Goal: Task Accomplishment & Management: Complete application form

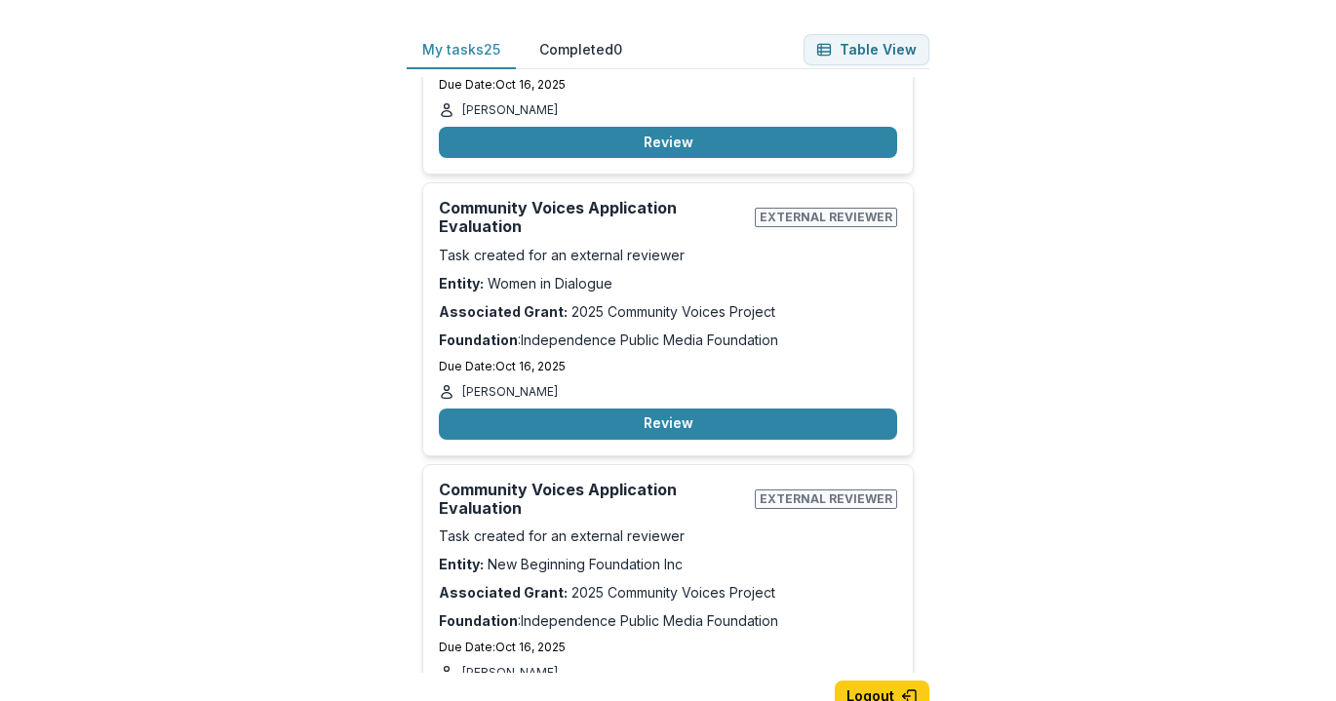
scroll to position [793, 0]
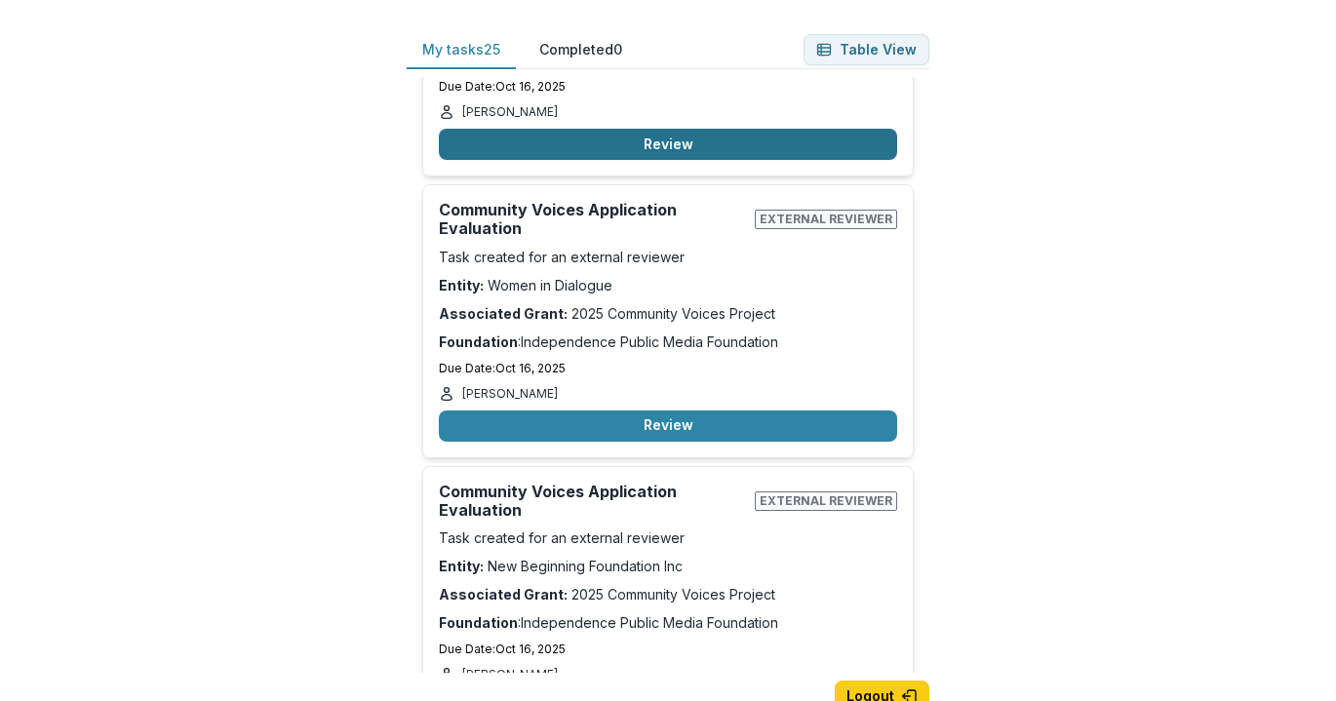
click at [663, 149] on button "Review" at bounding box center [668, 144] width 458 height 31
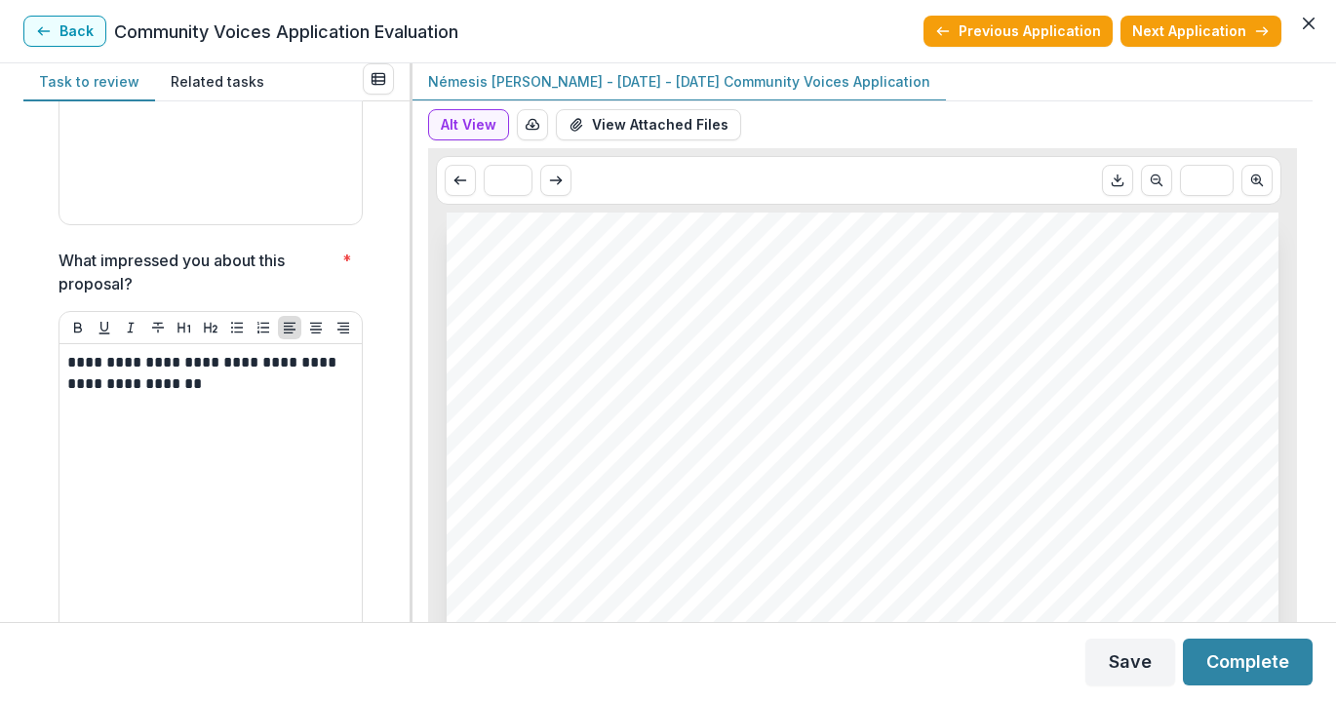
scroll to position [7700, 0]
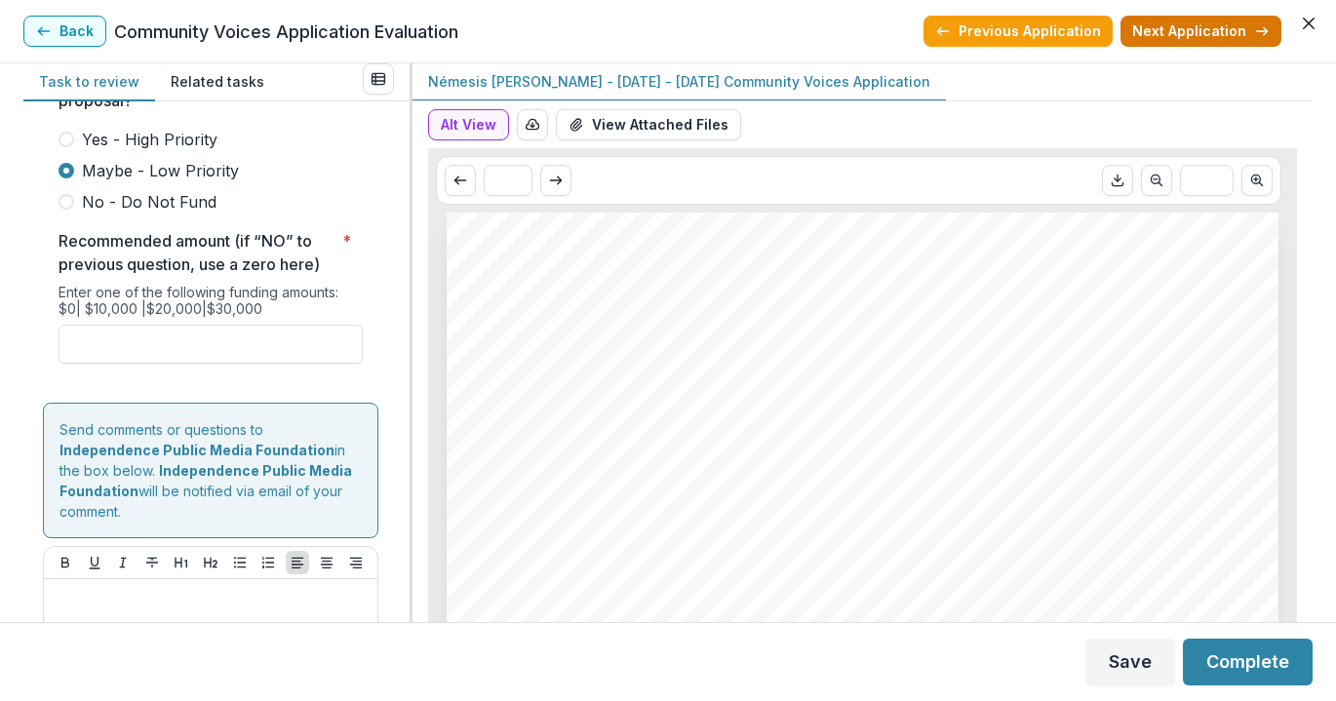
click at [1212, 27] on button "Next Application" at bounding box center [1200, 31] width 161 height 31
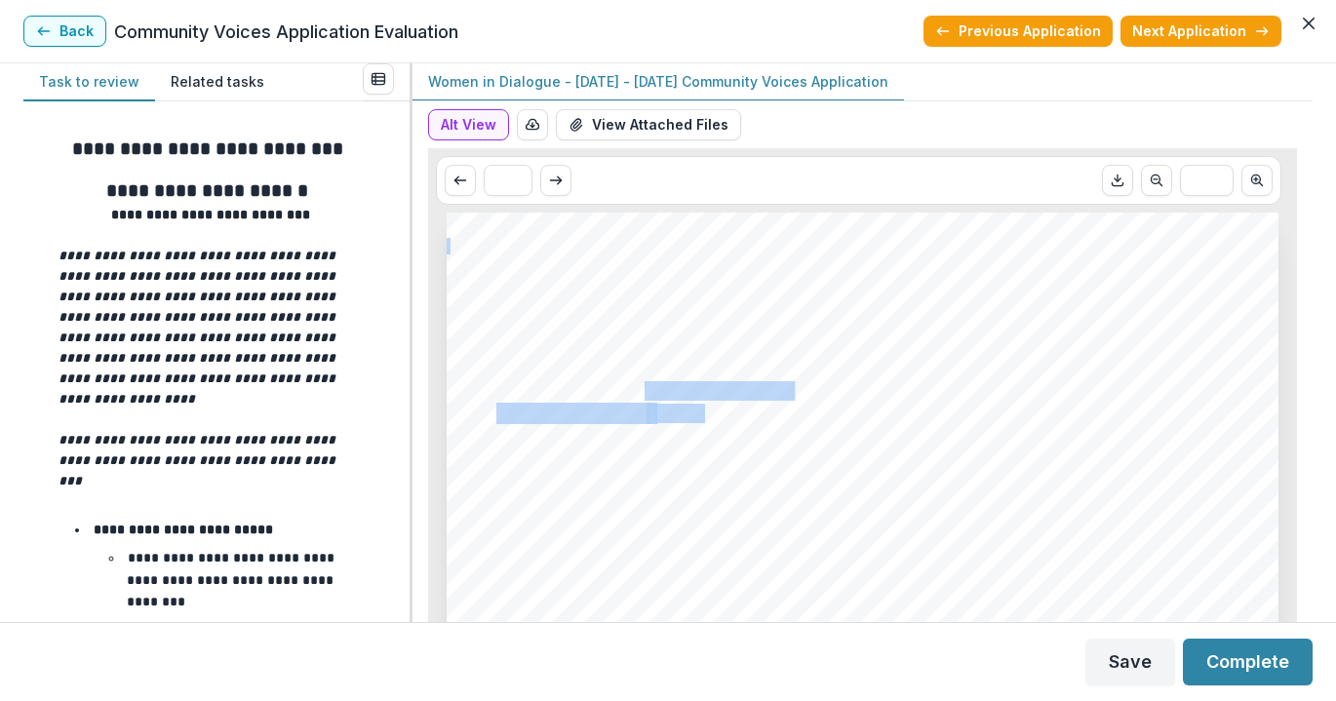
drag, startPoint x: 813, startPoint y: 388, endPoint x: 639, endPoint y: 392, distance: 174.6
click at [639, 392] on span at bounding box center [642, 391] width 6 height 20
drag, startPoint x: 764, startPoint y: 289, endPoint x: 462, endPoint y: 275, distance: 302.6
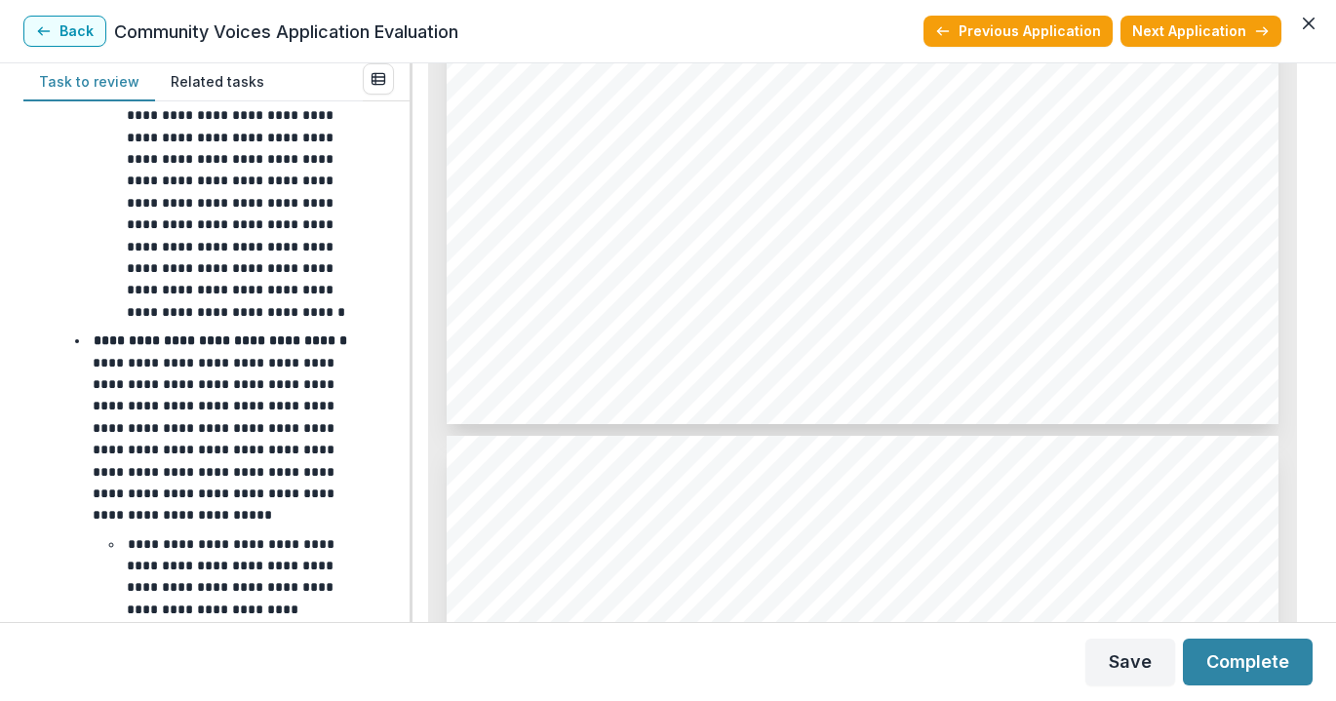
scroll to position [1622, 0]
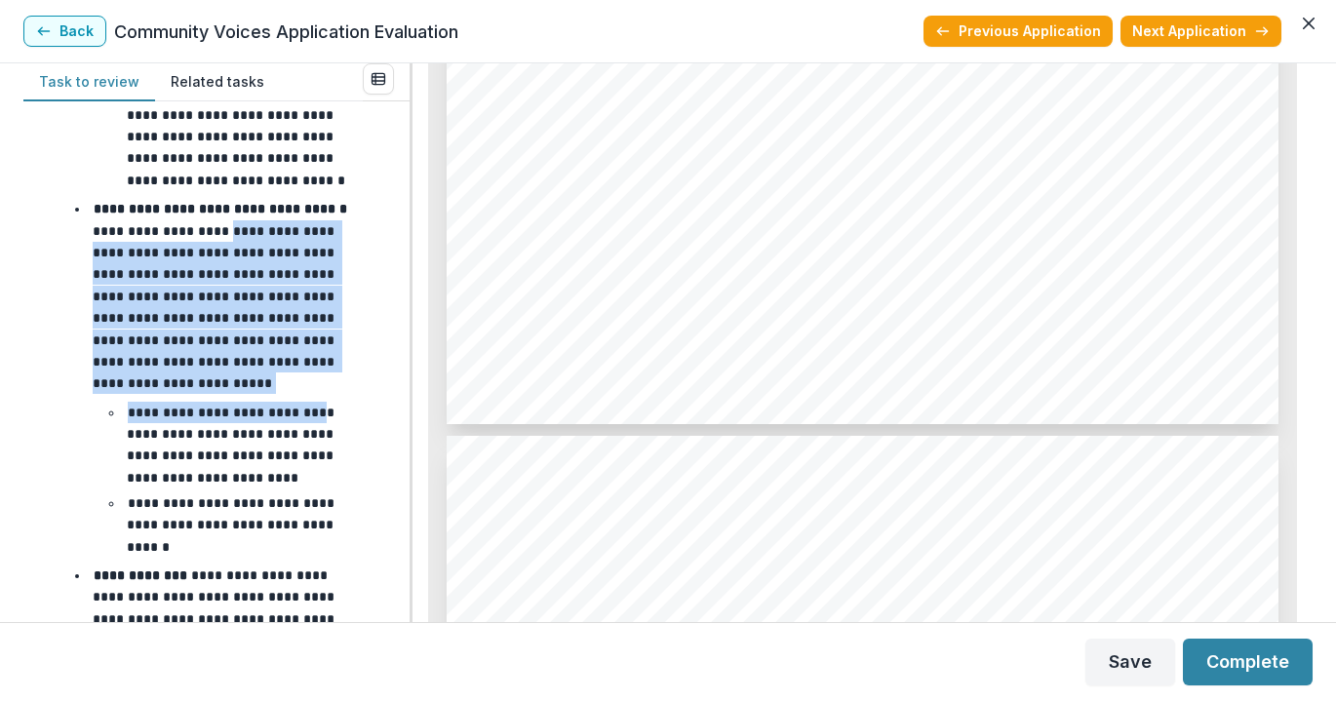
drag, startPoint x: 401, startPoint y: 225, endPoint x: 381, endPoint y: 341, distance: 117.7
click at [398, 379] on div "**********" at bounding box center [216, 361] width 386 height 521
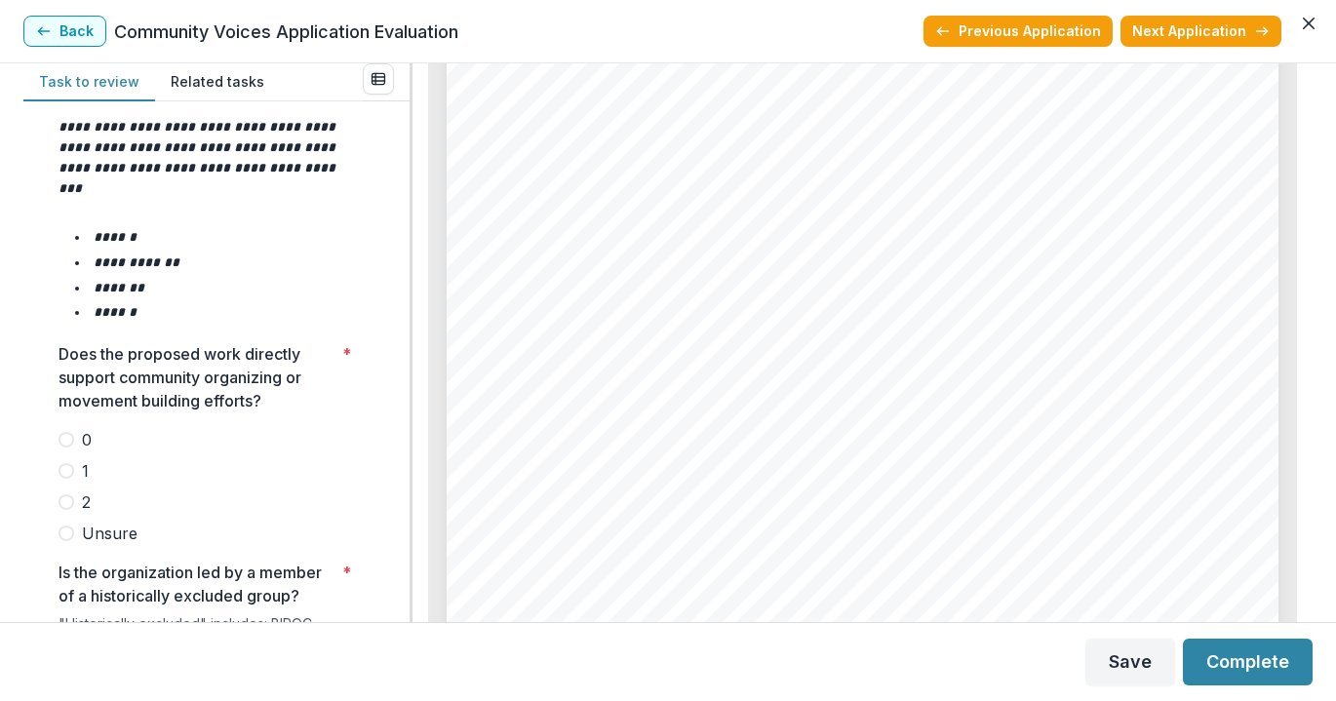
scroll to position [2559, 0]
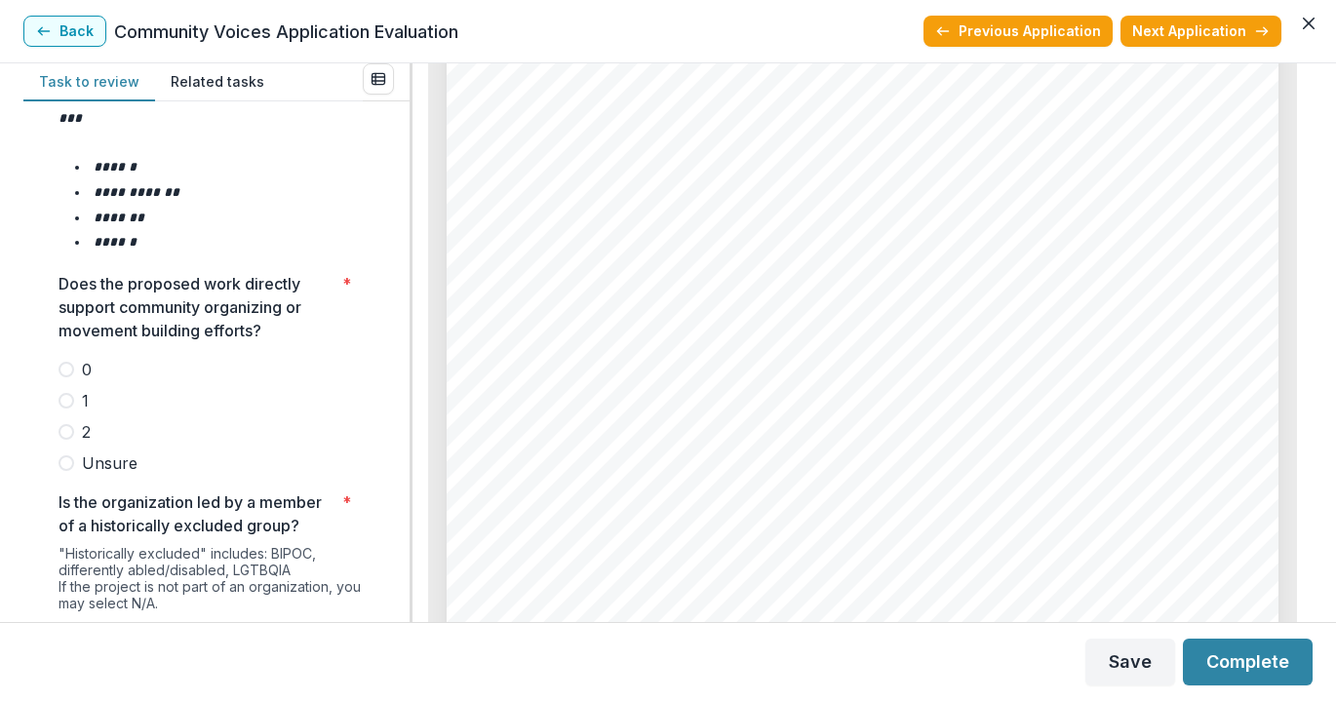
click at [66, 393] on span at bounding box center [67, 401] width 16 height 16
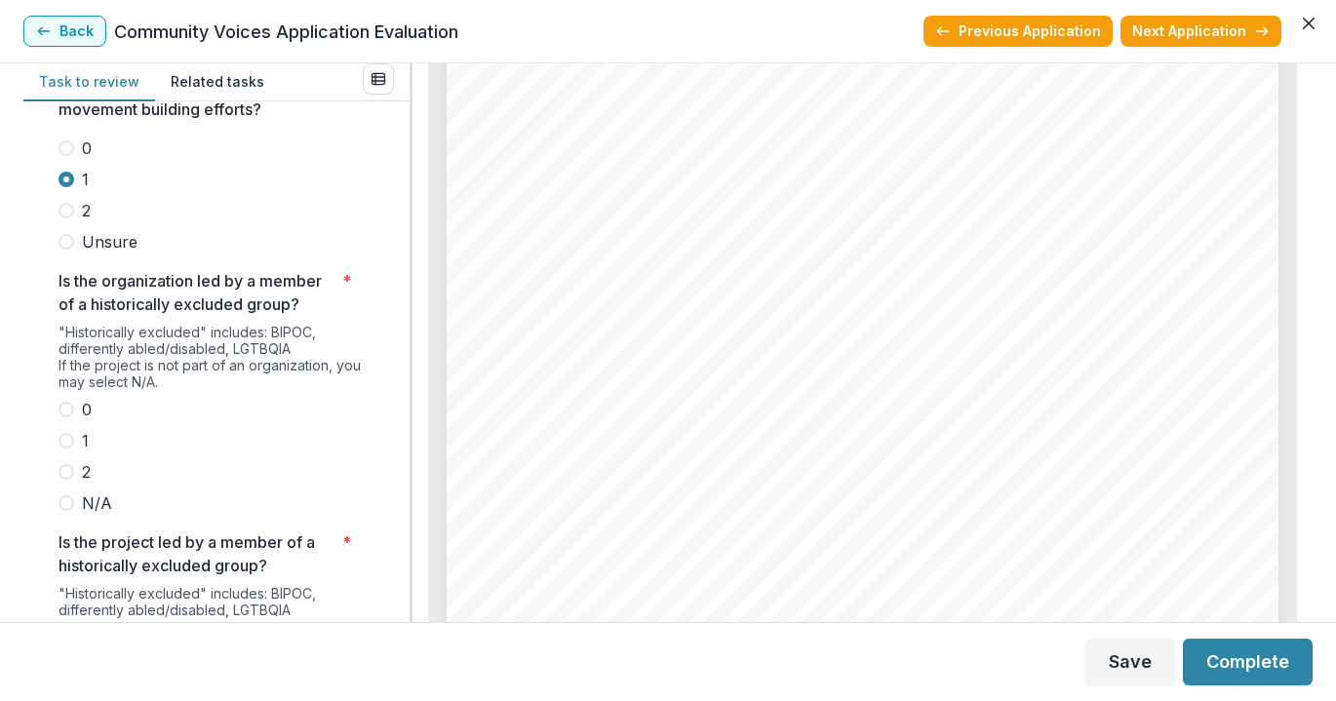
click at [71, 433] on span at bounding box center [67, 441] width 16 height 16
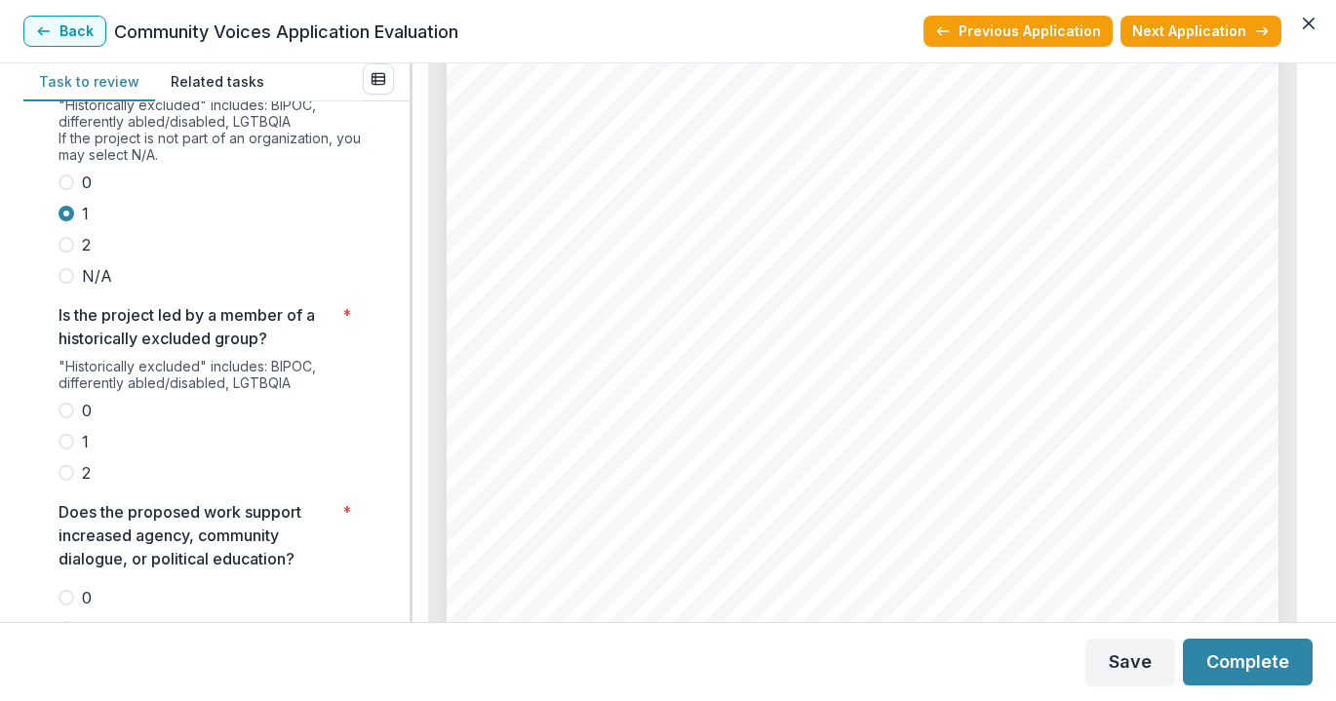
click at [59, 461] on label "2" at bounding box center [211, 472] width 304 height 23
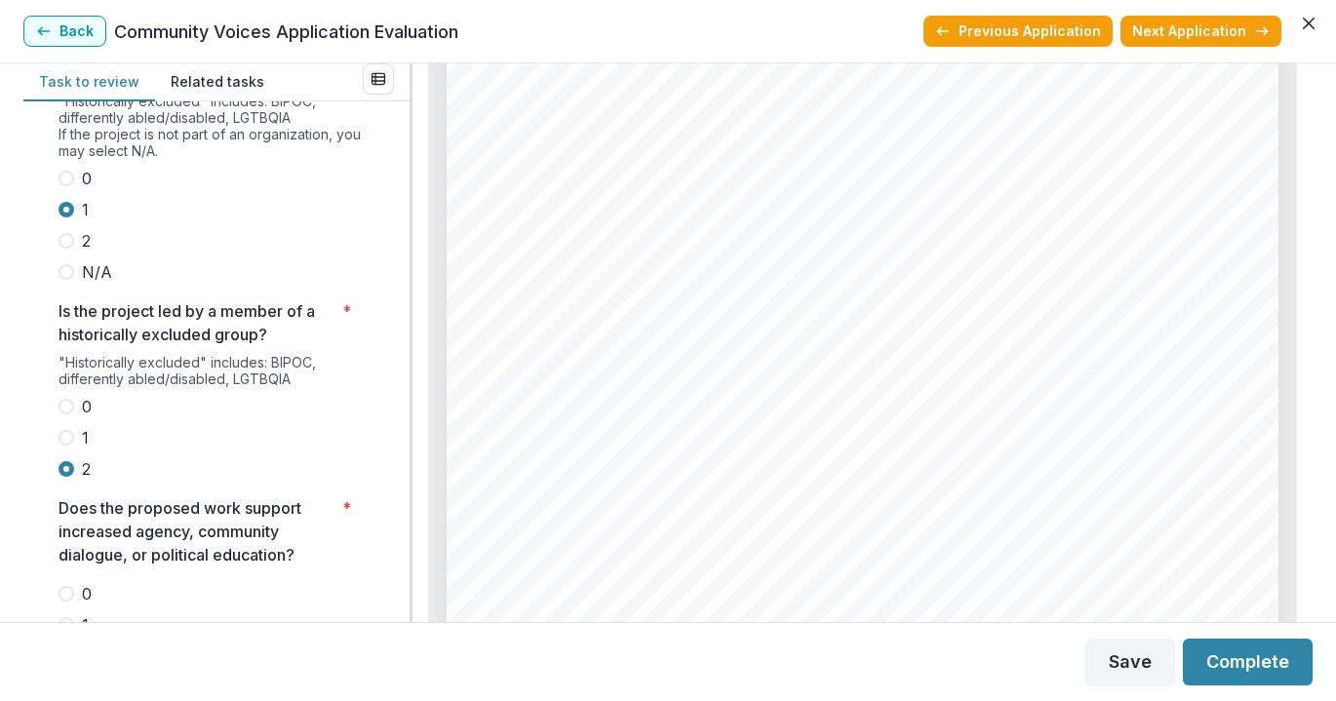
click at [69, 430] on span at bounding box center [67, 438] width 16 height 16
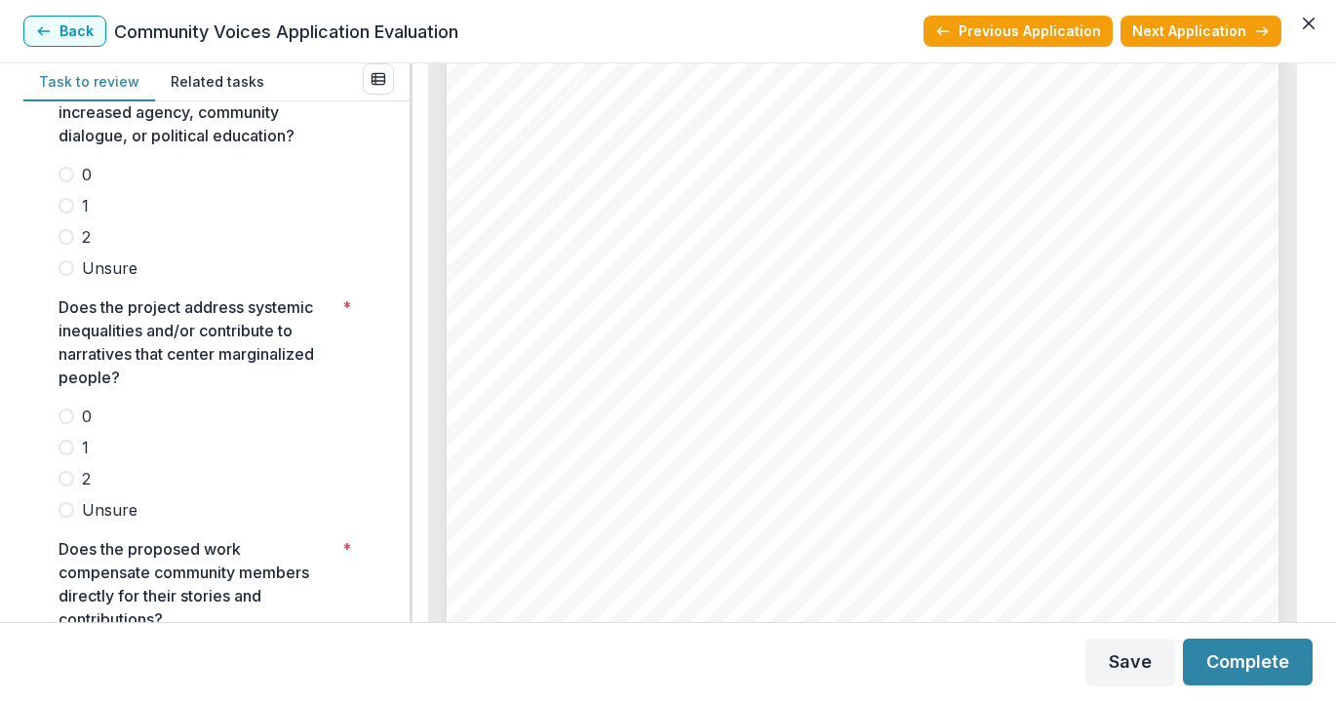
scroll to position [3437, 0]
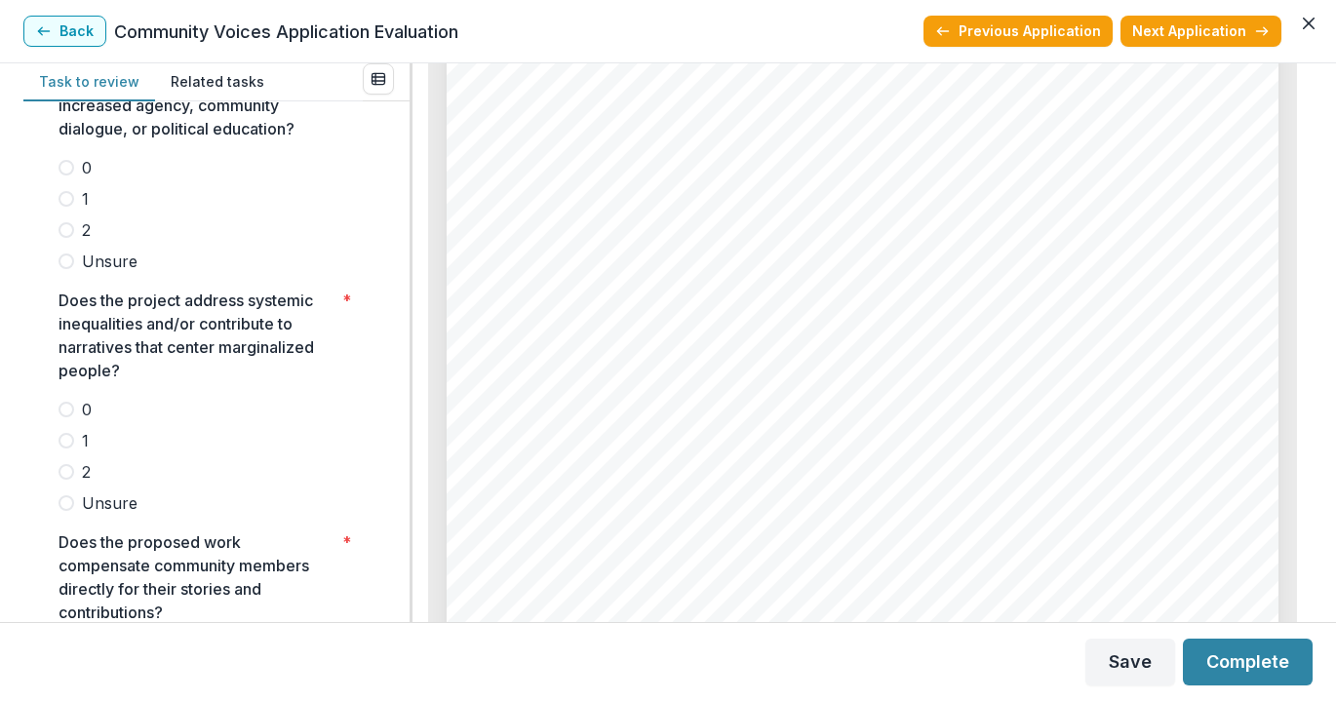
click at [68, 433] on span at bounding box center [67, 441] width 16 height 16
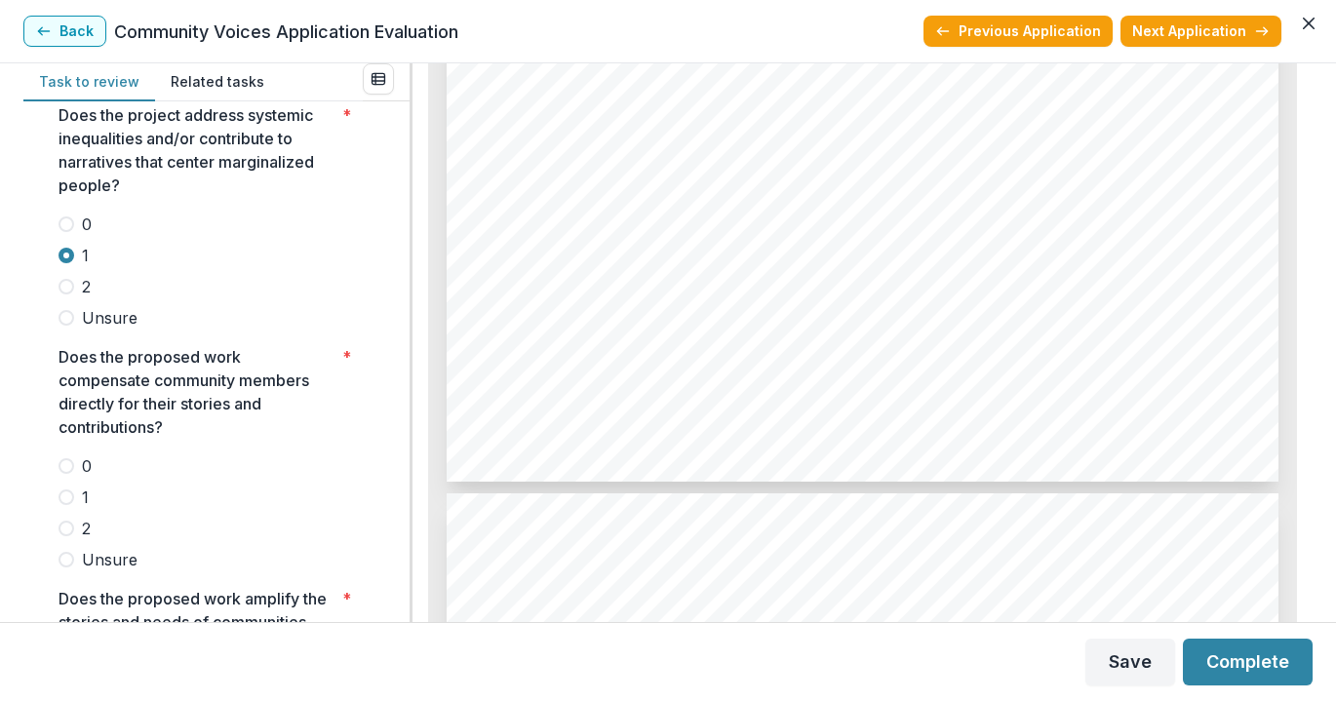
scroll to position [11486, 0]
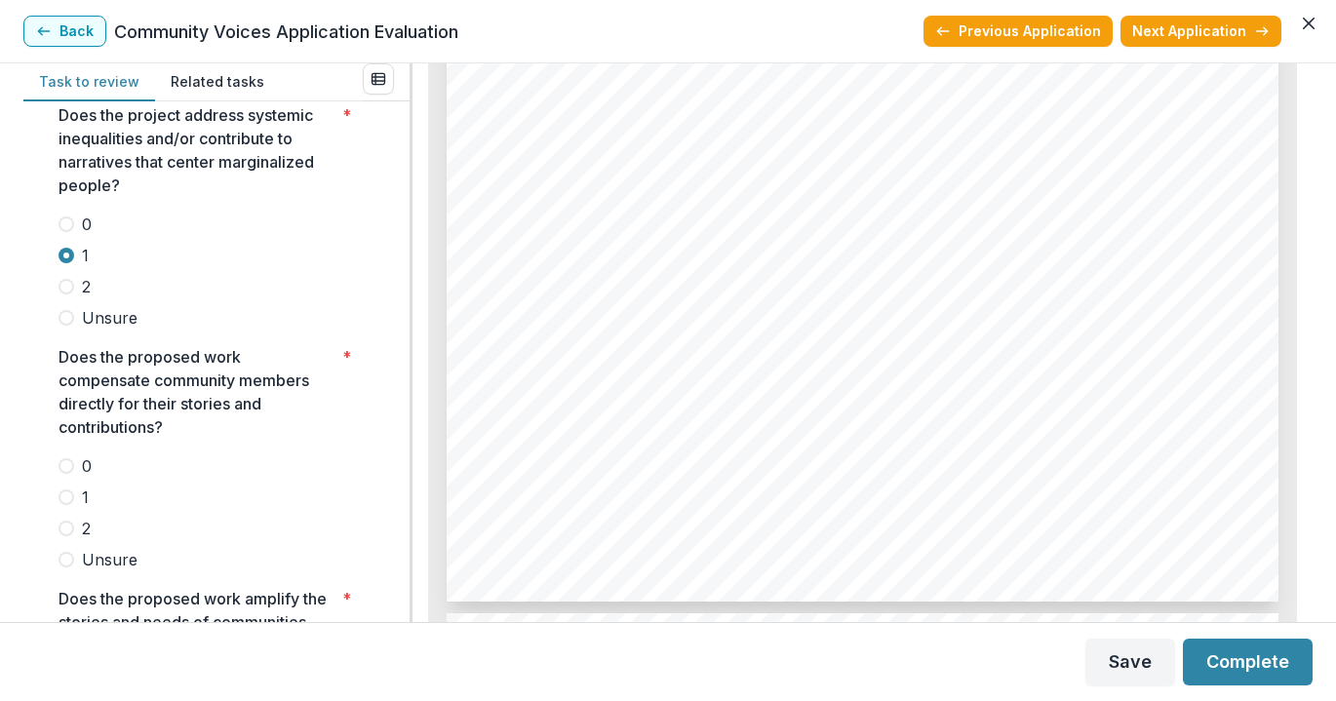
click at [60, 458] on span at bounding box center [67, 466] width 16 height 16
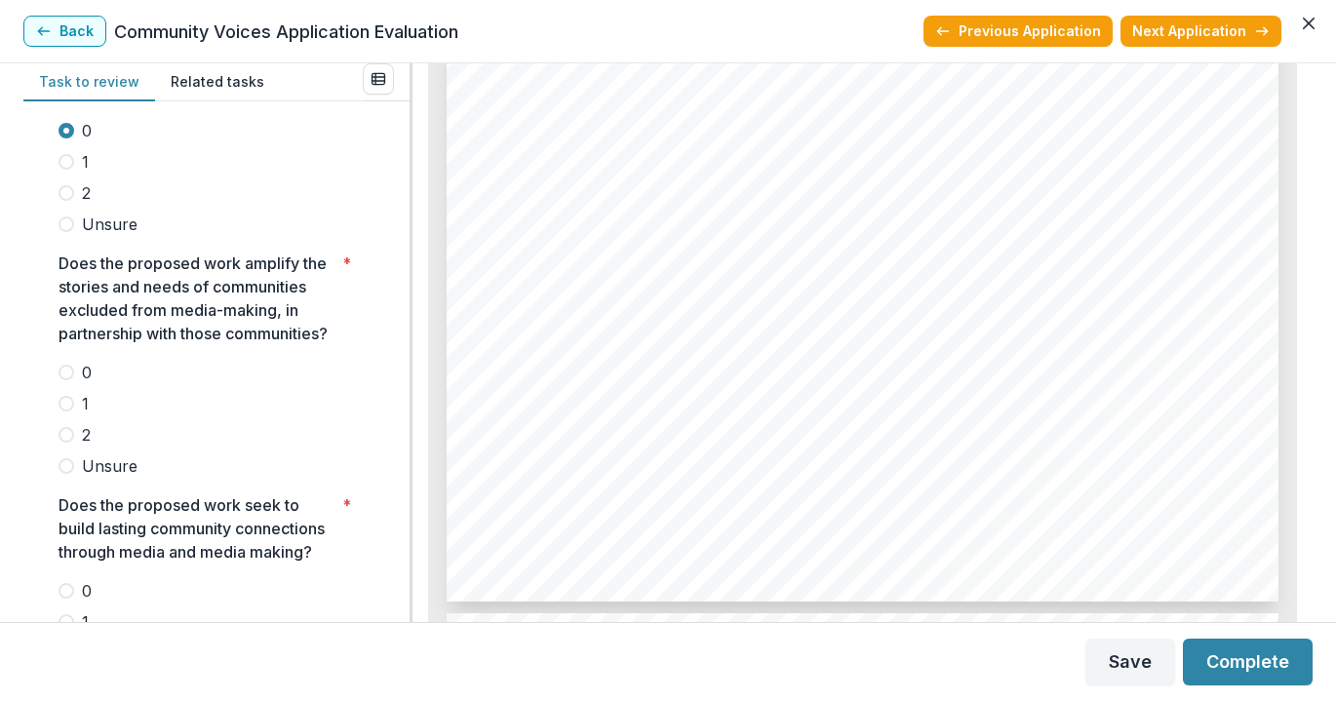
click at [68, 392] on label "1" at bounding box center [211, 403] width 304 height 23
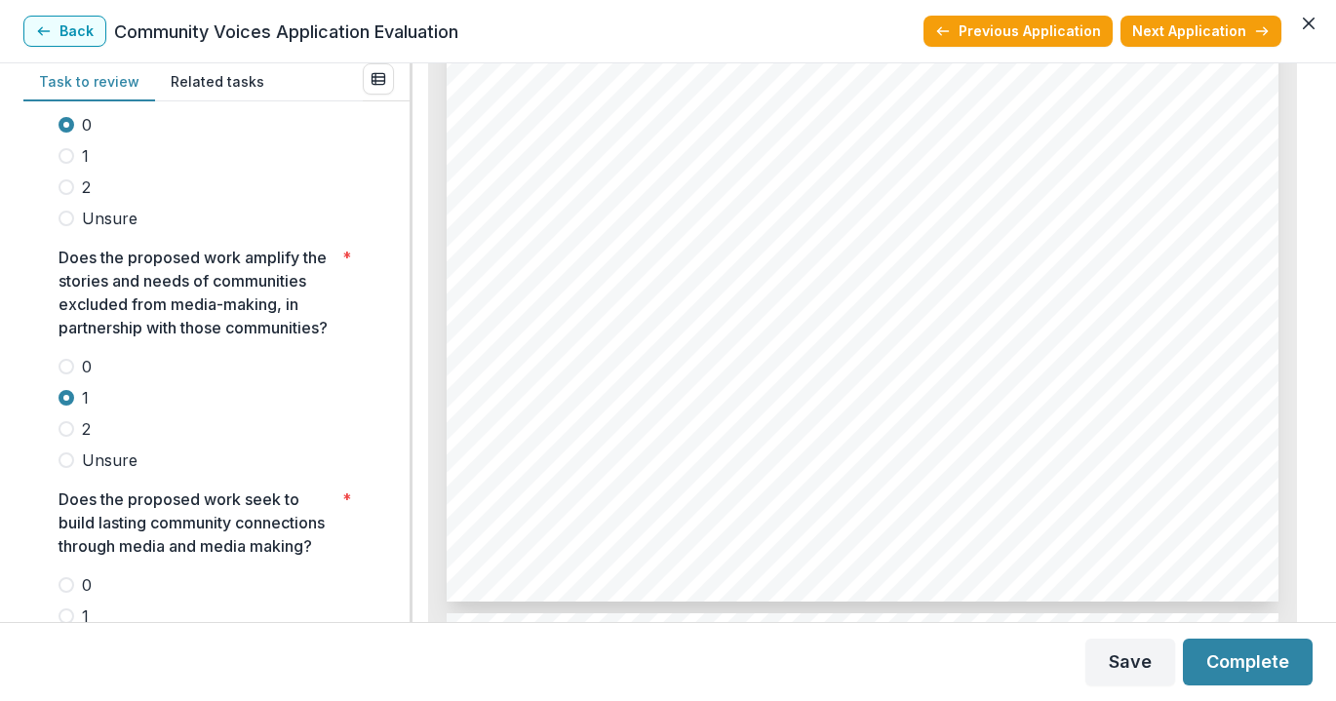
click at [67, 421] on span at bounding box center [67, 429] width 16 height 16
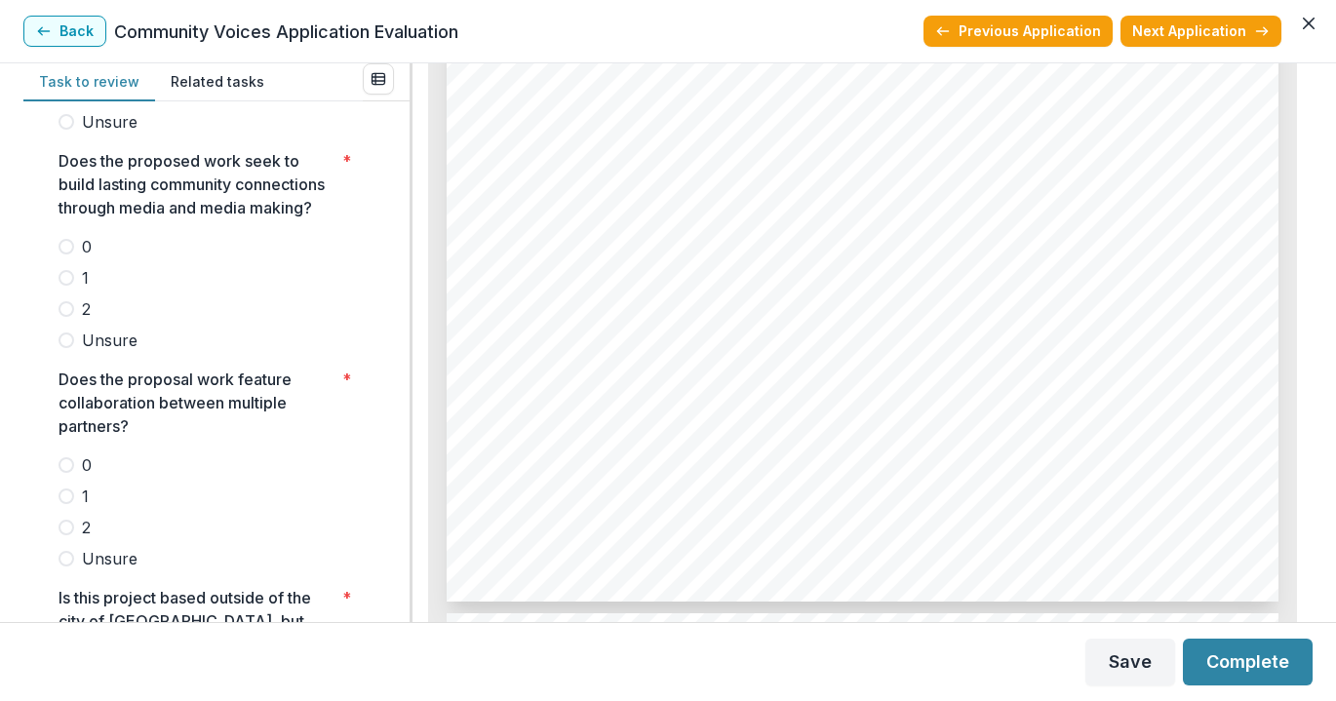
click at [68, 270] on span at bounding box center [67, 278] width 16 height 16
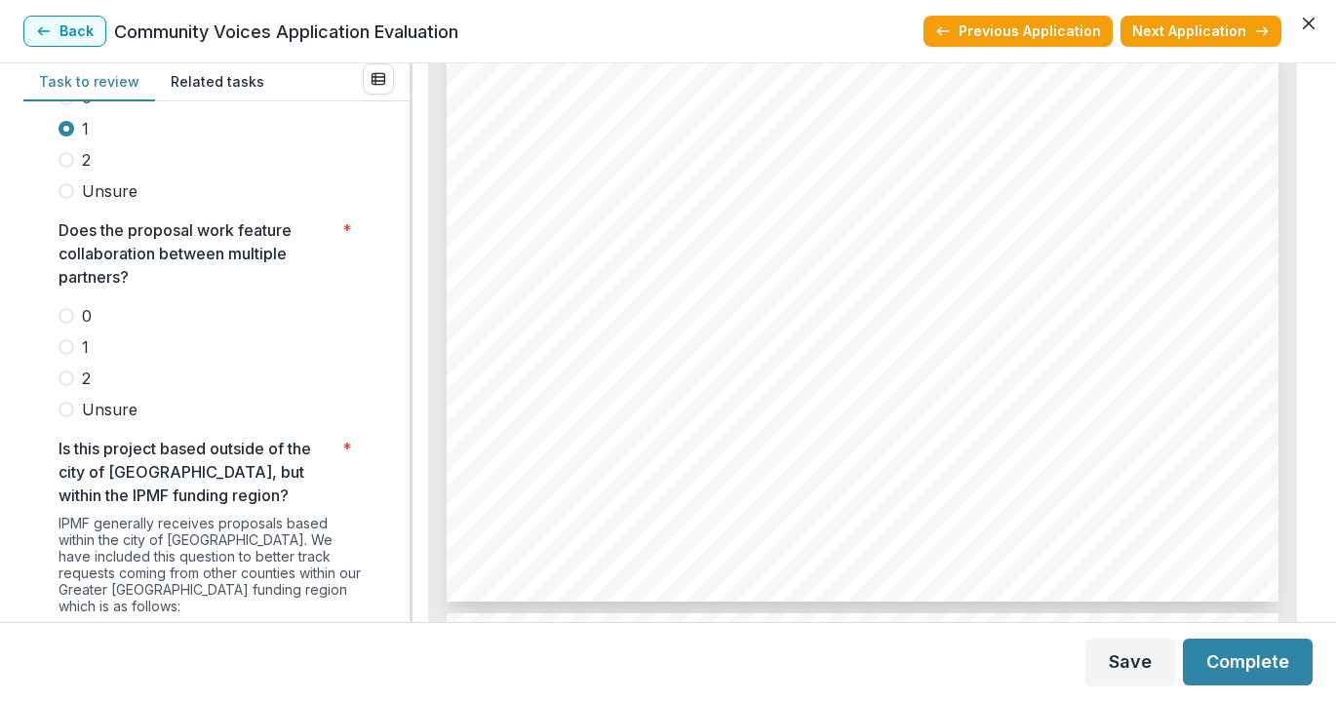
click at [66, 339] on span at bounding box center [67, 347] width 16 height 16
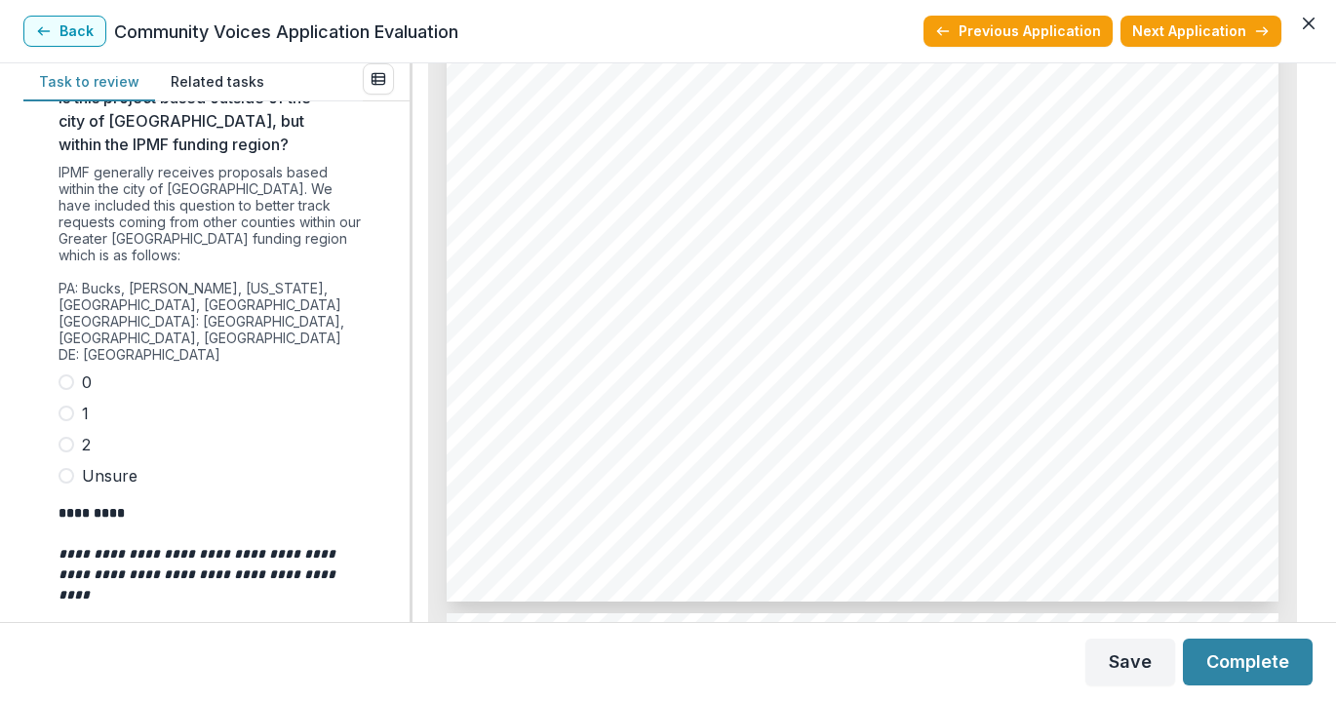
click at [70, 374] on span at bounding box center [67, 382] width 16 height 16
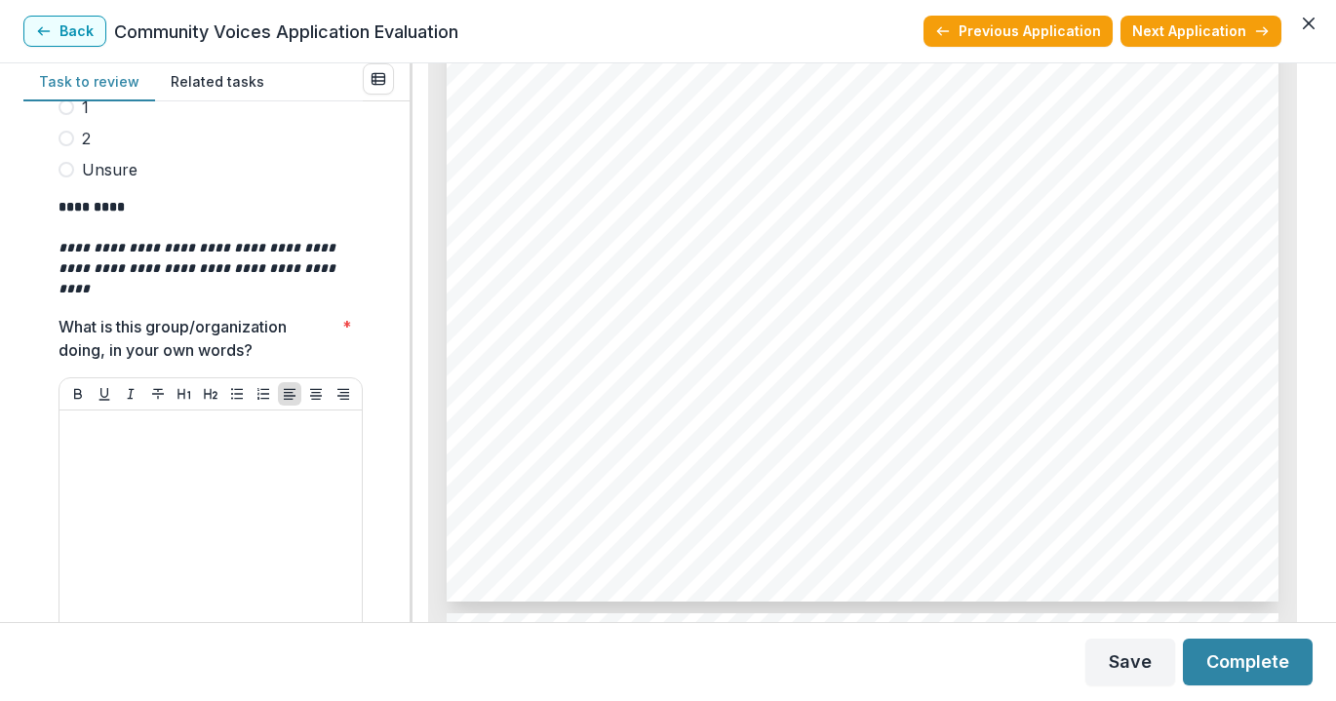
scroll to position [7748, 0]
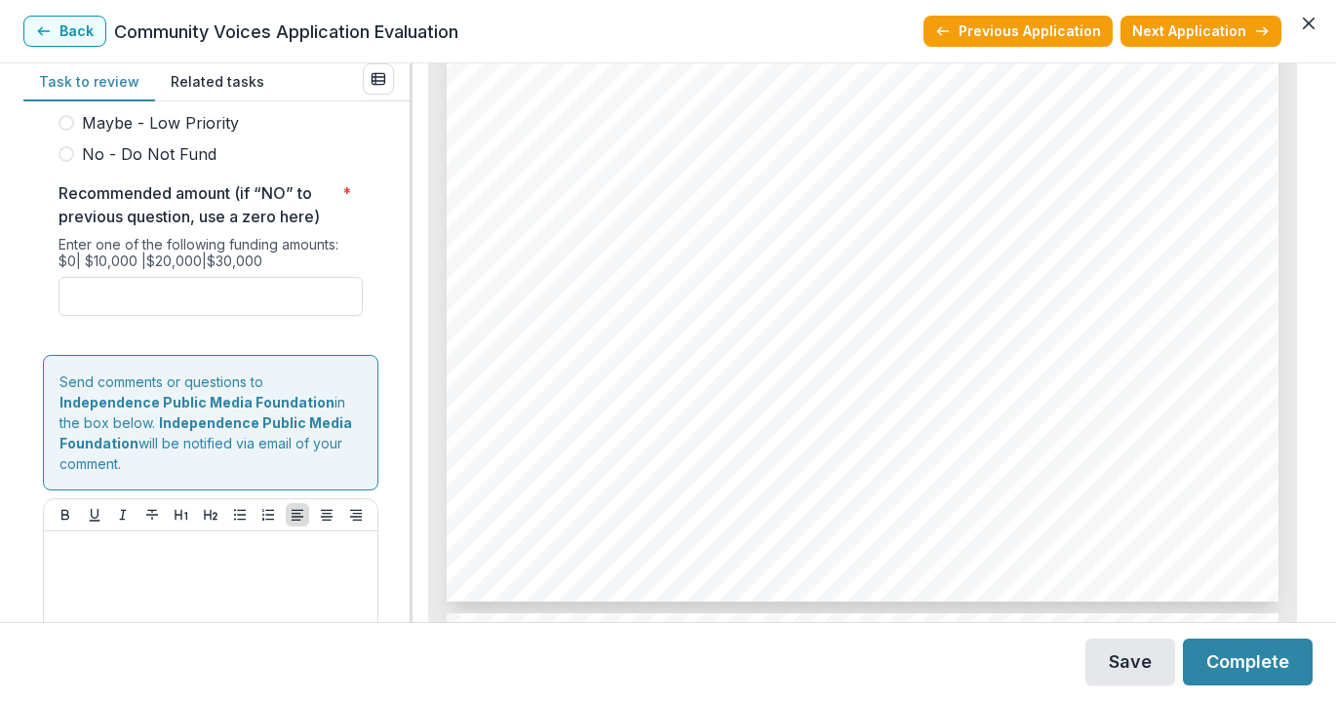
click at [1143, 663] on button "Save" at bounding box center [1130, 662] width 90 height 47
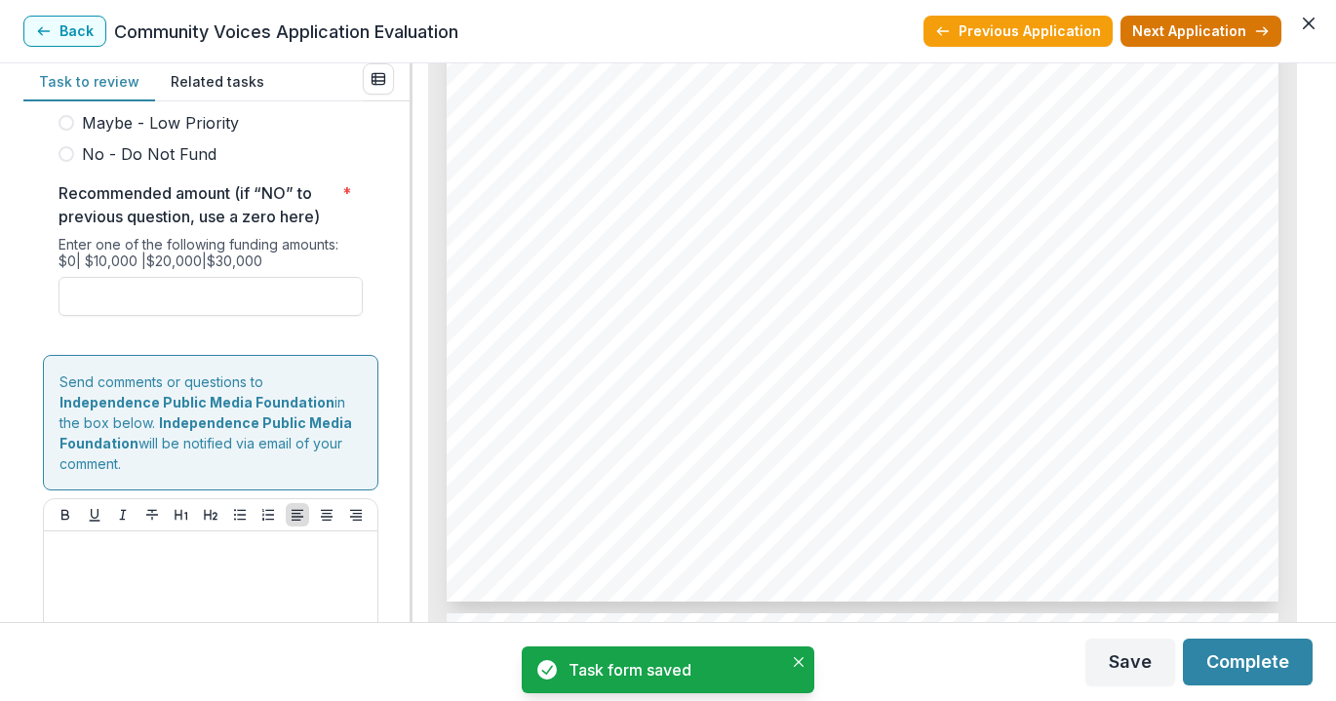
click at [1204, 21] on button "Next Application" at bounding box center [1200, 31] width 161 height 31
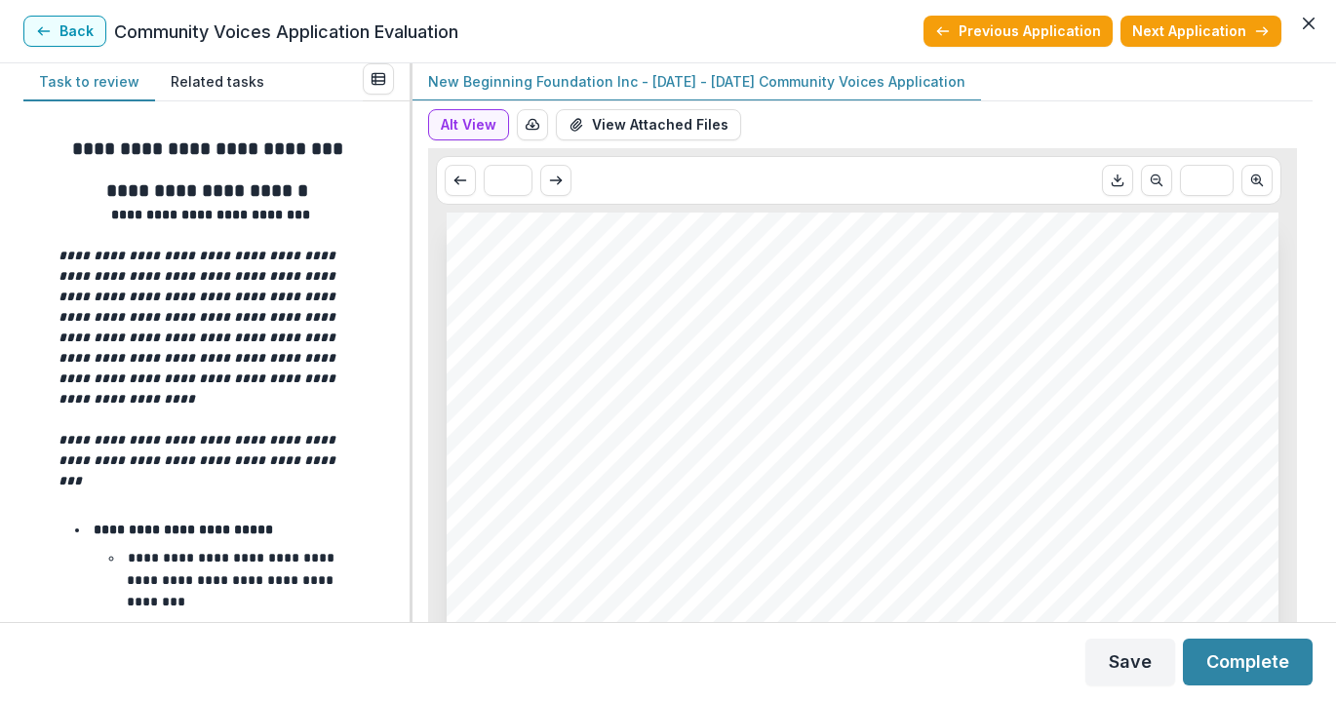
drag, startPoint x: 940, startPoint y: 273, endPoint x: 476, endPoint y: 278, distance: 464.2
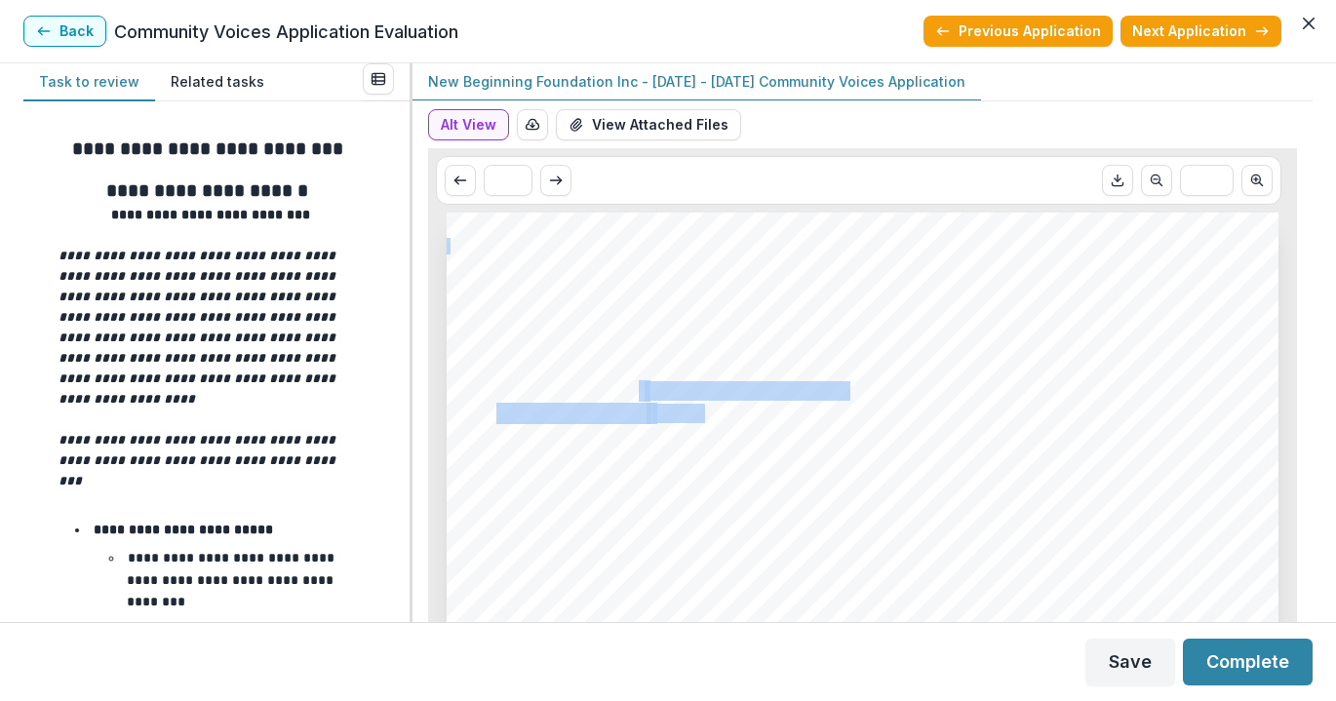
drag, startPoint x: 695, startPoint y: 392, endPoint x: 639, endPoint y: 391, distance: 56.6
click at [641, 391] on span at bounding box center [642, 391] width 6 height 20
drag, startPoint x: 649, startPoint y: 391, endPoint x: 841, endPoint y: 391, distance: 191.1
click at [841, 391] on span "New Beginning Foundation" at bounding box center [745, 391] width 201 height 17
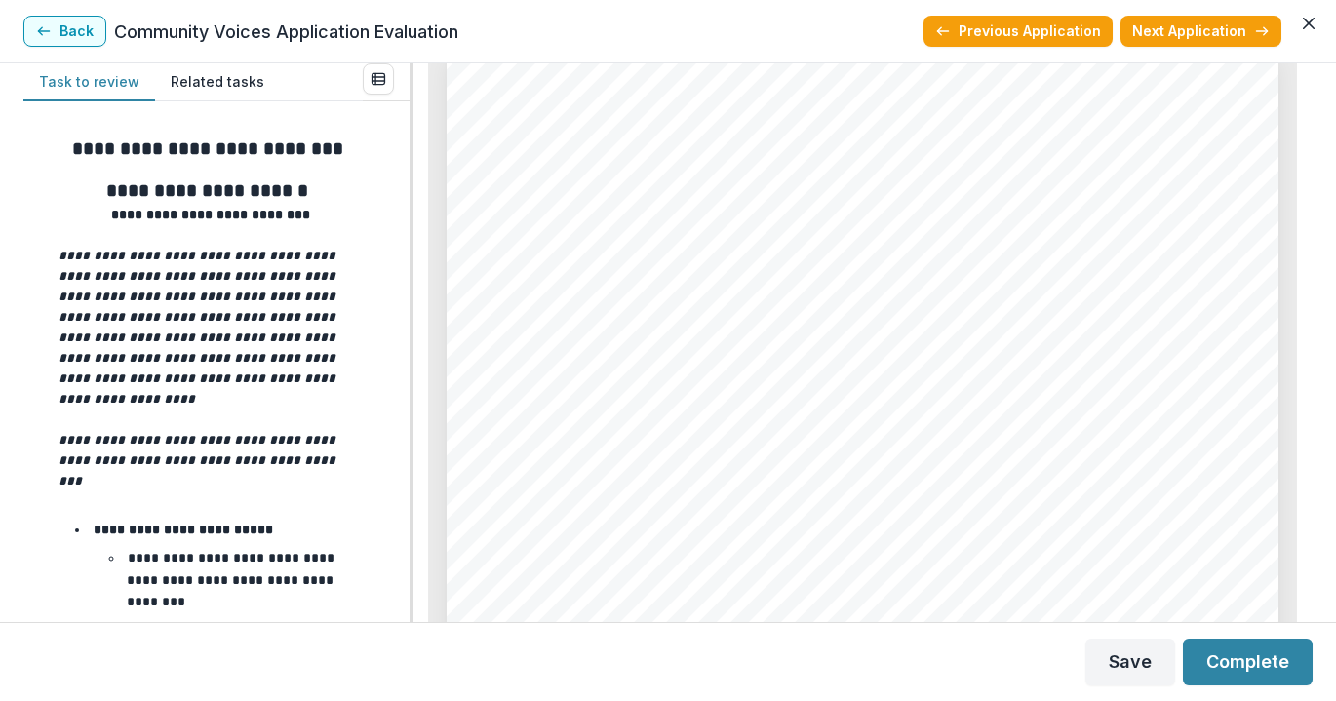
scroll to position [5121, 0]
click at [619, 336] on span "[DOMAIN_NAME]" at bounding box center [563, 337] width 135 height 17
drag, startPoint x: 696, startPoint y: 330, endPoint x: 490, endPoint y: 340, distance: 206.0
click at [490, 340] on div "Page: 5 2025 Community Voices Project [STREET_ADDRESS][PERSON_NAME] Organizatio…" at bounding box center [863, 434] width 832 height 1177
click at [501, 339] on span "[DOMAIN_NAME]" at bounding box center [563, 337] width 135 height 17
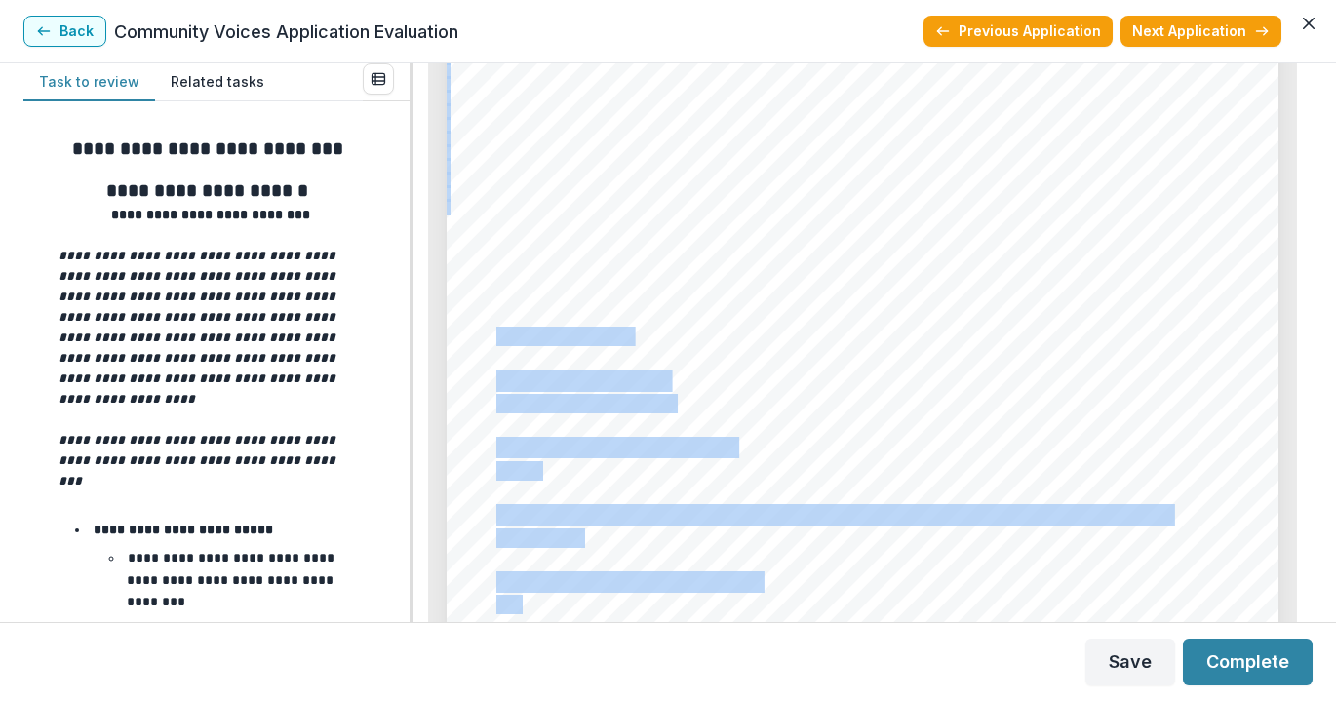
drag, startPoint x: 498, startPoint y: 338, endPoint x: 687, endPoint y: 337, distance: 189.2
click at [687, 337] on div "Page: 5 2025 Community Voices Project [STREET_ADDRESS][PERSON_NAME] Organizatio…" at bounding box center [863, 434] width 832 height 1177
click at [689, 335] on div "Page: 5 2025 Community Voices Project [STREET_ADDRESS][PERSON_NAME] Organizatio…" at bounding box center [863, 434] width 832 height 1177
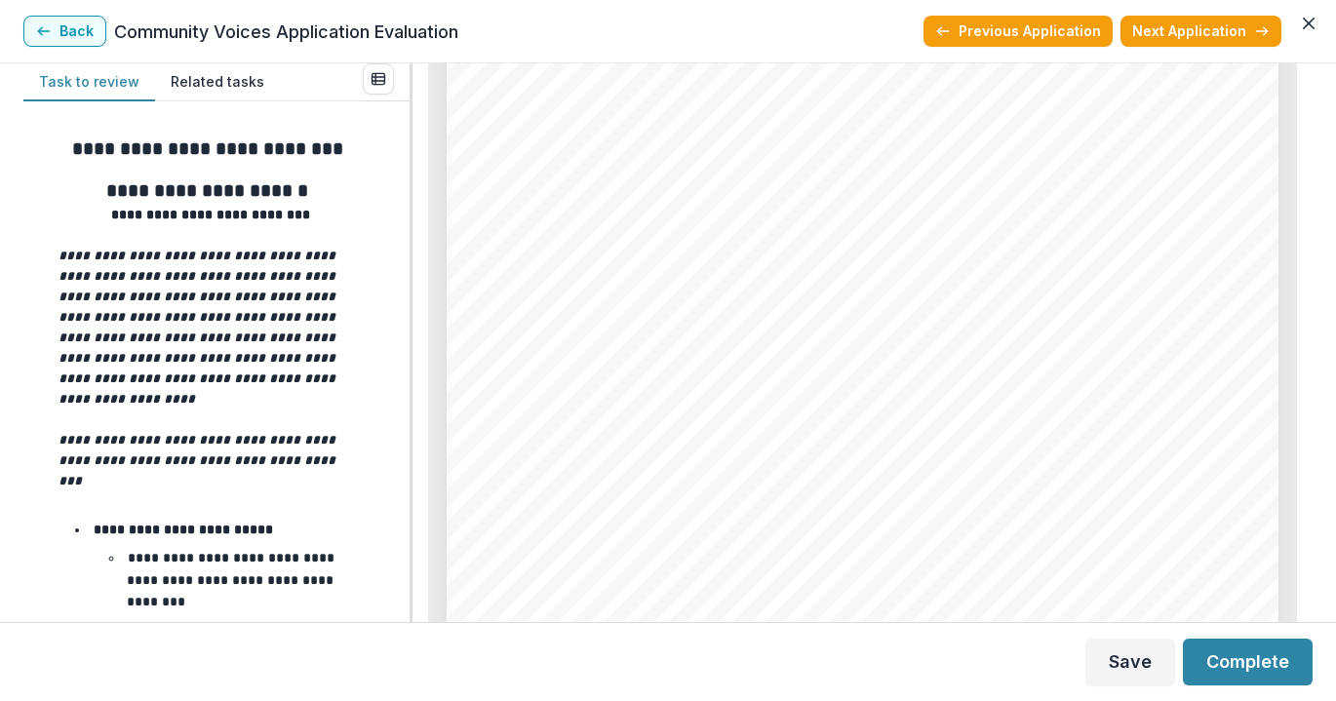
drag, startPoint x: 682, startPoint y: 335, endPoint x: 484, endPoint y: 339, distance: 198.0
click at [484, 339] on div "Page: 5 2025 Community Voices Project [STREET_ADDRESS][PERSON_NAME] Organizatio…" at bounding box center [863, 434] width 832 height 1177
click at [497, 334] on span "[DOMAIN_NAME]" at bounding box center [563, 337] width 135 height 17
click at [491, 335] on div "Page: 5 2025 Community Voices Project [STREET_ADDRESS][PERSON_NAME] Organizatio…" at bounding box center [863, 434] width 832 height 1177
drag, startPoint x: 495, startPoint y: 336, endPoint x: 685, endPoint y: 341, distance: 190.2
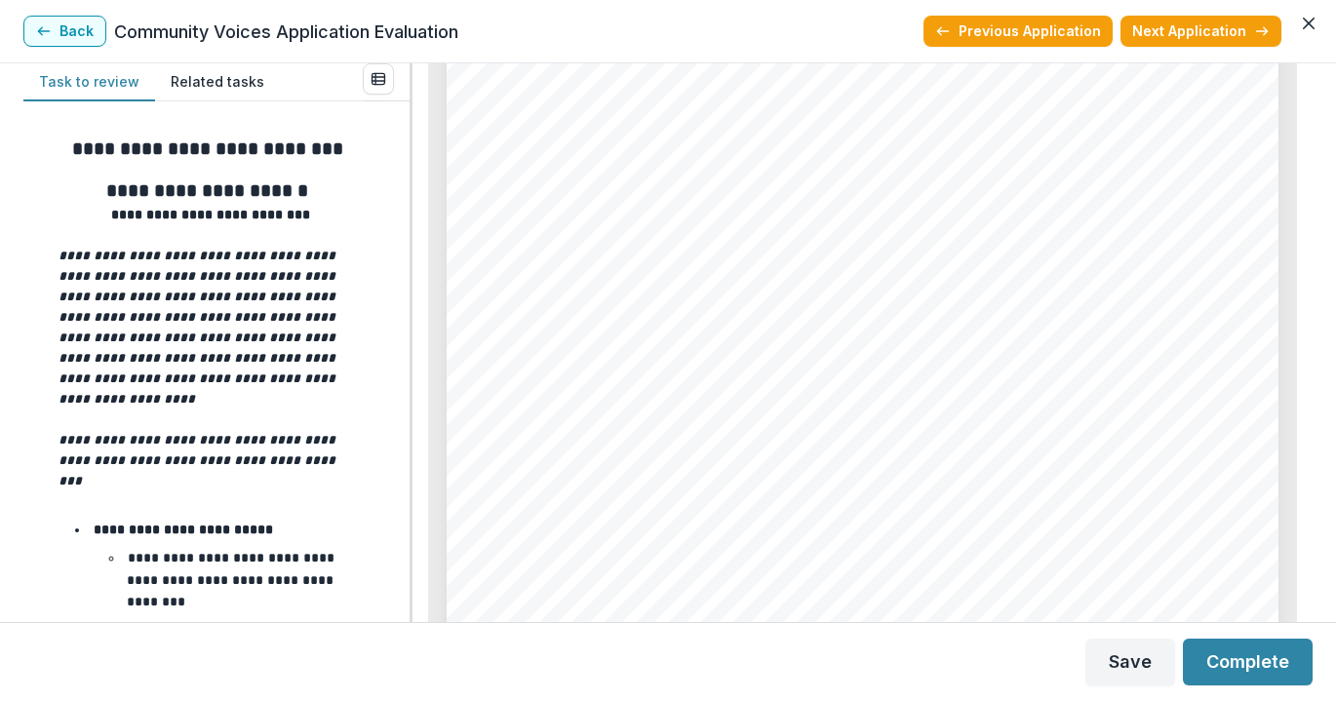
click at [631, 341] on span "[DOMAIN_NAME]" at bounding box center [563, 337] width 135 height 17
copy span "[DOMAIN_NAME]"
click at [818, 285] on div "Page: 5 2025 Community Voices Project [STREET_ADDRESS][PERSON_NAME] Organizatio…" at bounding box center [863, 434] width 832 height 1177
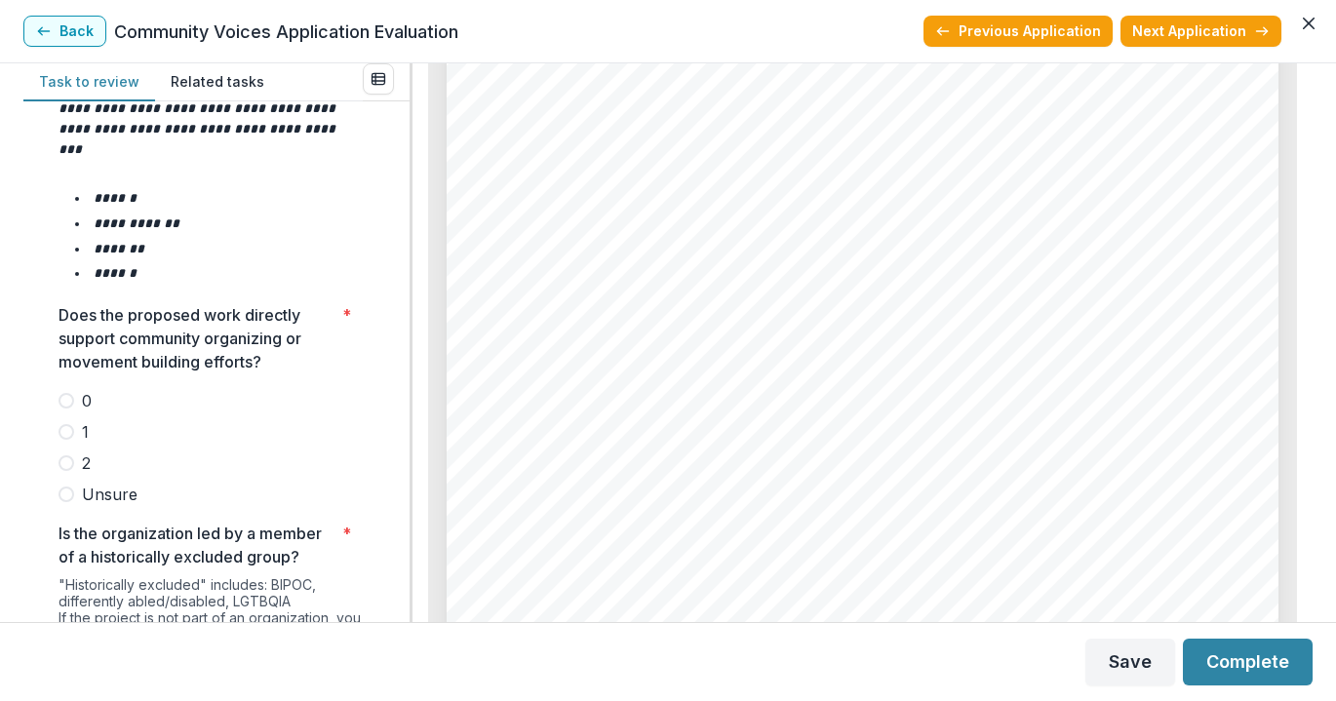
scroll to position [2669, 0]
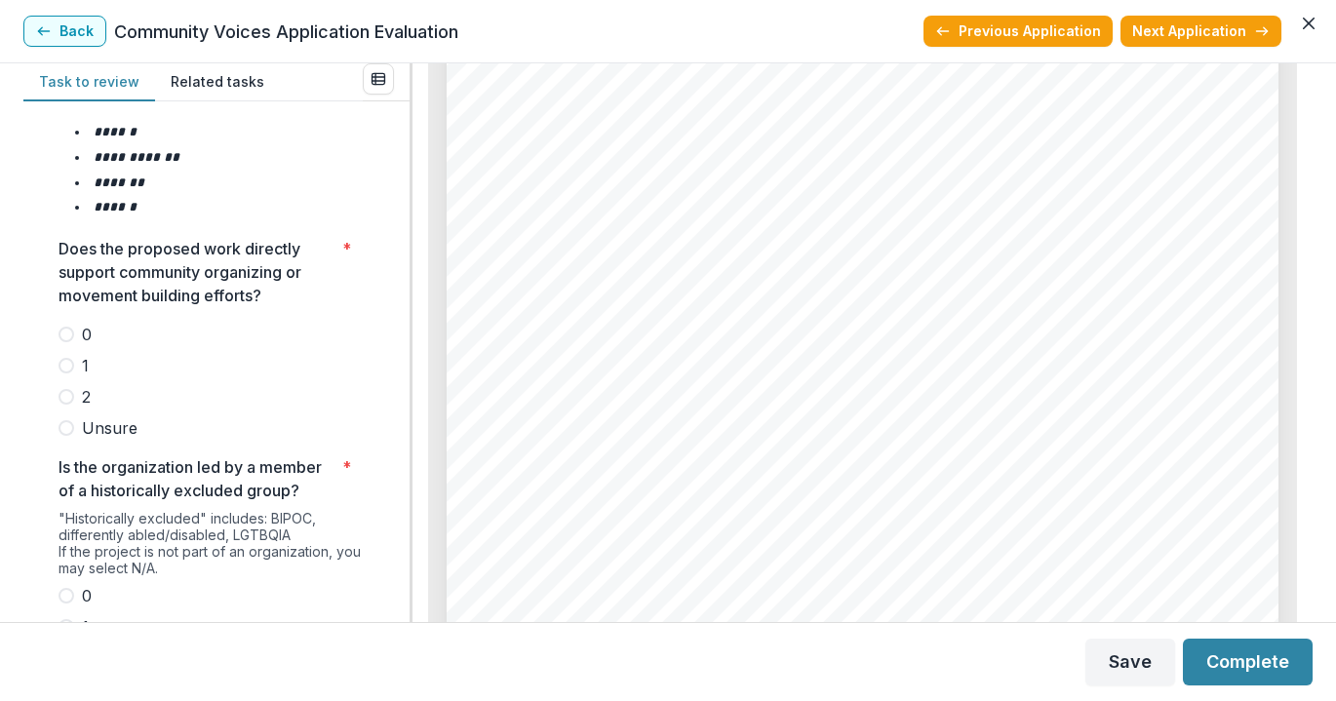
click at [63, 358] on span at bounding box center [67, 366] width 16 height 16
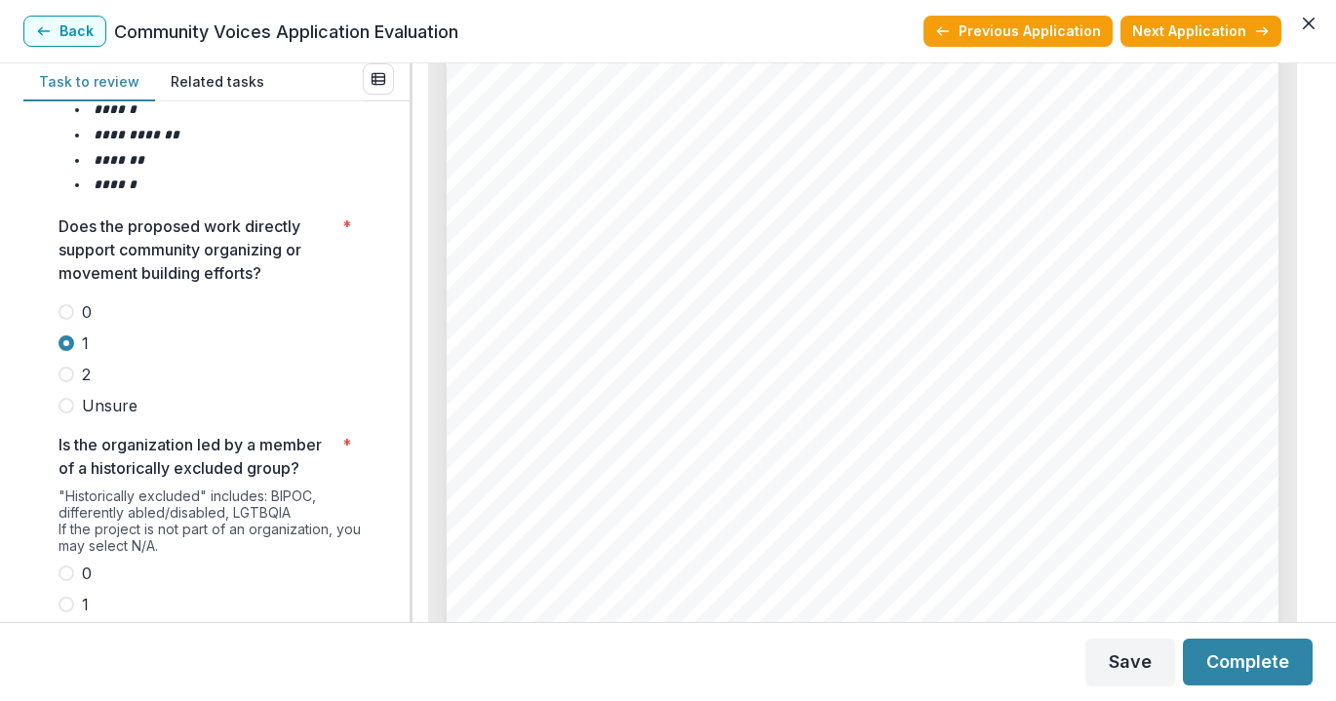
scroll to position [2615, 0]
drag, startPoint x: 74, startPoint y: 549, endPoint x: 159, endPoint y: 495, distance: 100.4
click at [74, 625] on label "2" at bounding box center [211, 636] width 304 height 23
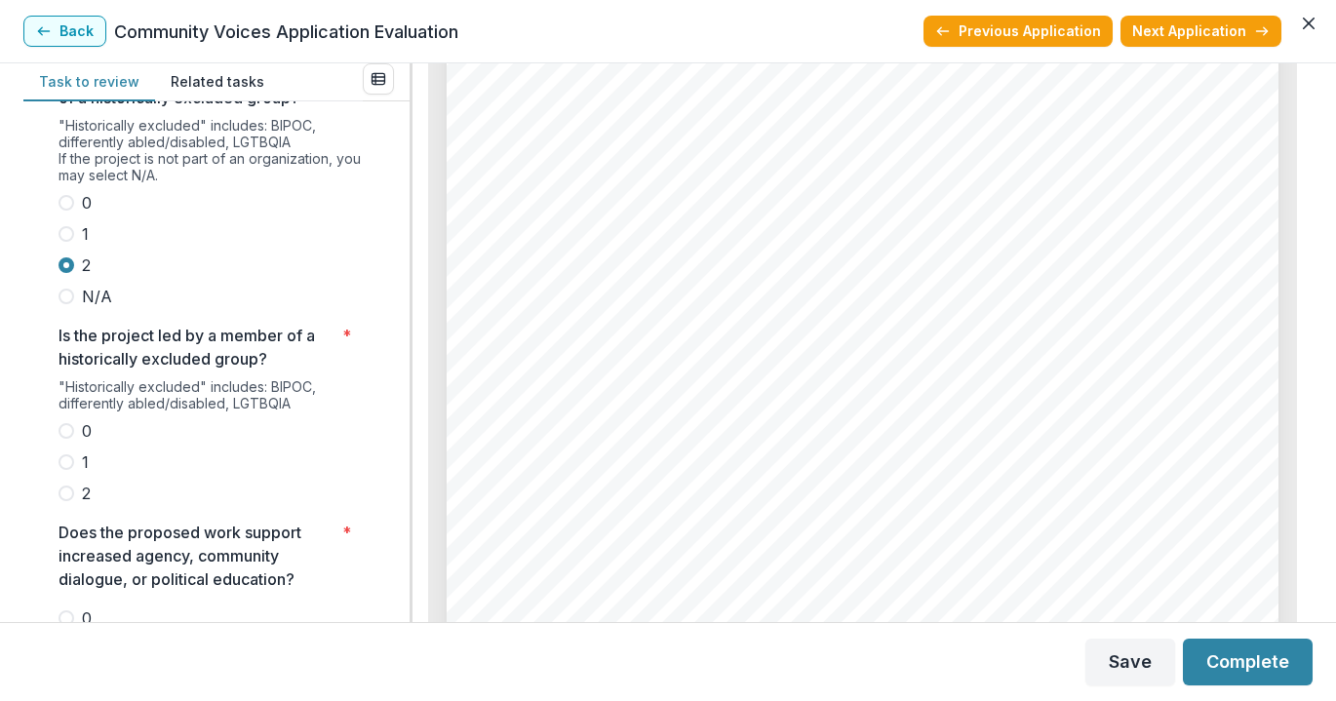
scroll to position [2986, 0]
click at [60, 487] on span at bounding box center [67, 495] width 16 height 16
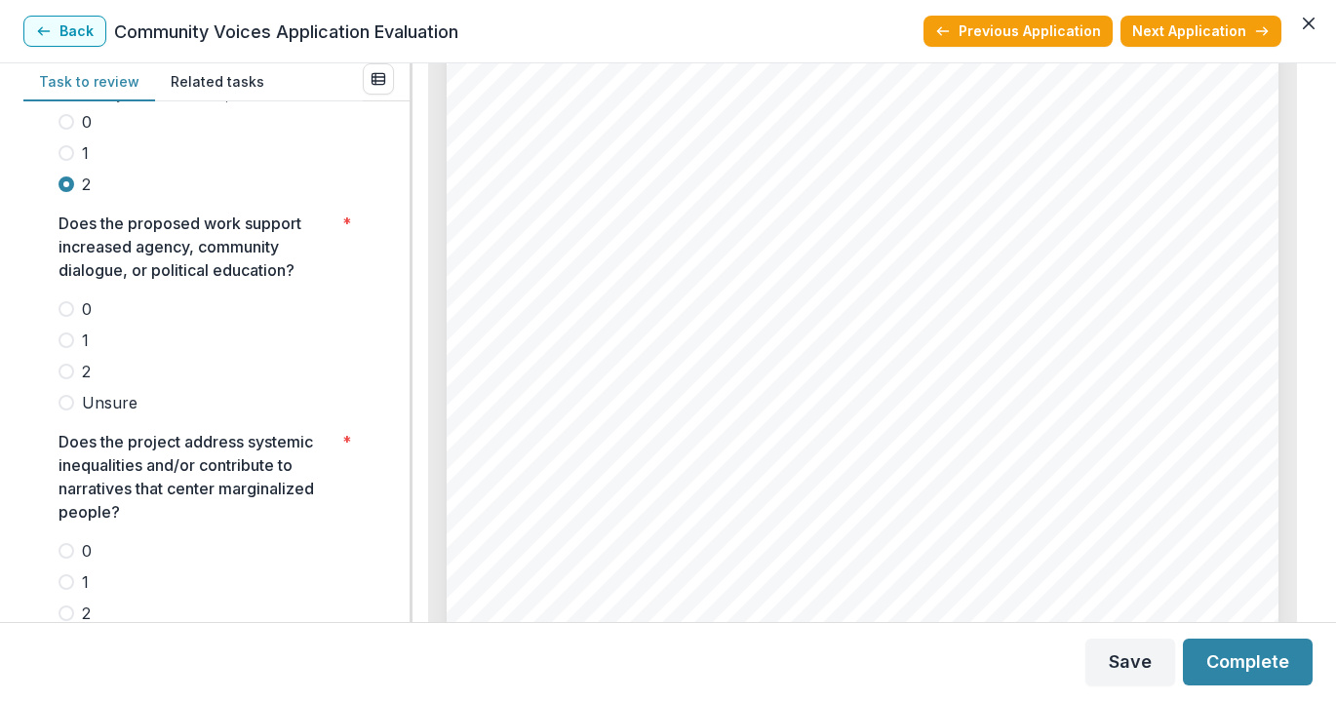
click at [62, 364] on span at bounding box center [67, 372] width 16 height 16
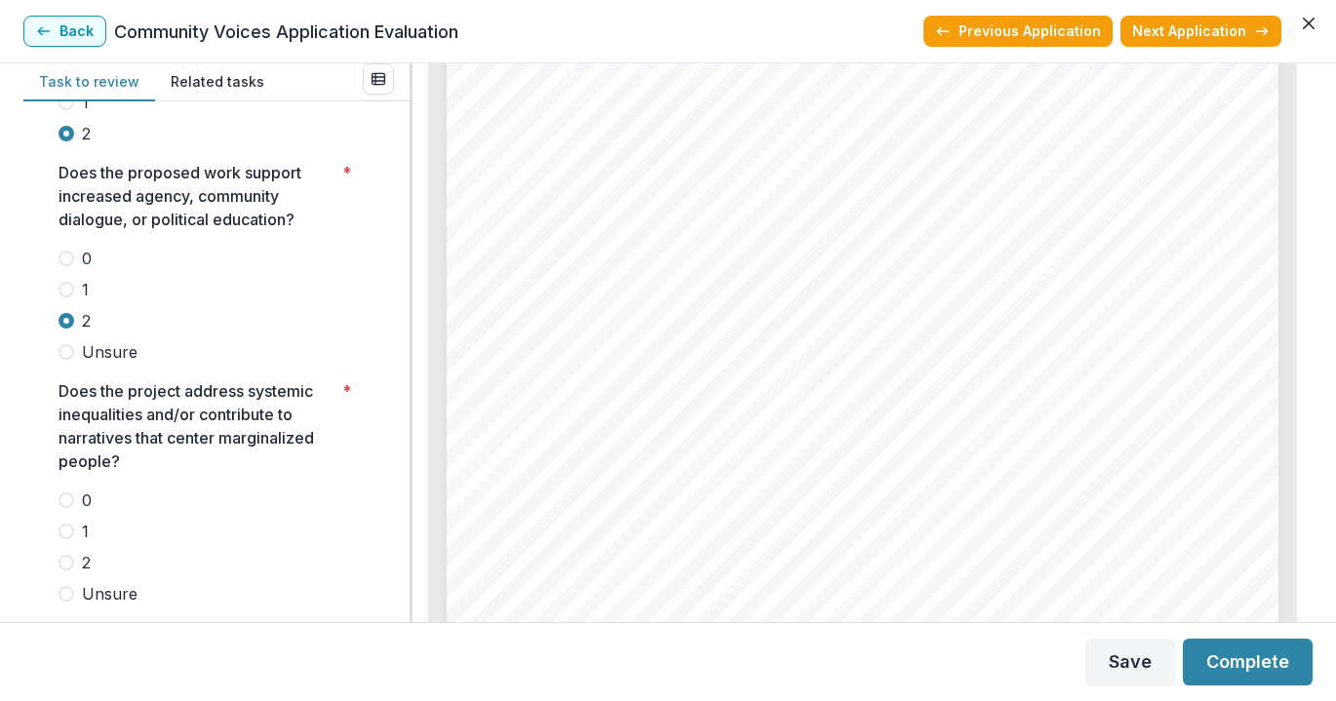
scroll to position [3446, 0]
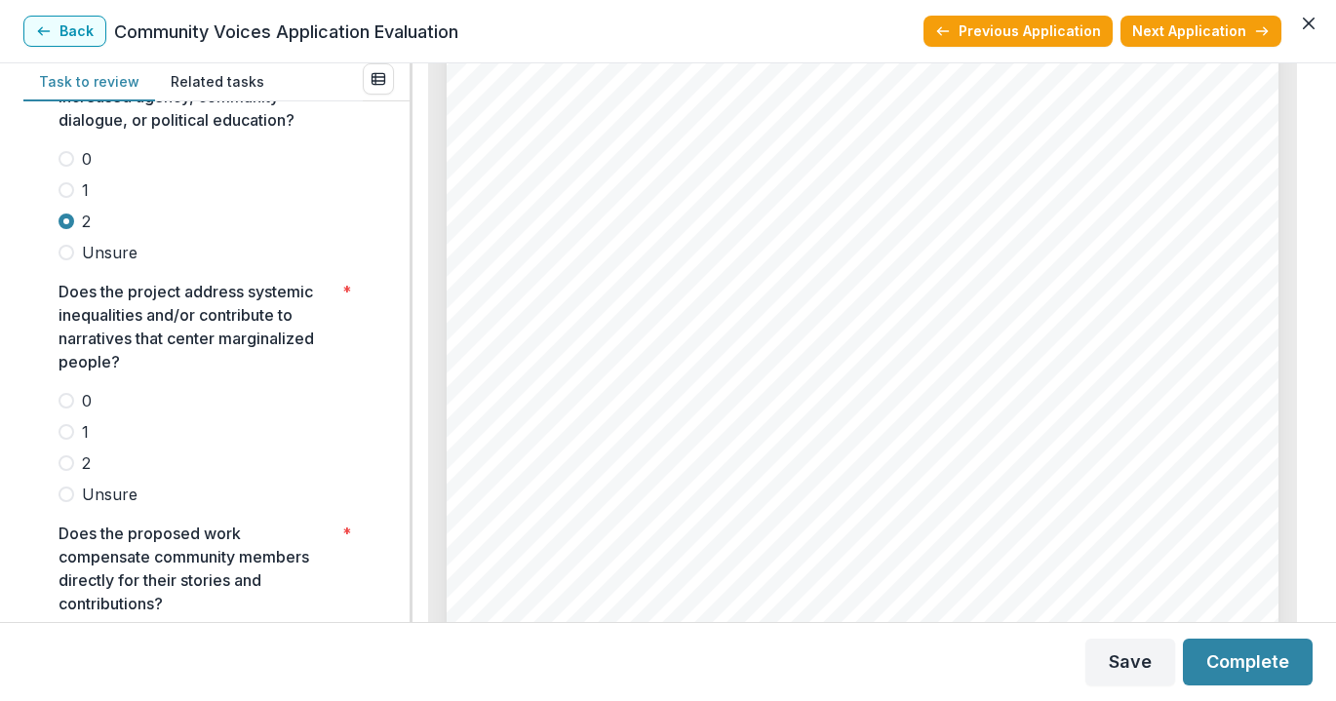
click at [73, 487] on span at bounding box center [67, 495] width 16 height 16
click at [69, 389] on div "0 1 2 Unsure" at bounding box center [211, 447] width 304 height 117
click at [67, 455] on span at bounding box center [67, 463] width 16 height 16
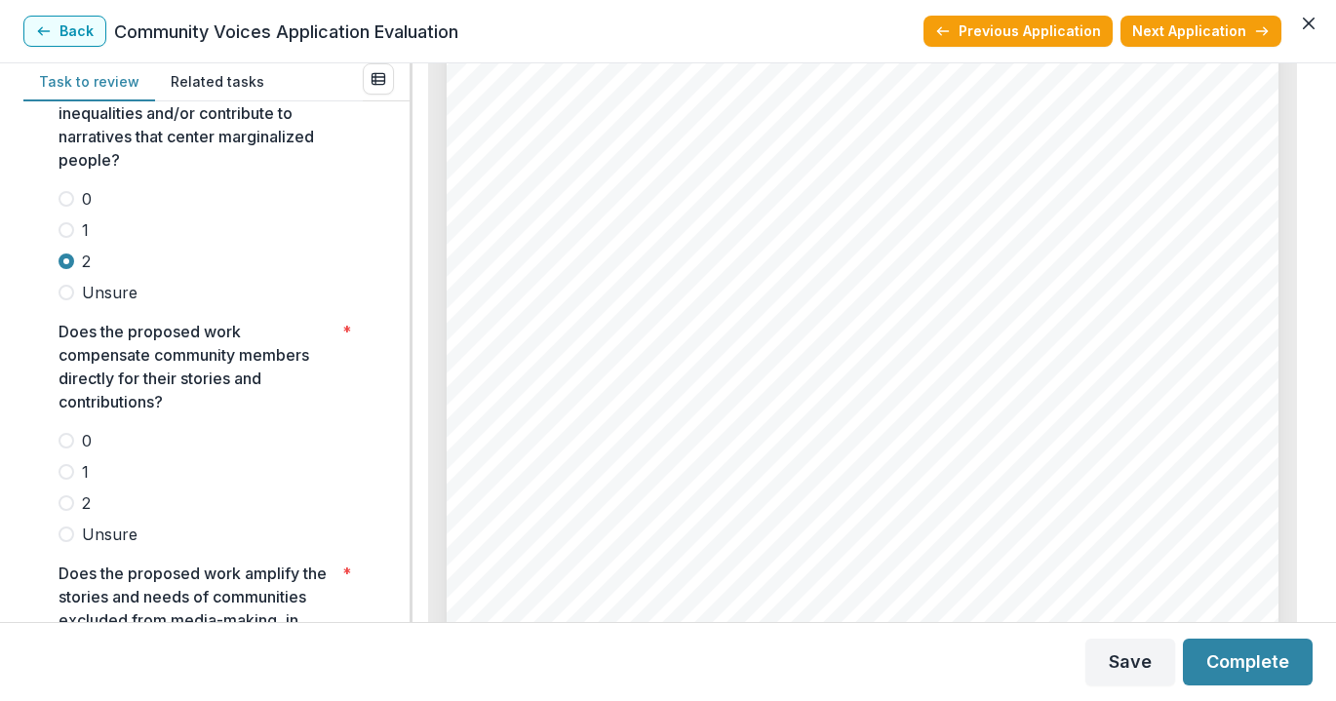
scroll to position [3781, 0]
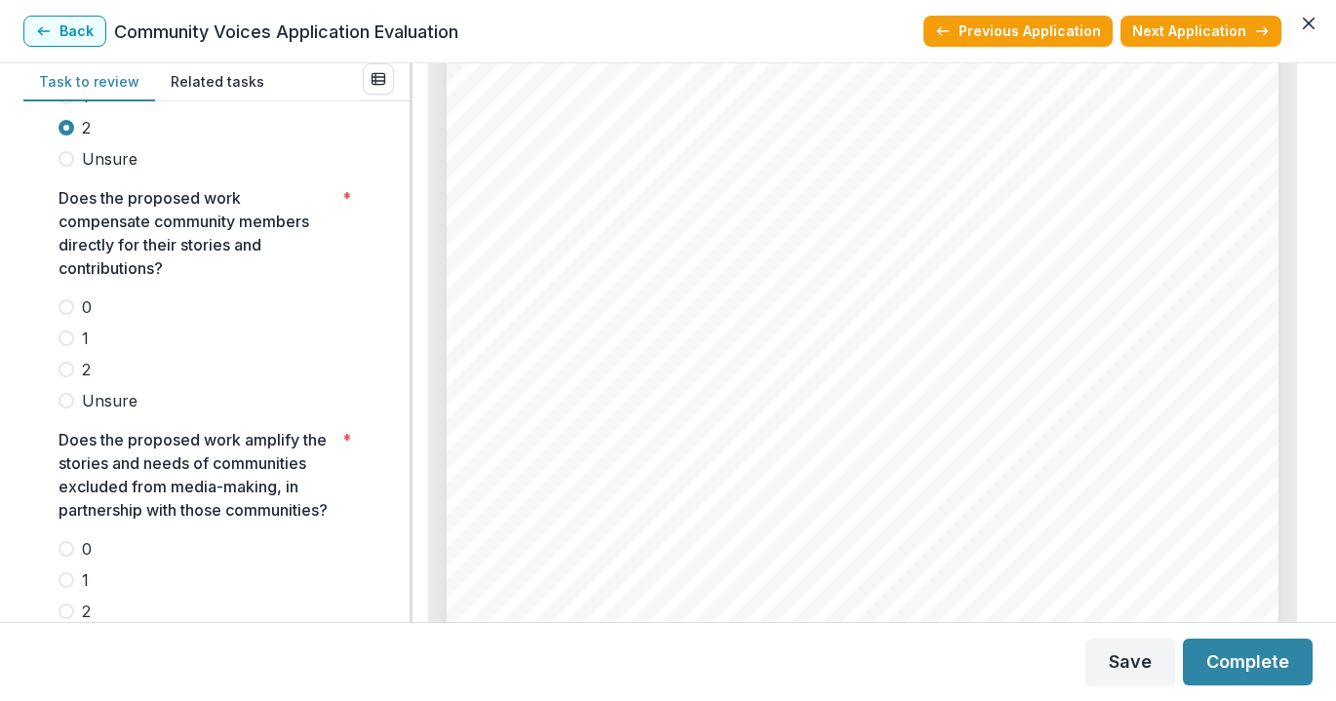
click at [68, 362] on span at bounding box center [67, 370] width 16 height 16
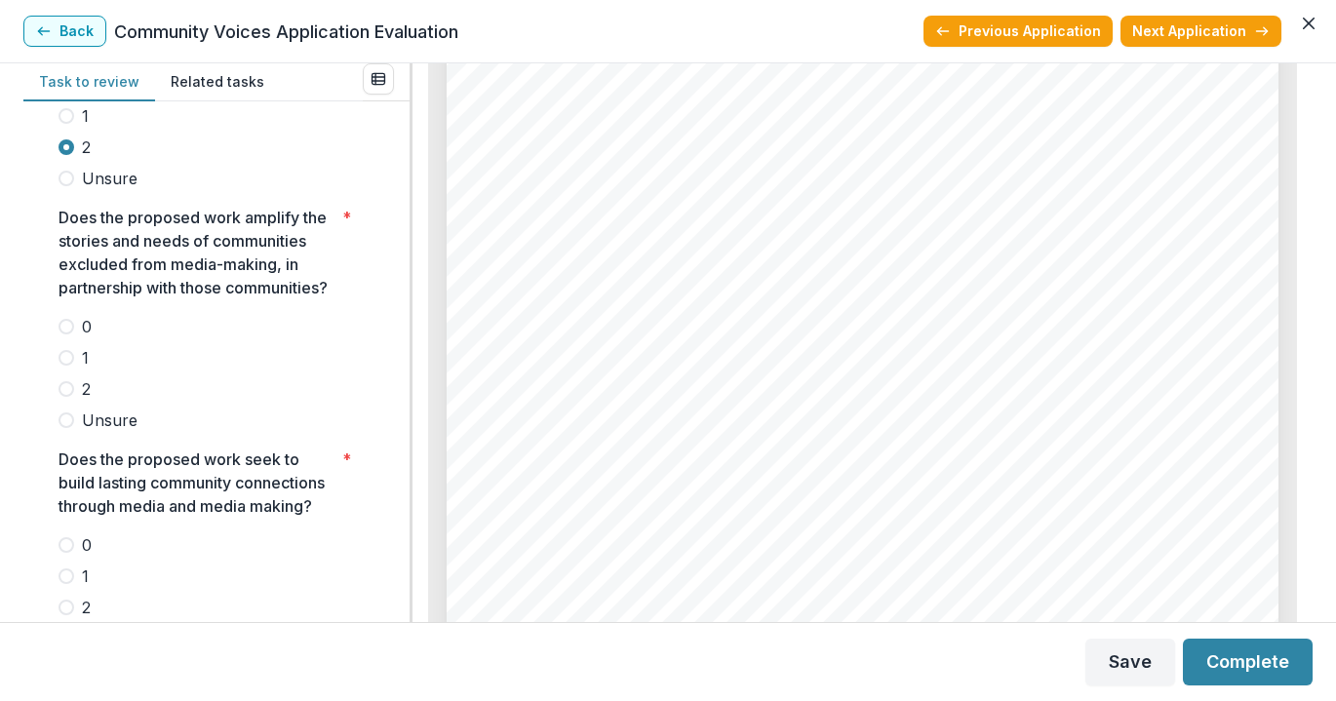
click at [62, 381] on span at bounding box center [67, 389] width 16 height 16
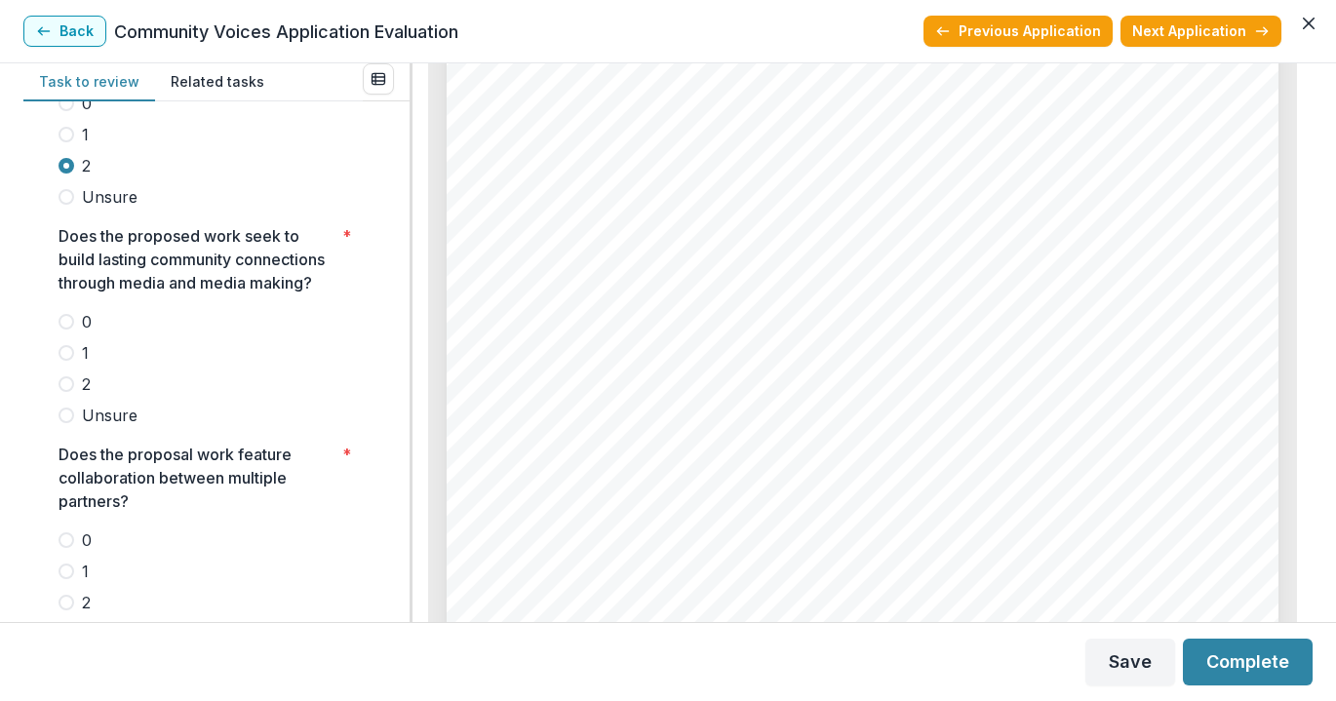
scroll to position [4294, 0]
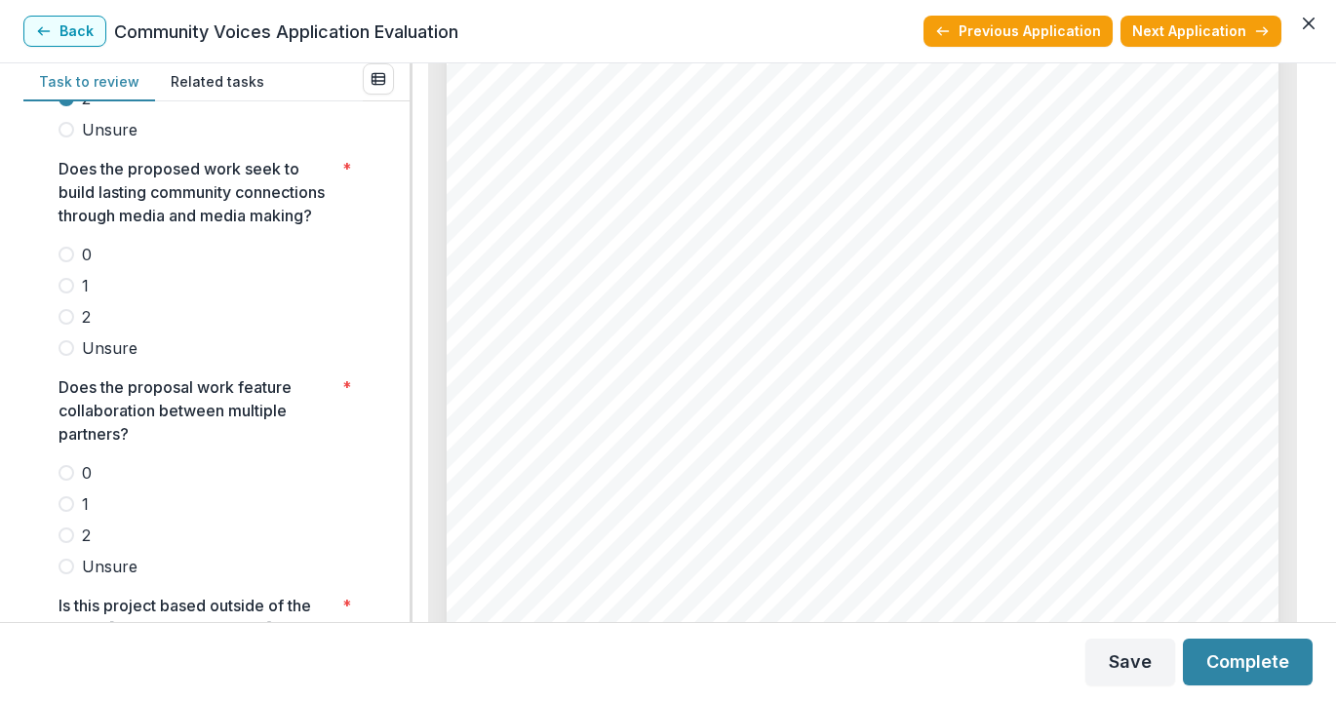
click at [70, 309] on span at bounding box center [67, 317] width 16 height 16
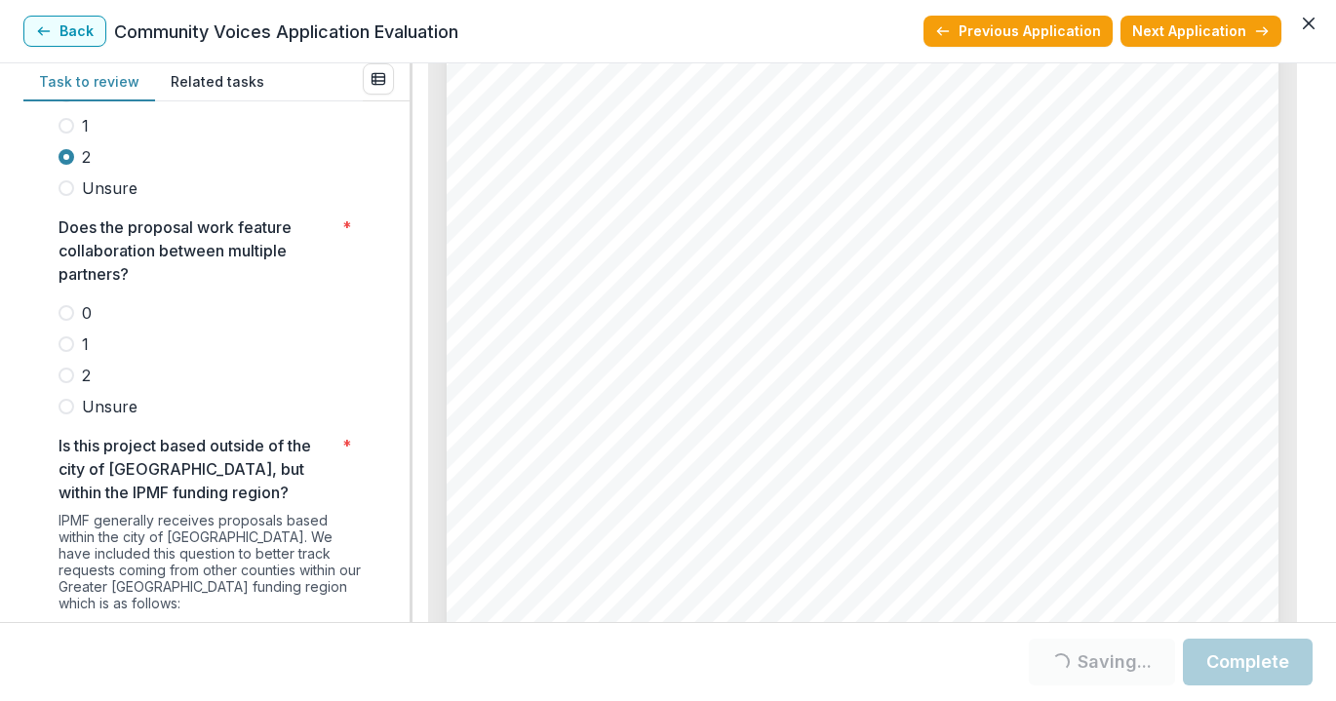
click at [63, 399] on span at bounding box center [67, 407] width 16 height 16
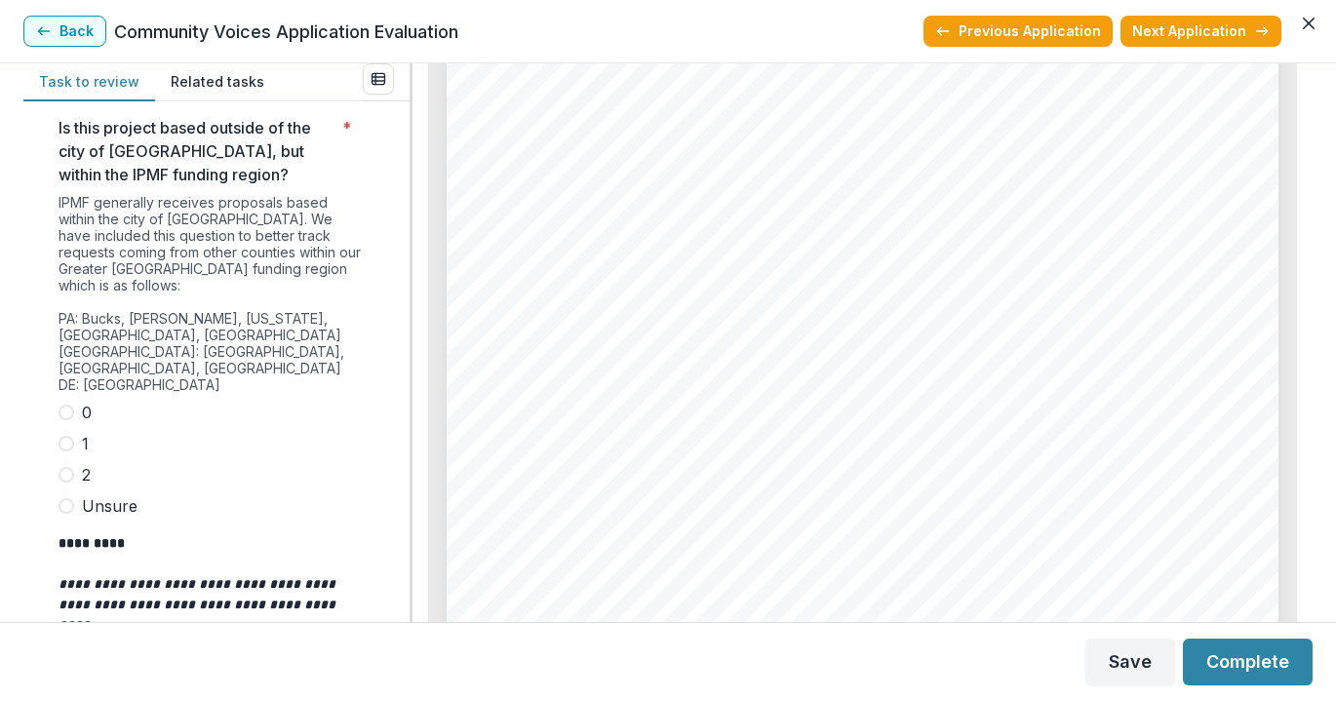
scroll to position [4850, 0]
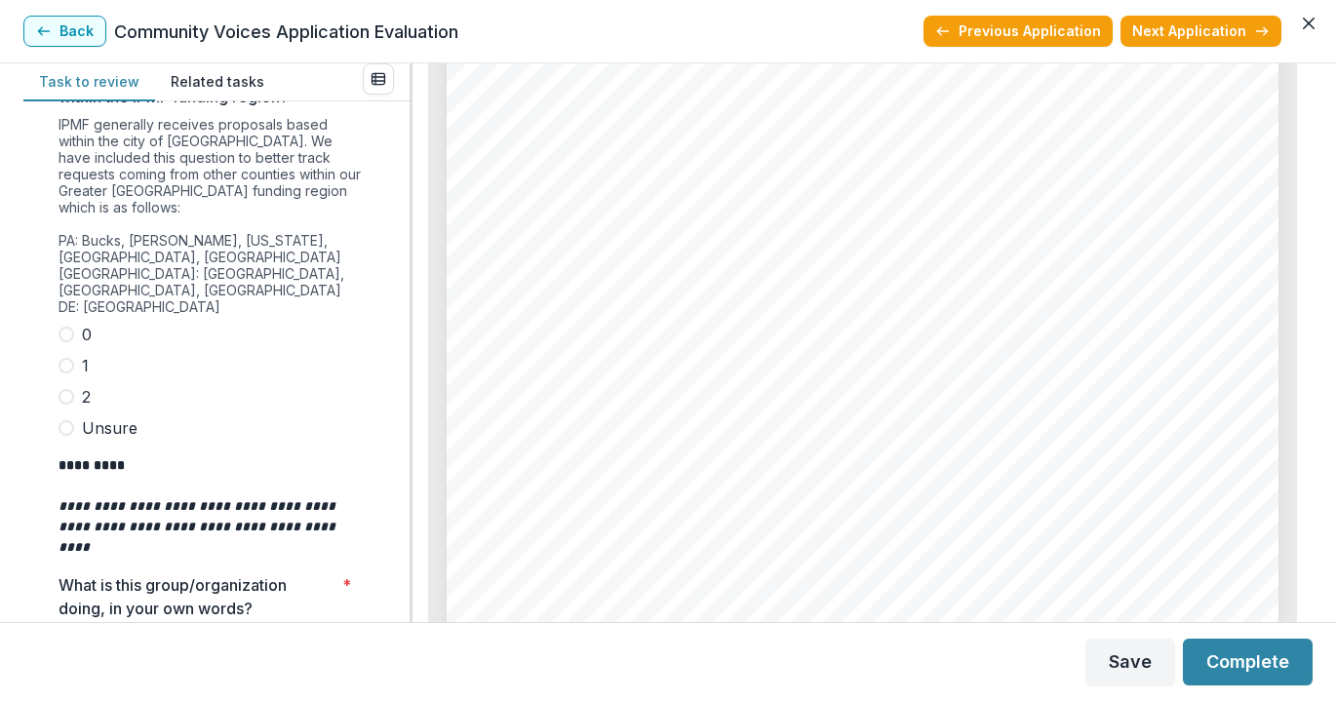
click at [67, 327] on span at bounding box center [67, 335] width 16 height 16
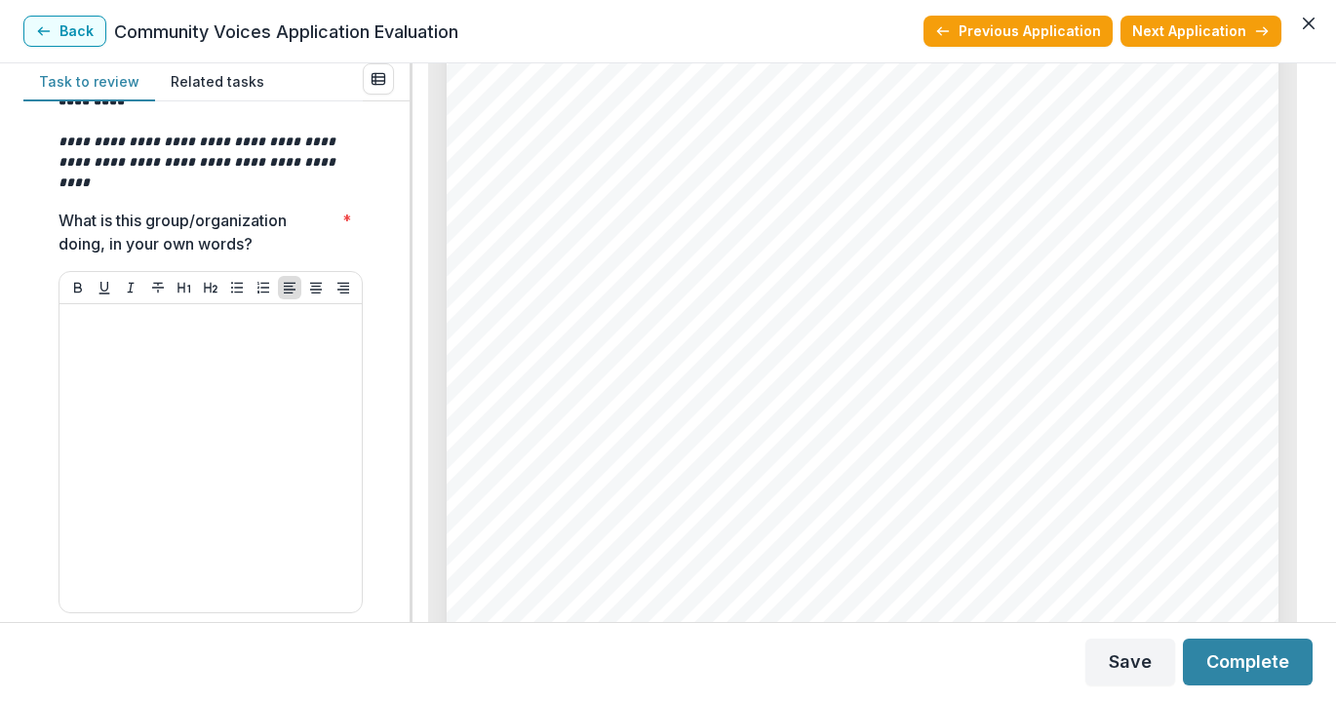
scroll to position [5168, 0]
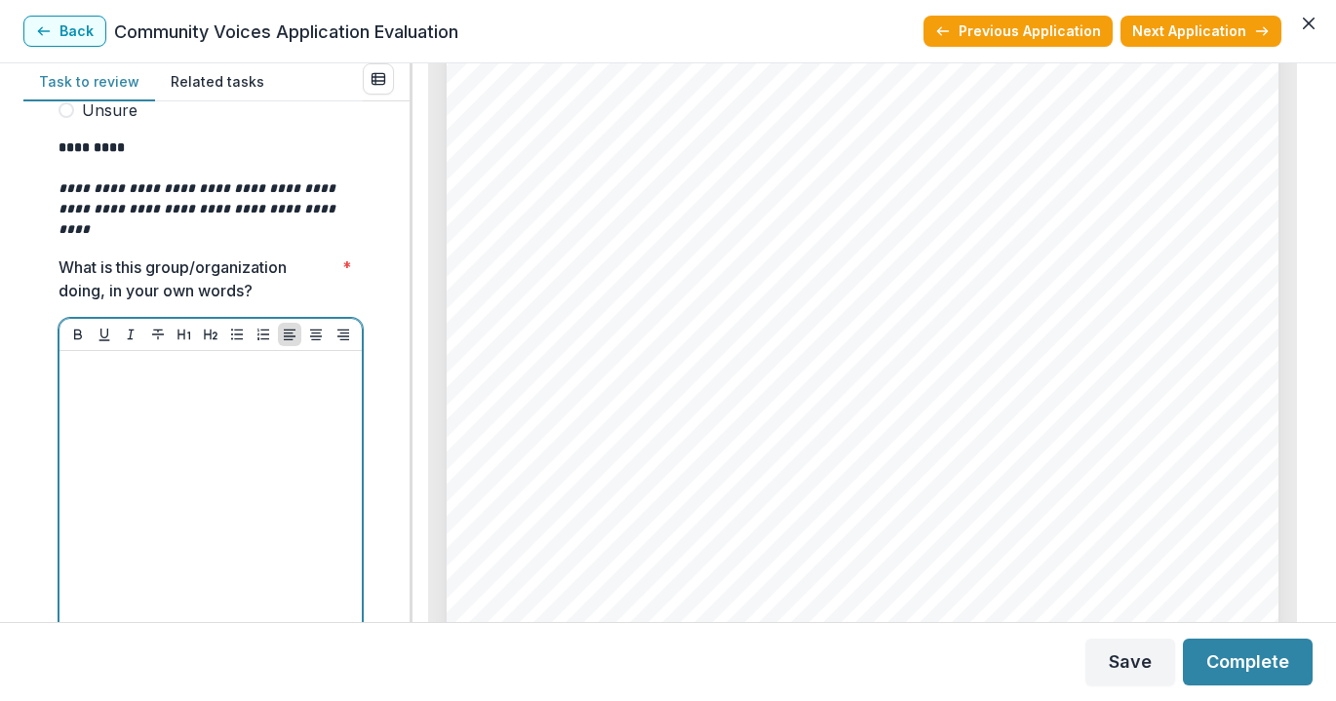
click at [129, 359] on div at bounding box center [210, 505] width 287 height 293
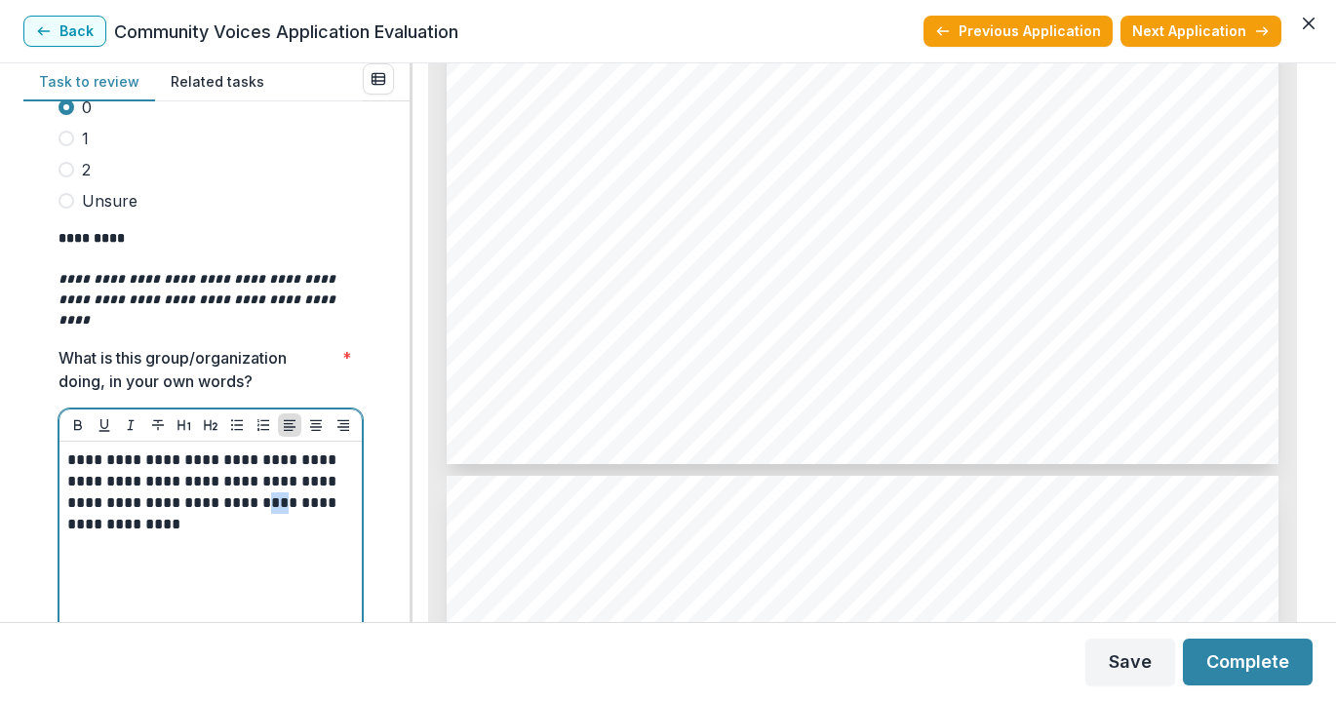
drag, startPoint x: 271, startPoint y: 426, endPoint x: 249, endPoint y: 427, distance: 22.4
click at [249, 450] on p "**********" at bounding box center [207, 493] width 281 height 86
drag, startPoint x: 297, startPoint y: 447, endPoint x: 249, endPoint y: 429, distance: 51.8
click at [249, 450] on p "**********" at bounding box center [207, 493] width 281 height 86
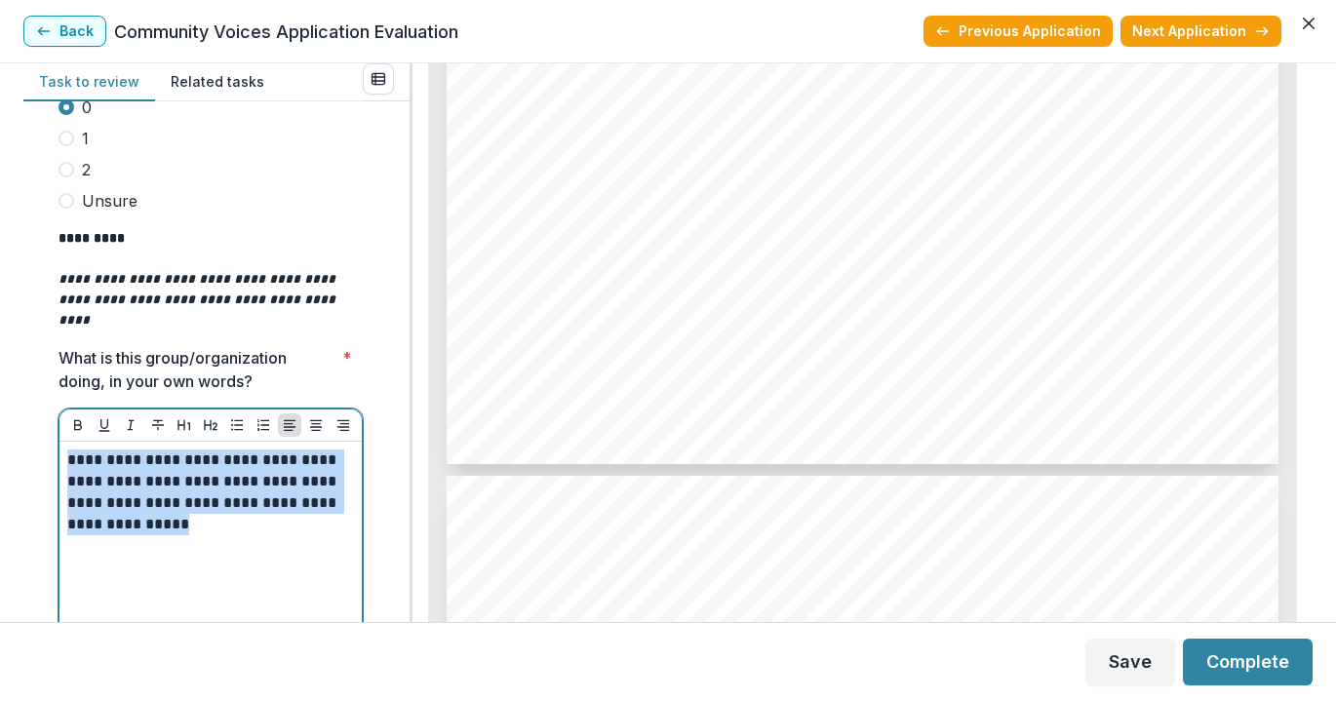
copy p "**********"
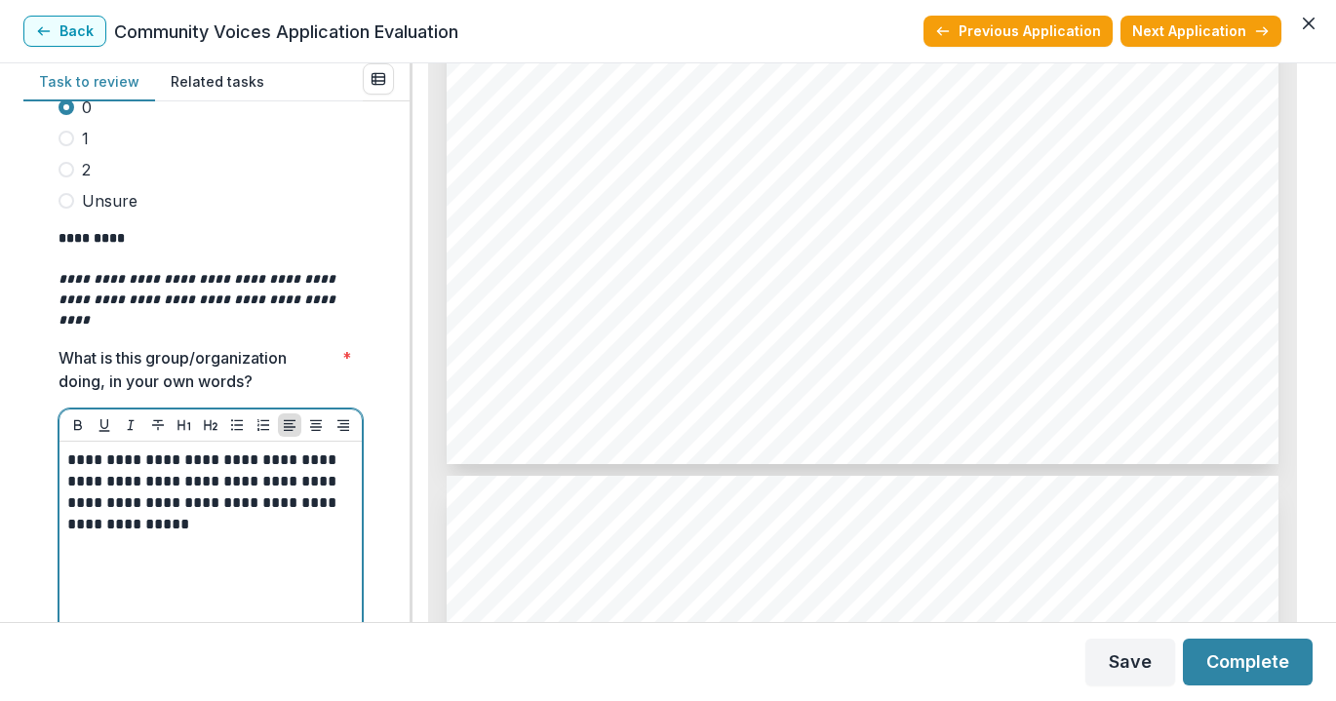
click at [256, 450] on p "**********" at bounding box center [207, 493] width 281 height 86
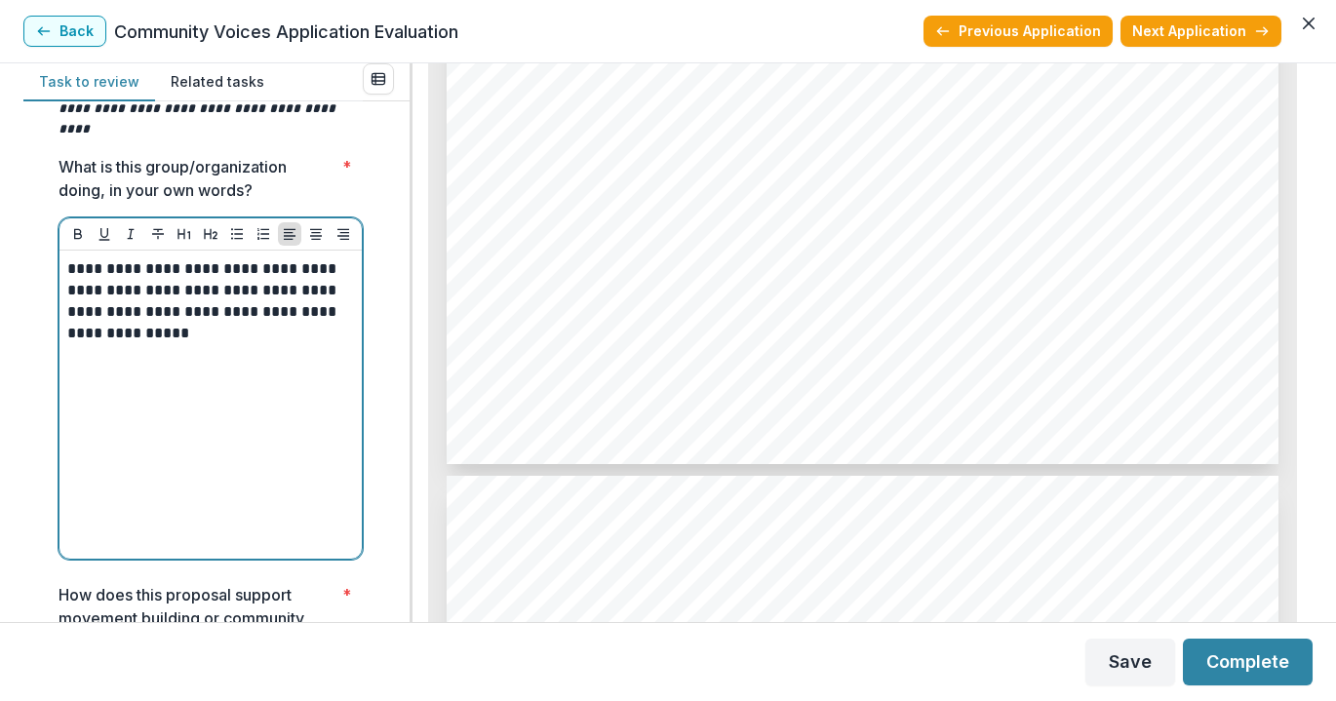
scroll to position [5539, 0]
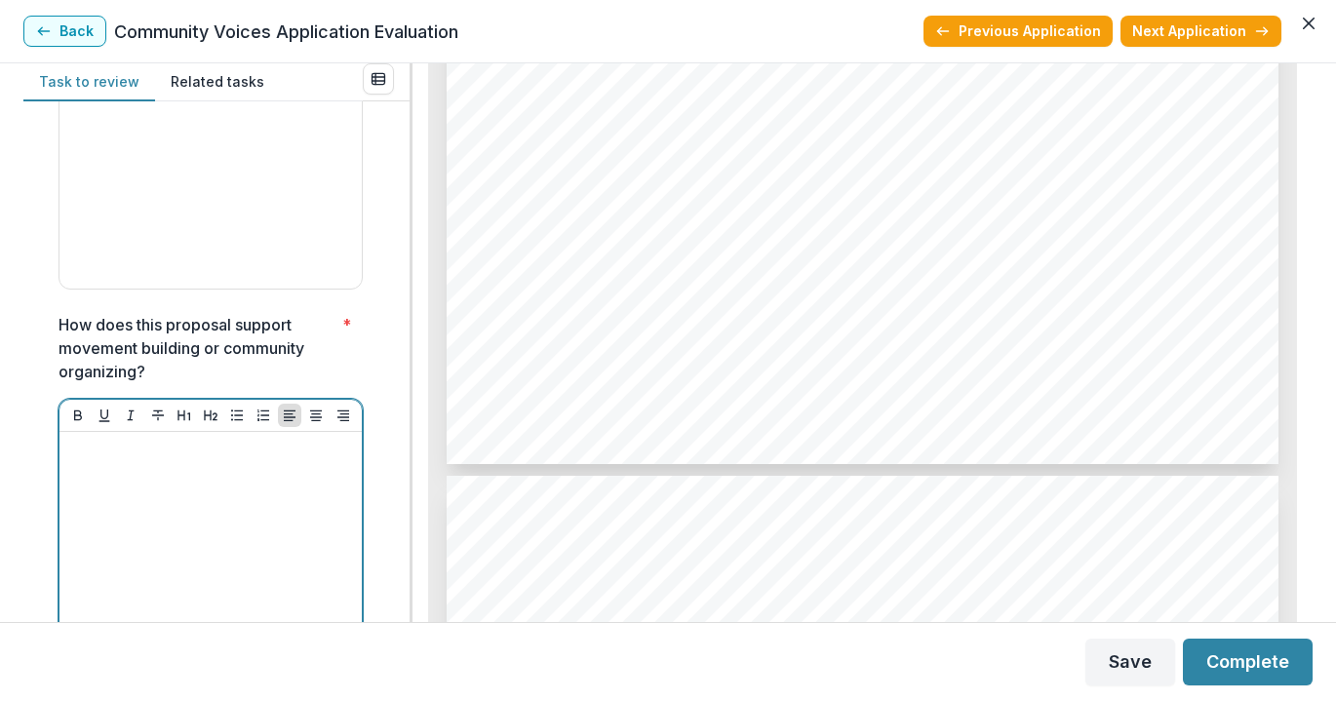
click at [272, 440] on div at bounding box center [210, 586] width 287 height 293
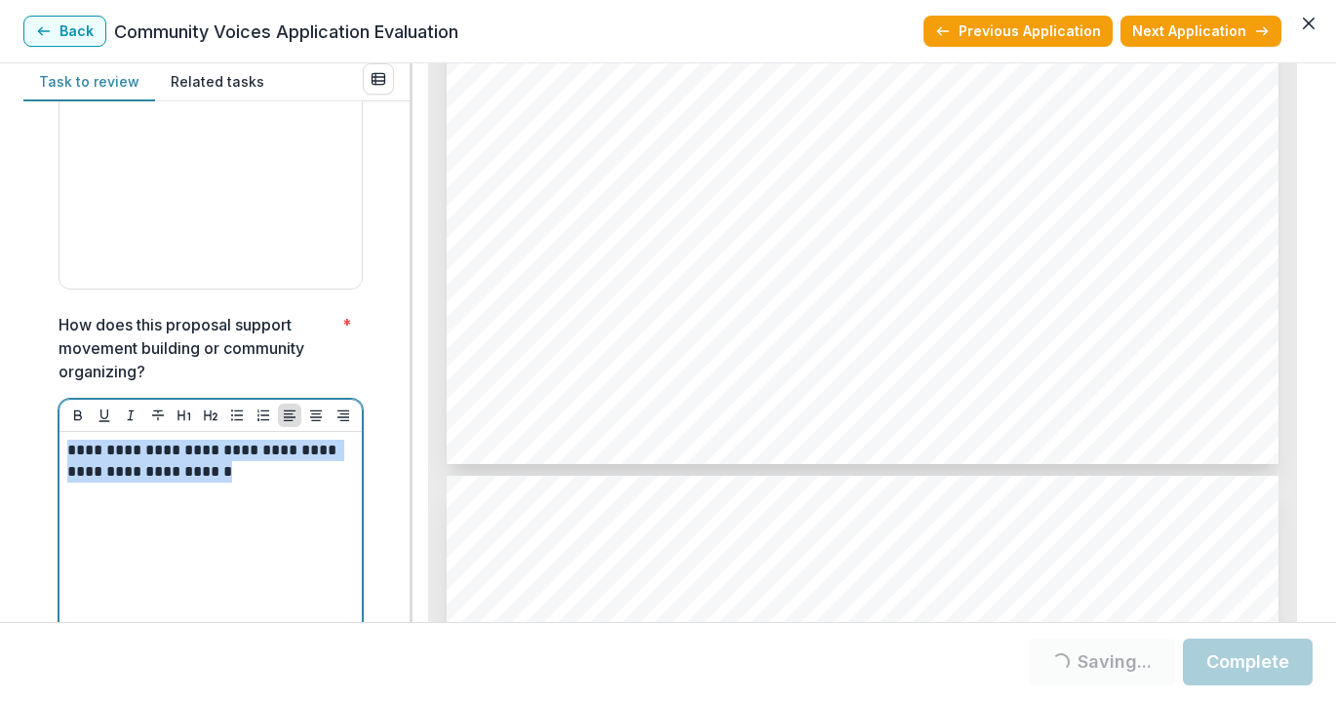
copy p "**********"
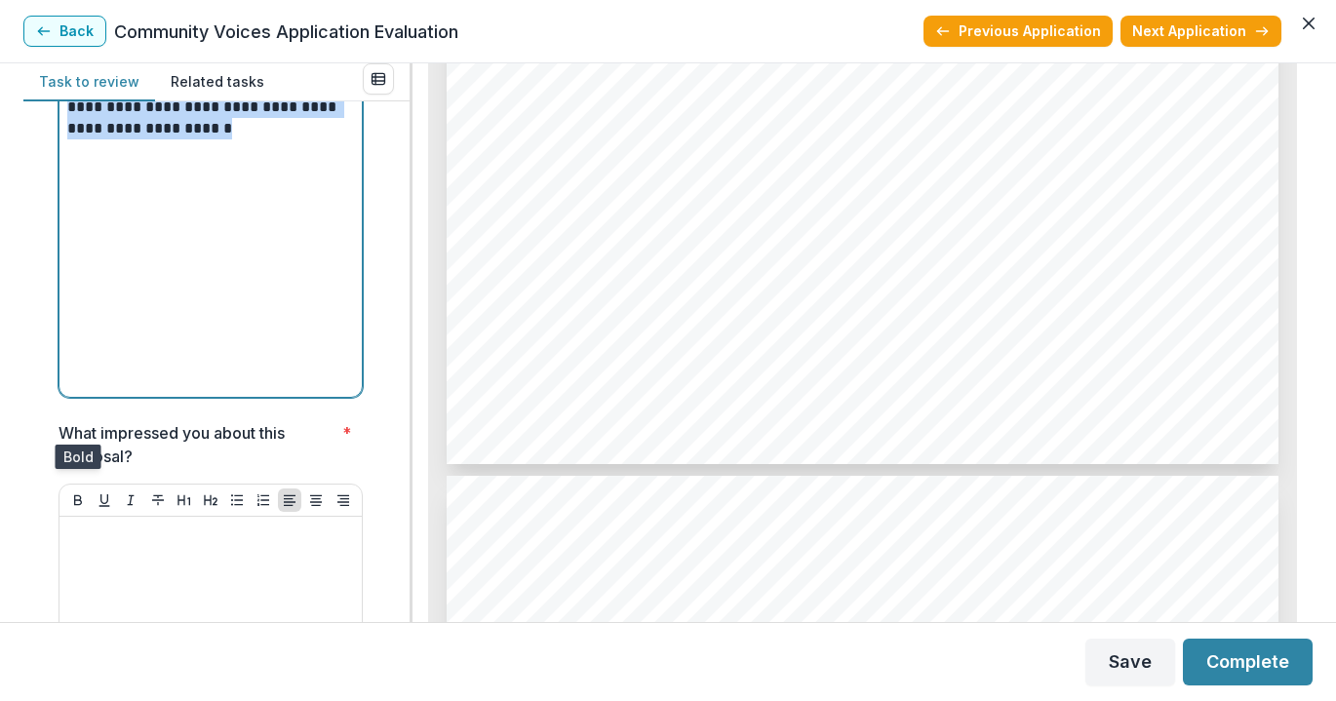
scroll to position [6146, 0]
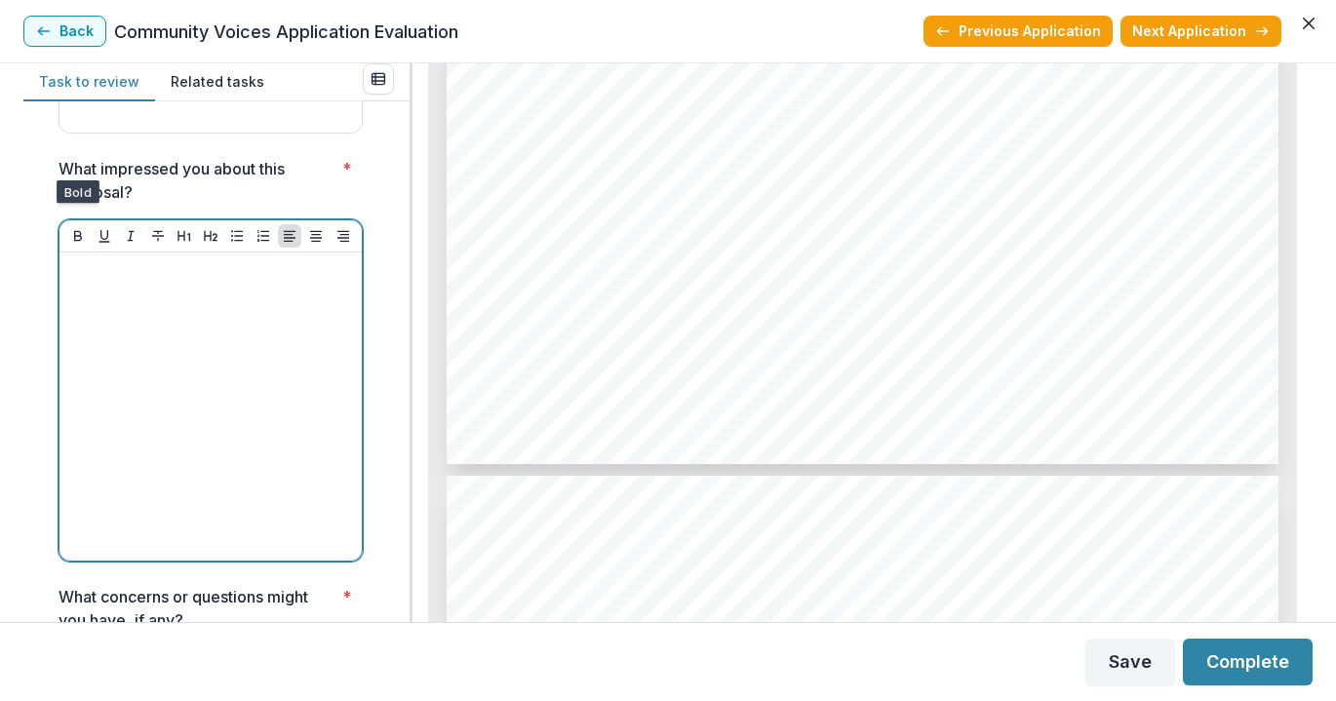
click at [201, 369] on div at bounding box center [210, 406] width 287 height 293
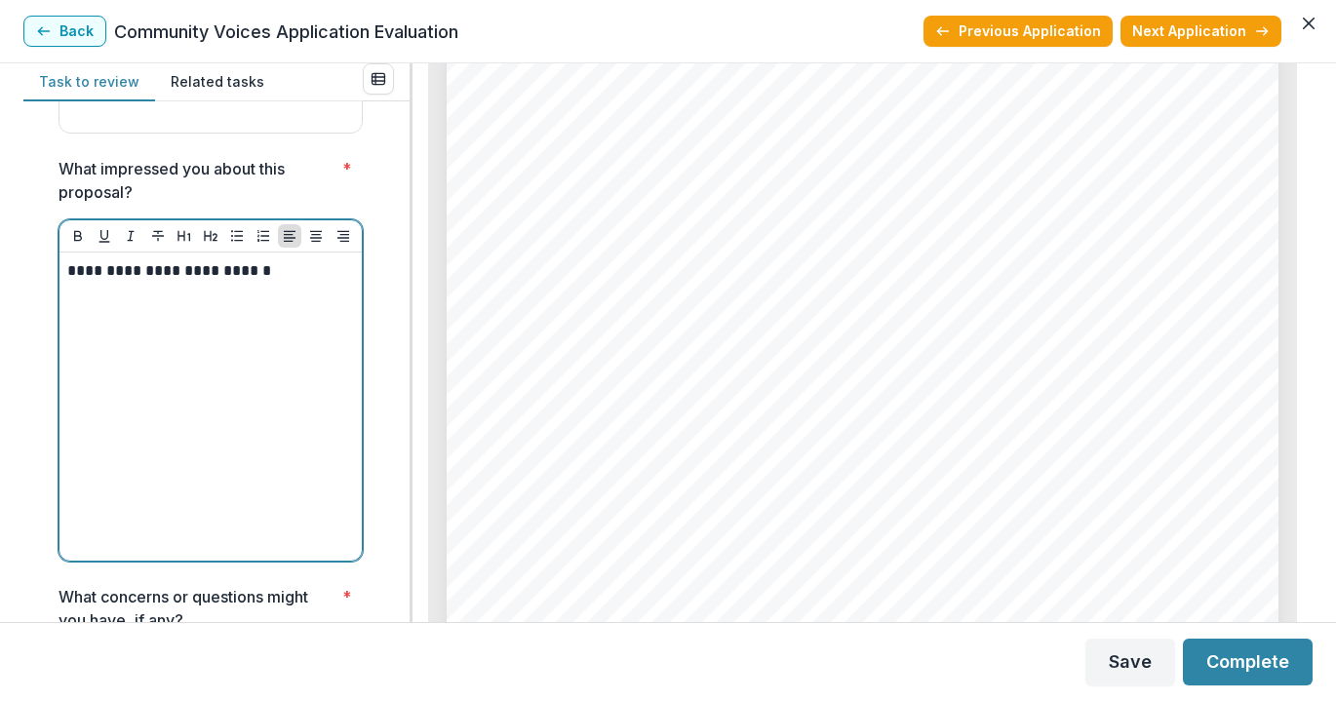
scroll to position [9826, 0]
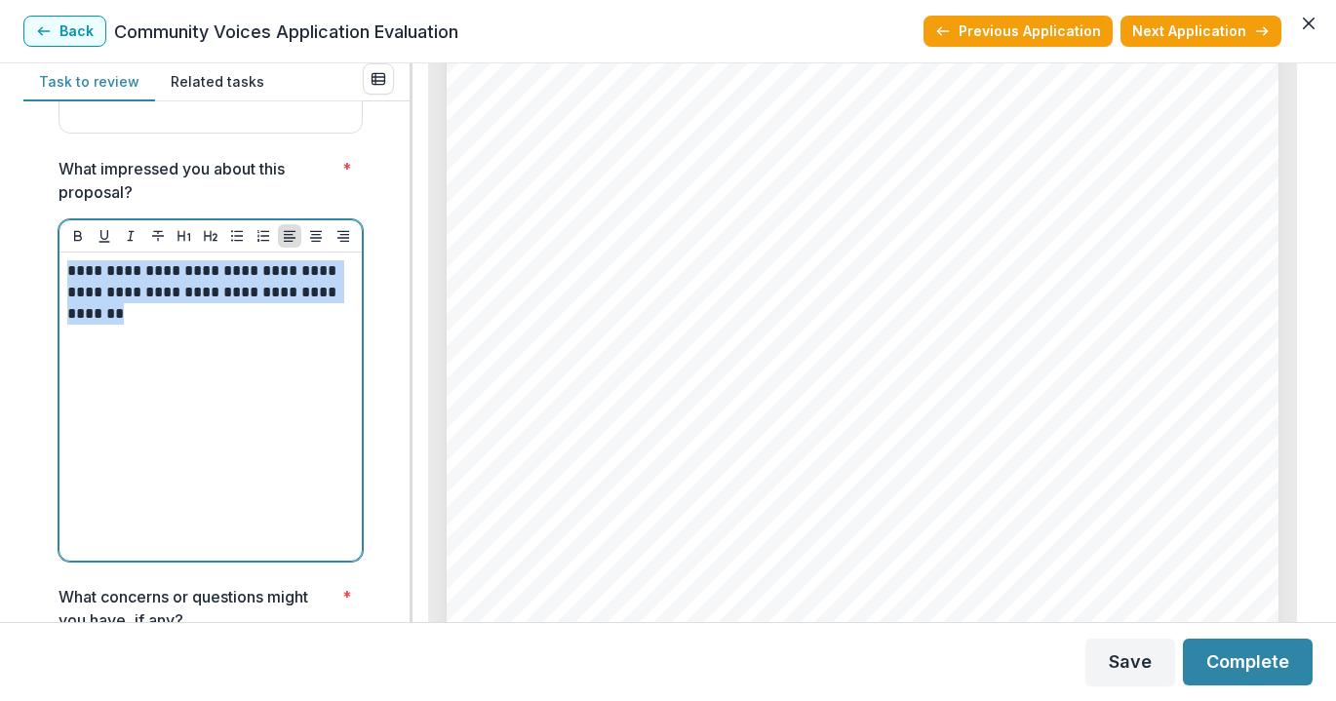
copy p "**********"
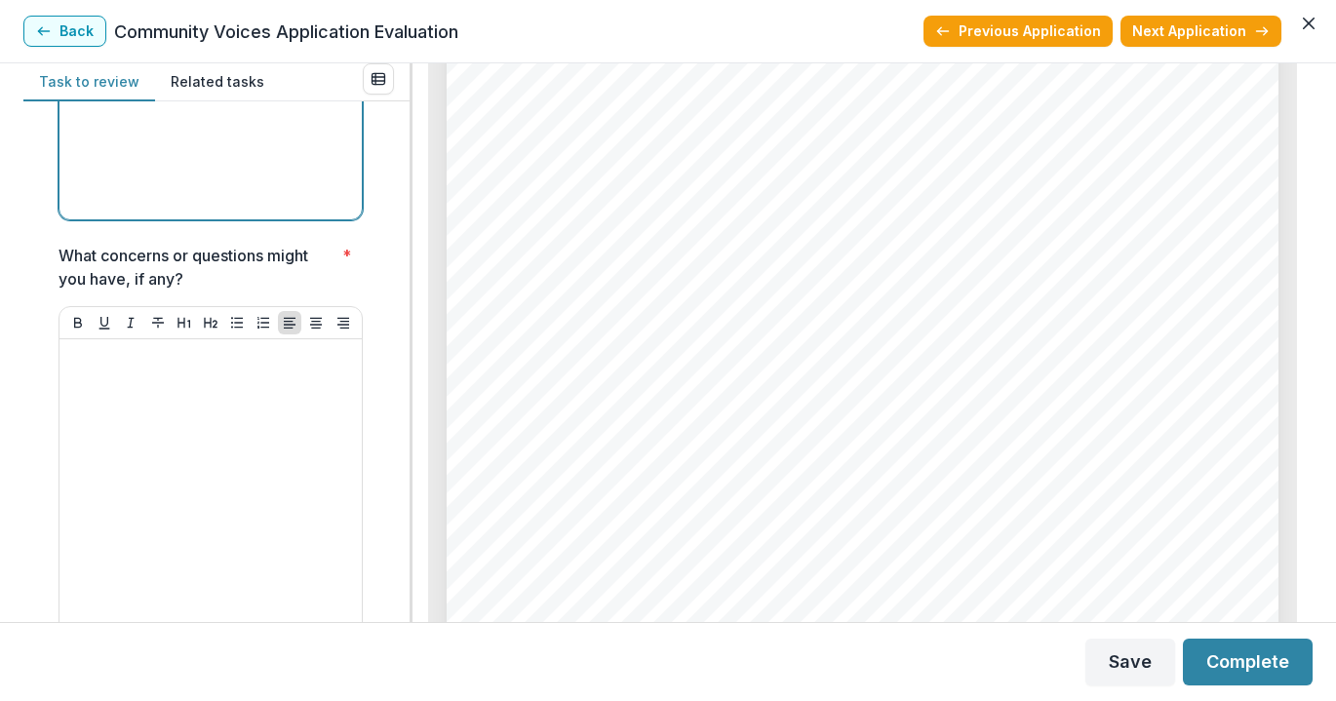
scroll to position [6501, 0]
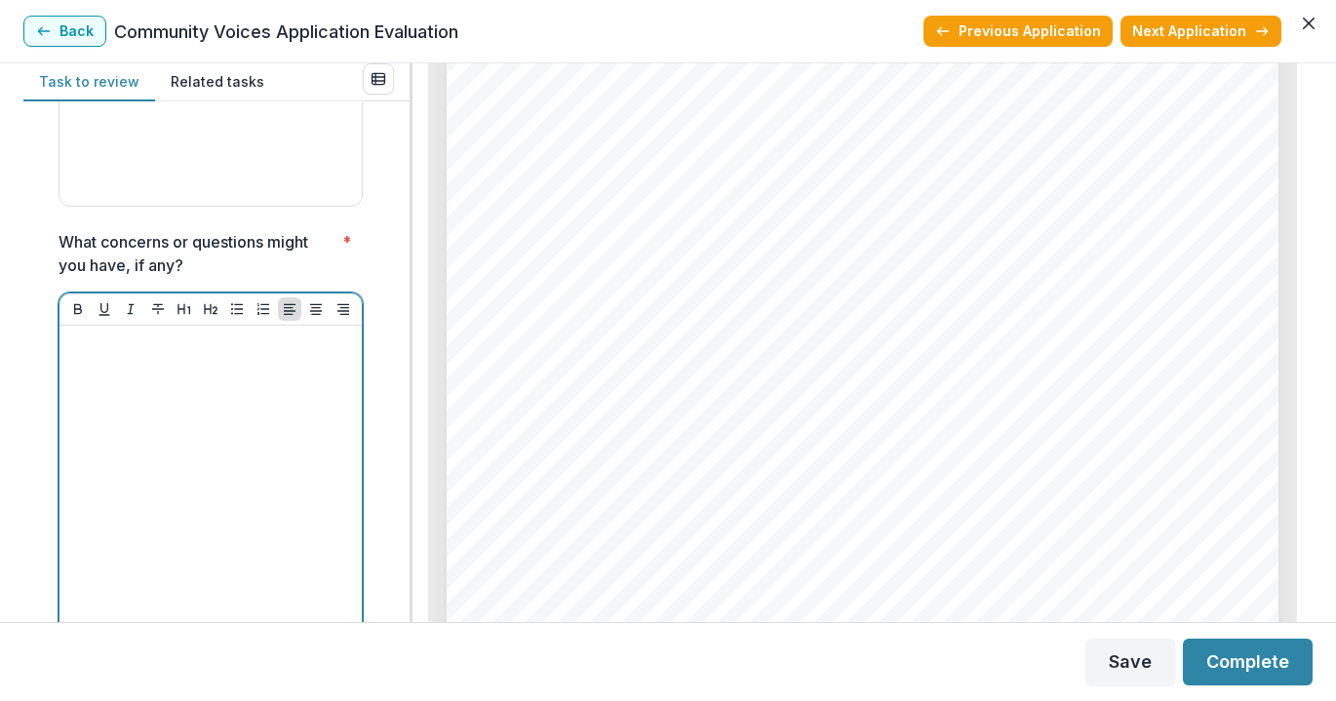
click at [238, 345] on div at bounding box center [210, 479] width 287 height 293
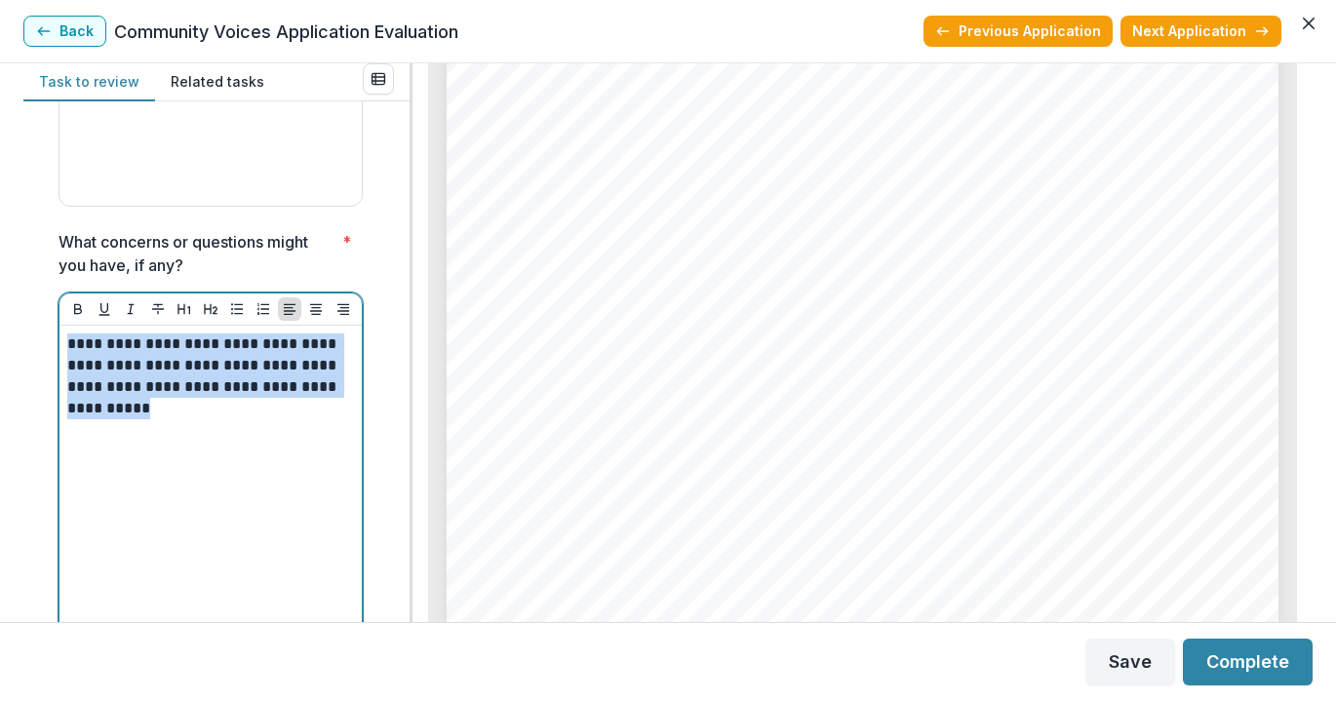
copy p "**********"
click at [185, 457] on div "**********" at bounding box center [210, 479] width 287 height 293
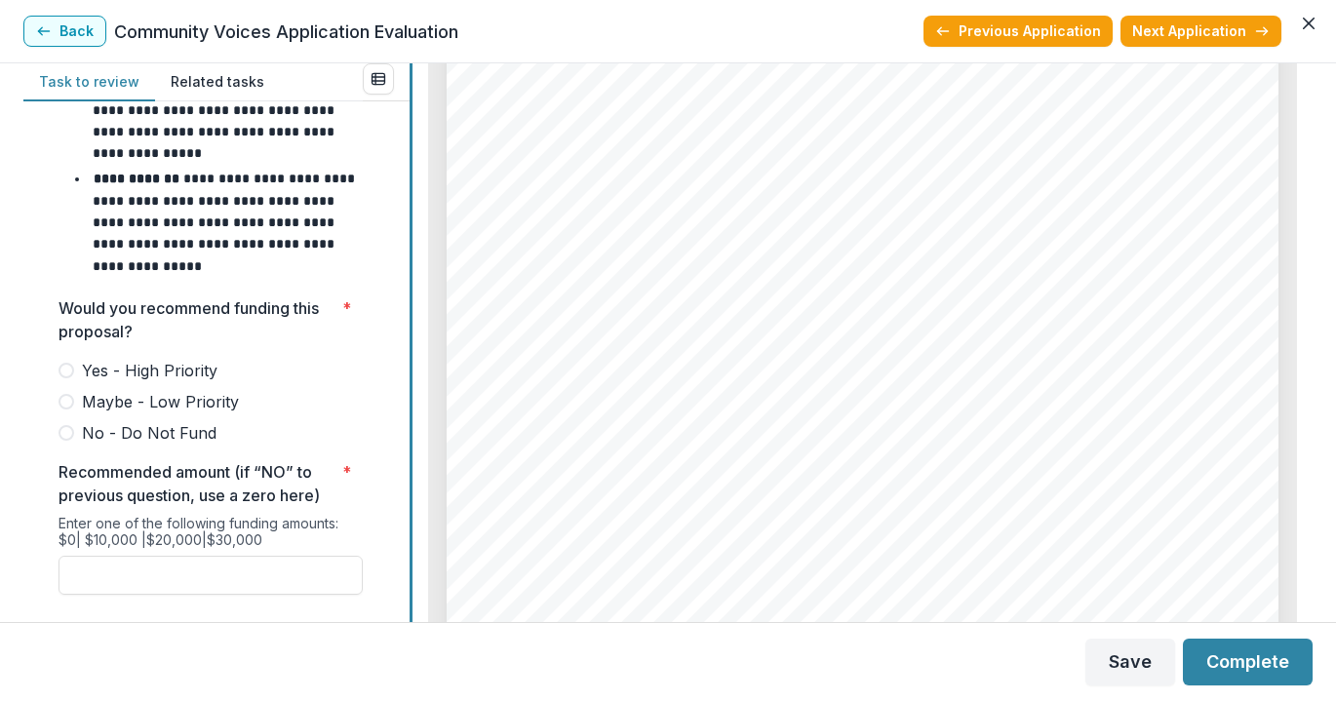
scroll to position [7500, 0]
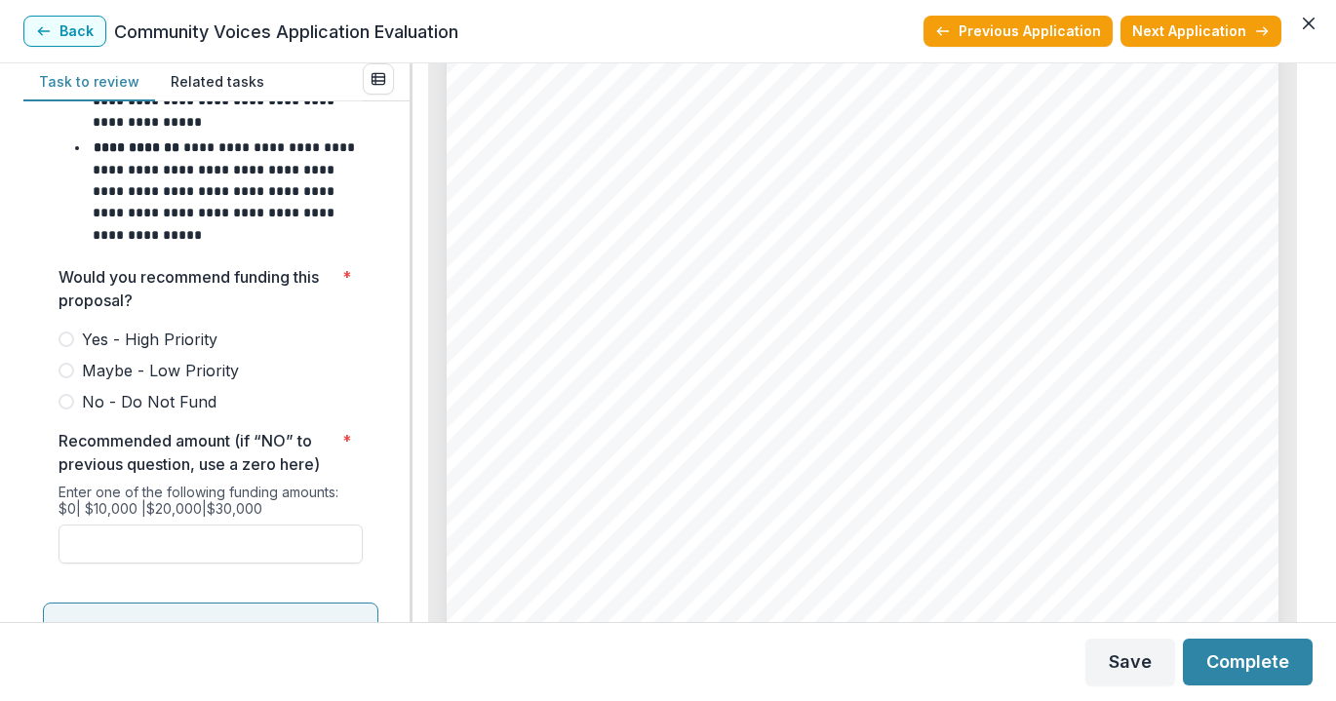
click at [63, 332] on span at bounding box center [67, 340] width 16 height 16
click at [200, 525] on input "Recommended amount (if “NO” to previous question, use a zero here) *" at bounding box center [211, 544] width 304 height 39
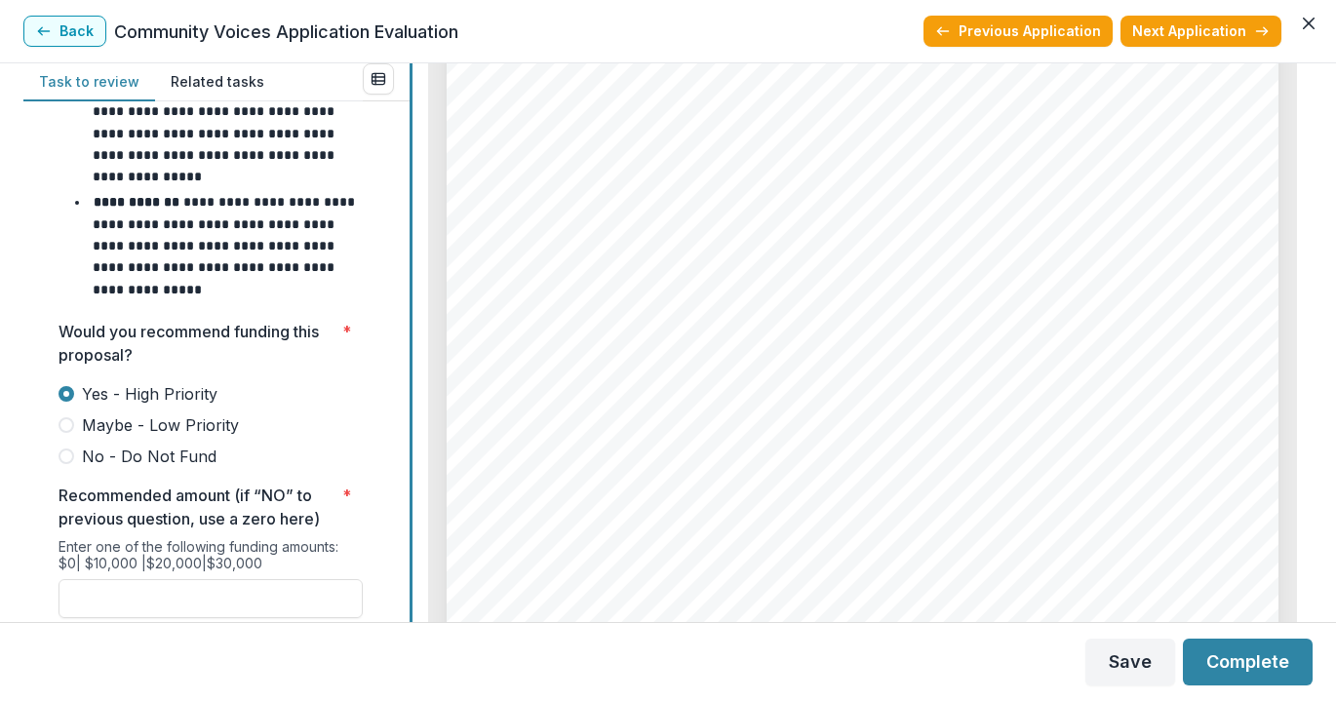
scroll to position [7454, 0]
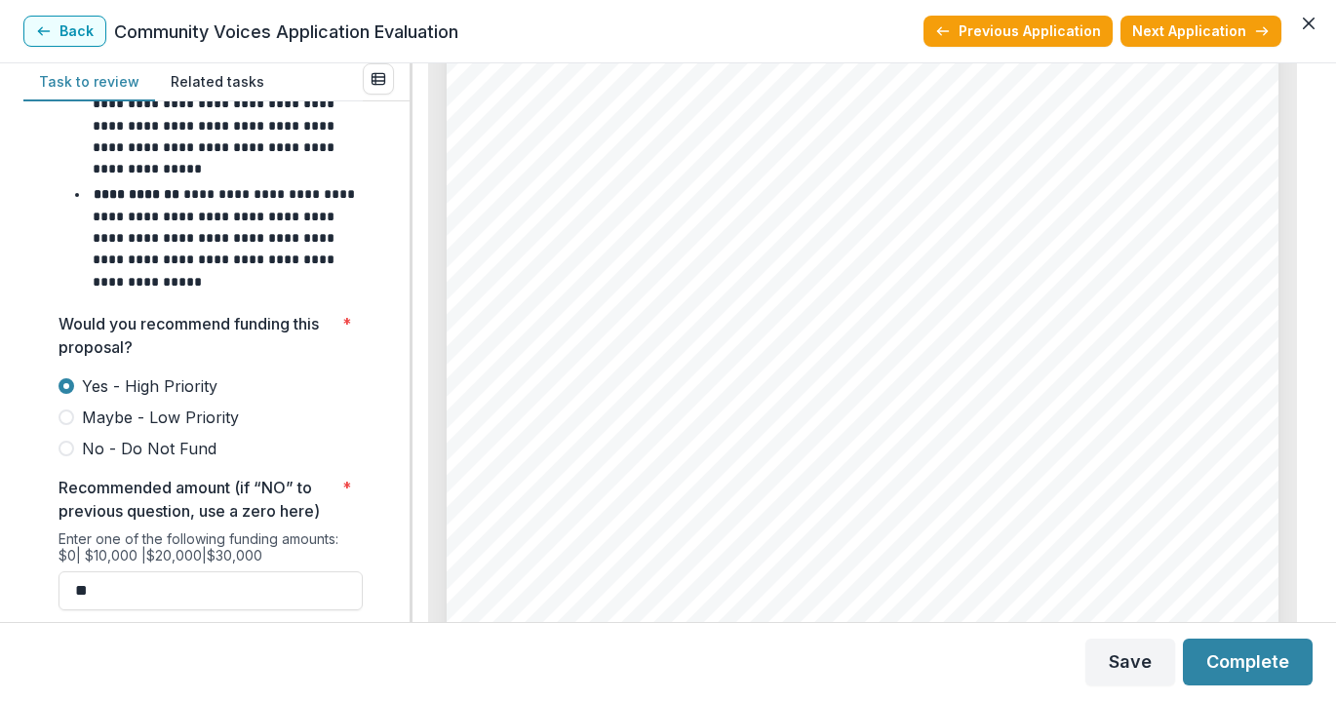
drag, startPoint x: 1312, startPoint y: 455, endPoint x: 1307, endPoint y: 400, distance: 55.9
click at [1307, 400] on div "**********" at bounding box center [668, 342] width 1336 height 559
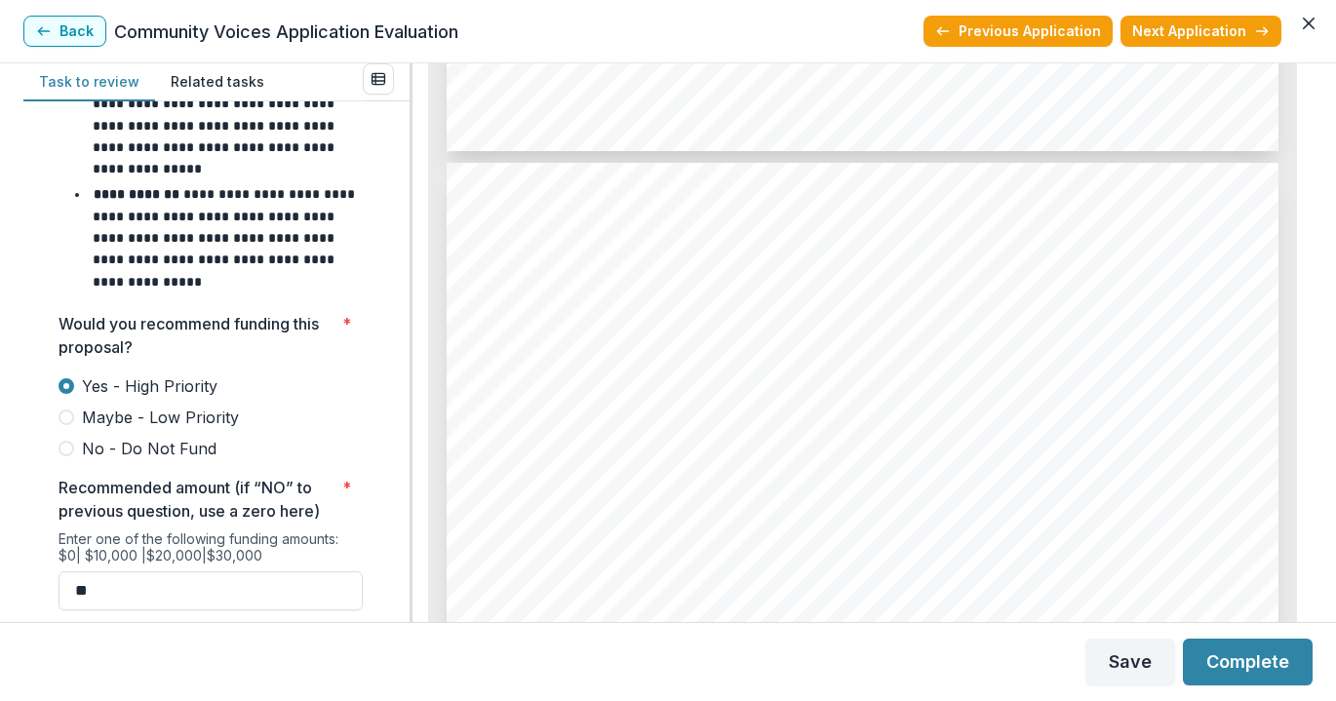
scroll to position [8345, 0]
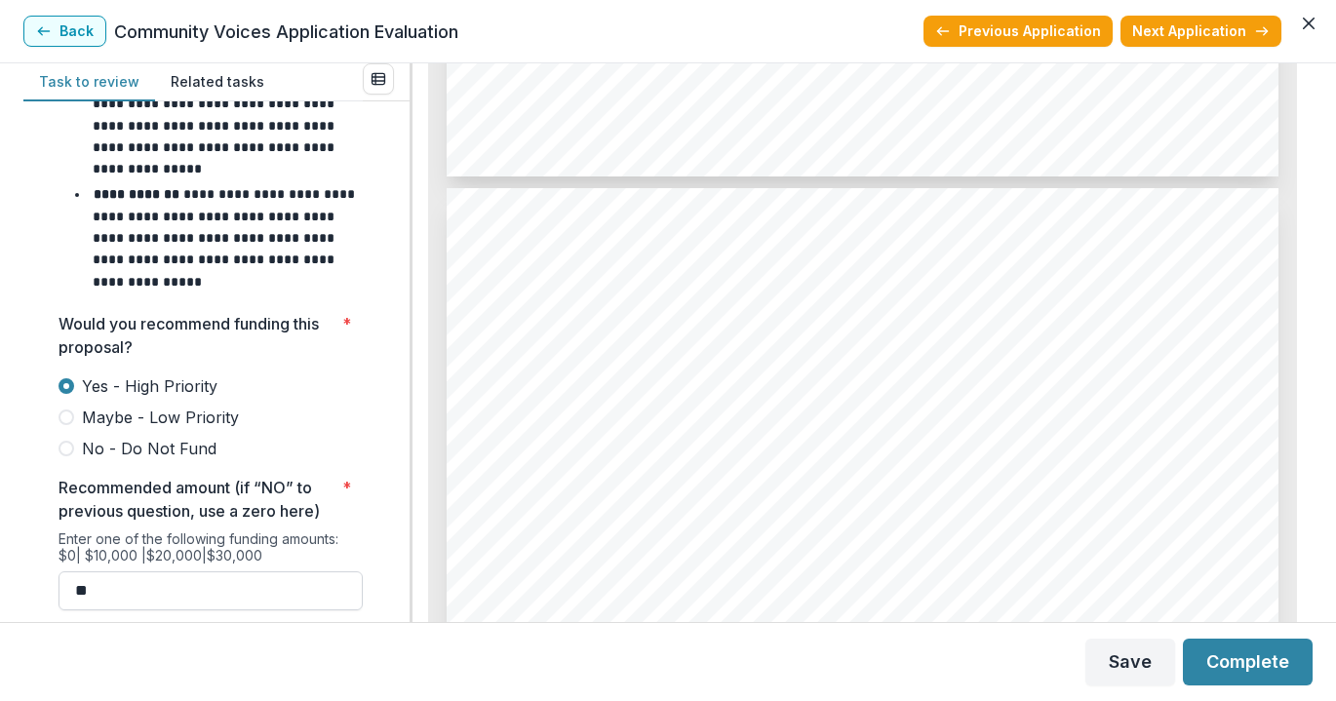
click at [241, 571] on input "**" at bounding box center [211, 590] width 304 height 39
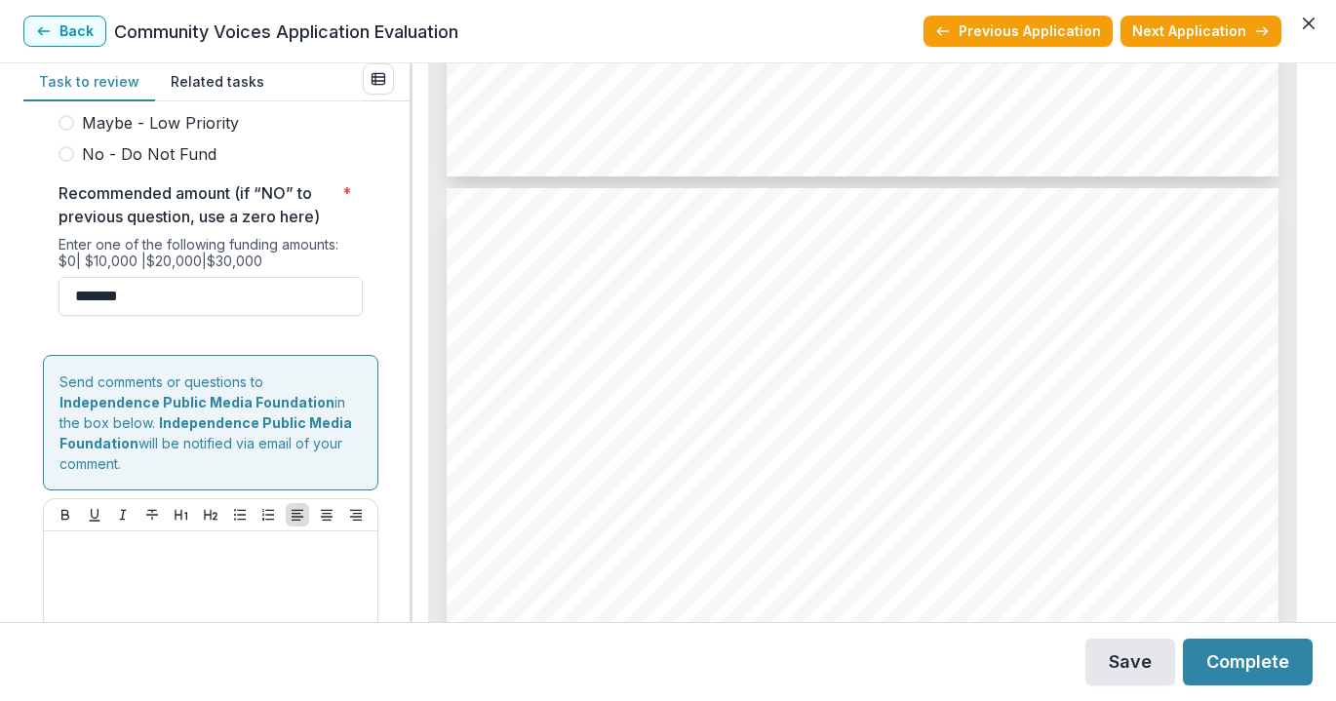
type input "*******"
click at [1127, 650] on button "Save" at bounding box center [1130, 662] width 90 height 47
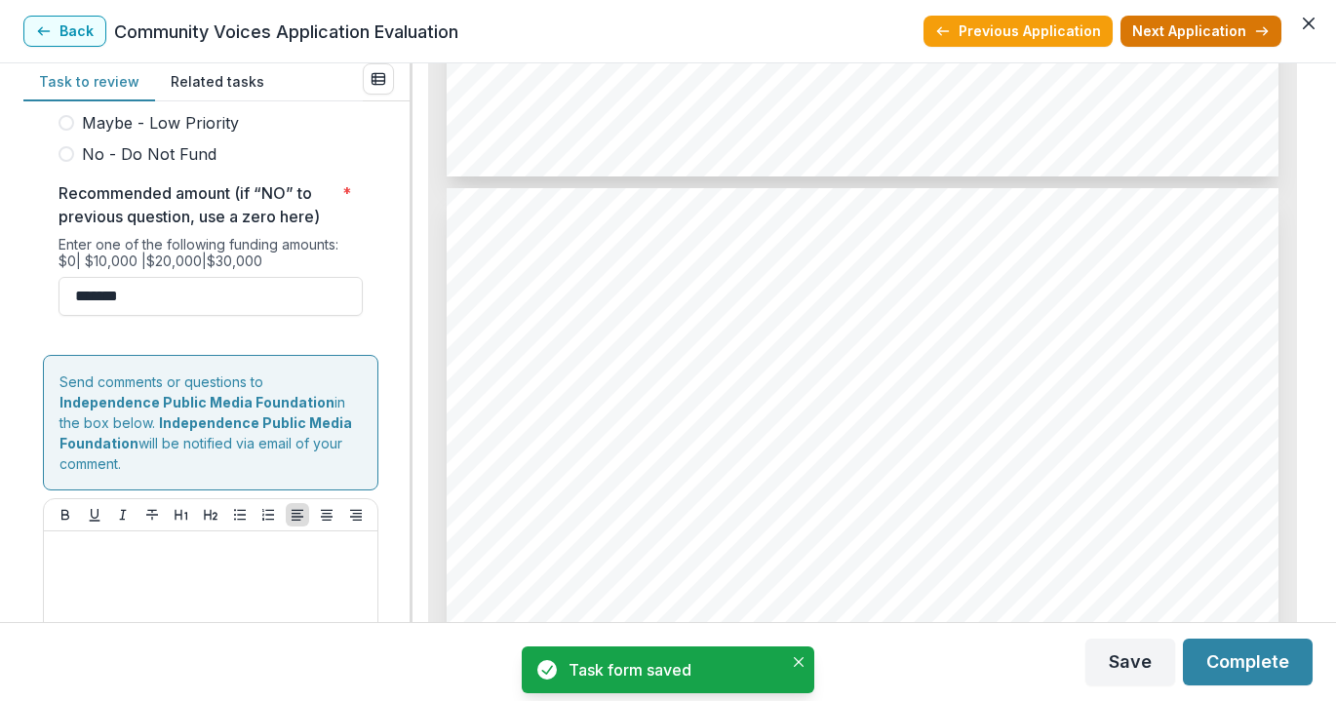
click at [1210, 27] on button "Next Application" at bounding box center [1200, 31] width 161 height 31
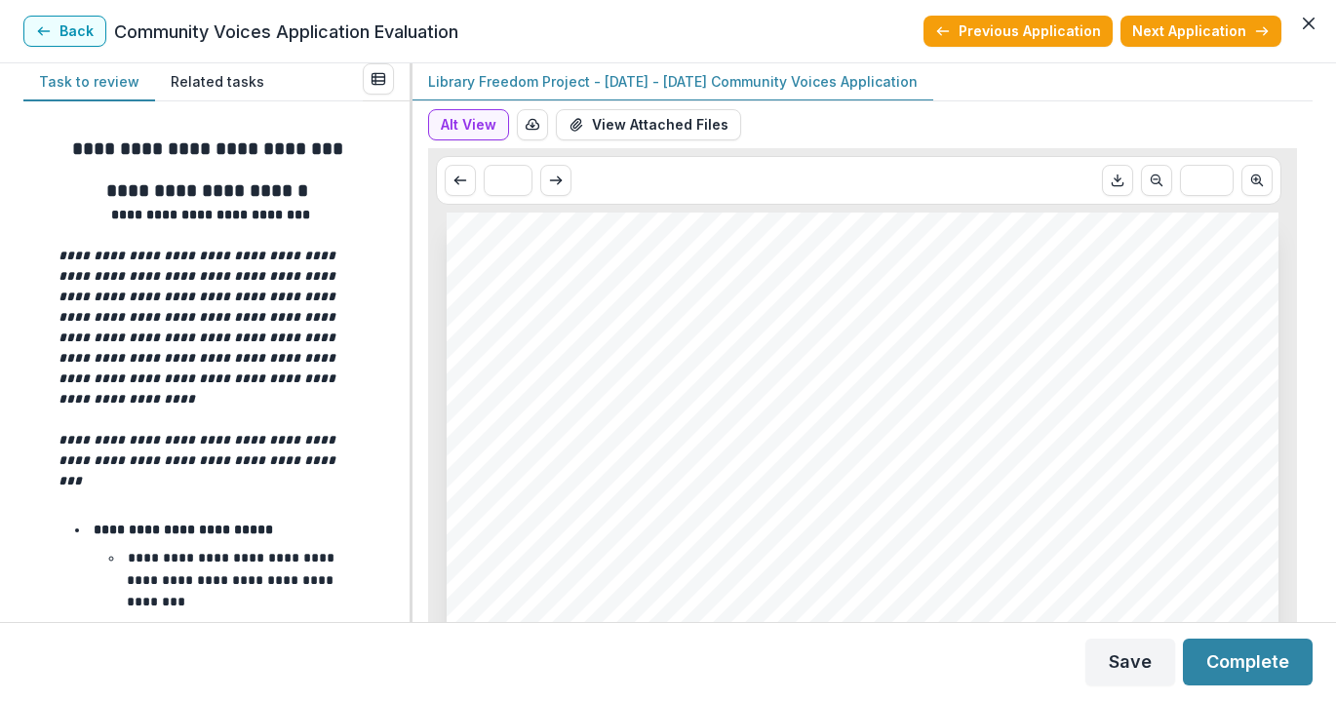
scroll to position [41, 0]
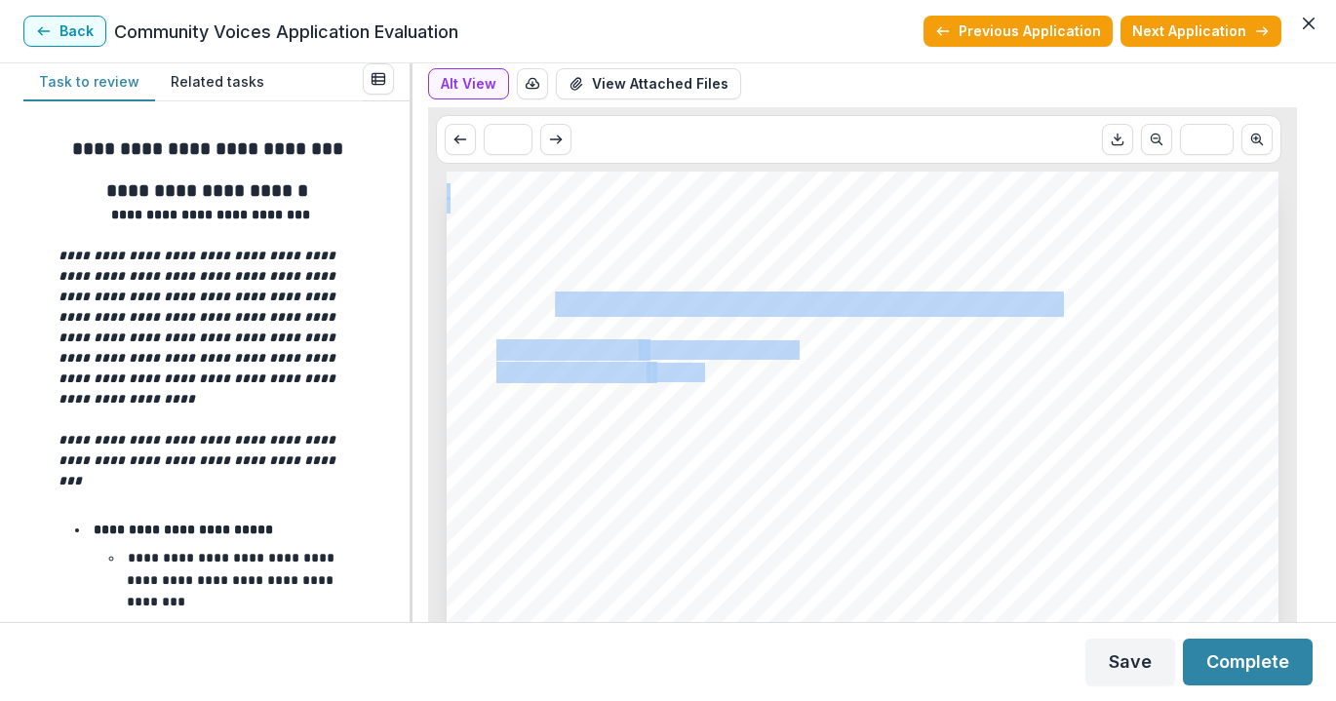
drag, startPoint x: 1071, startPoint y: 307, endPoint x: 551, endPoint y: 309, distance: 519.7
click at [551, 309] on span "Philly Libraries: AI and Tech Literacy for Civic Action" at bounding box center [776, 305] width 561 height 22
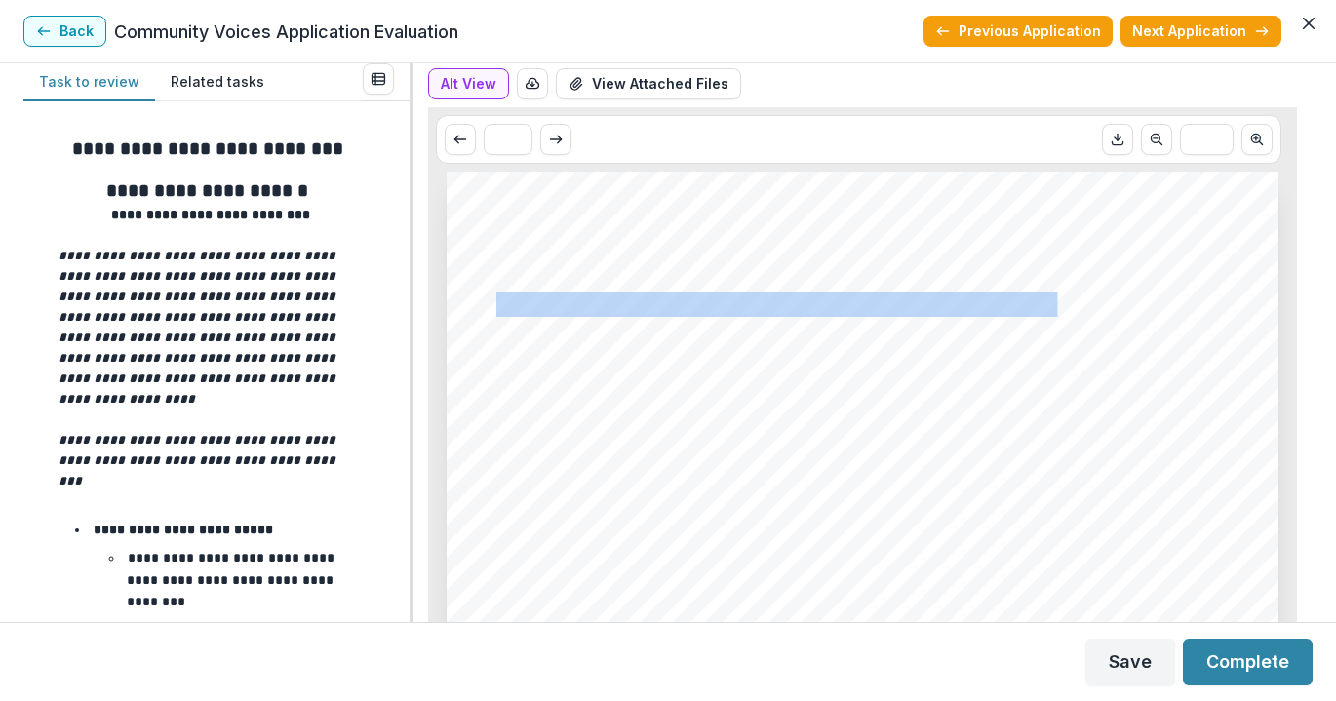
drag, startPoint x: 501, startPoint y: 303, endPoint x: 1055, endPoint y: 306, distance: 553.9
copy span "Philly Libraries: AI and Tech Literacy for Civic Action"
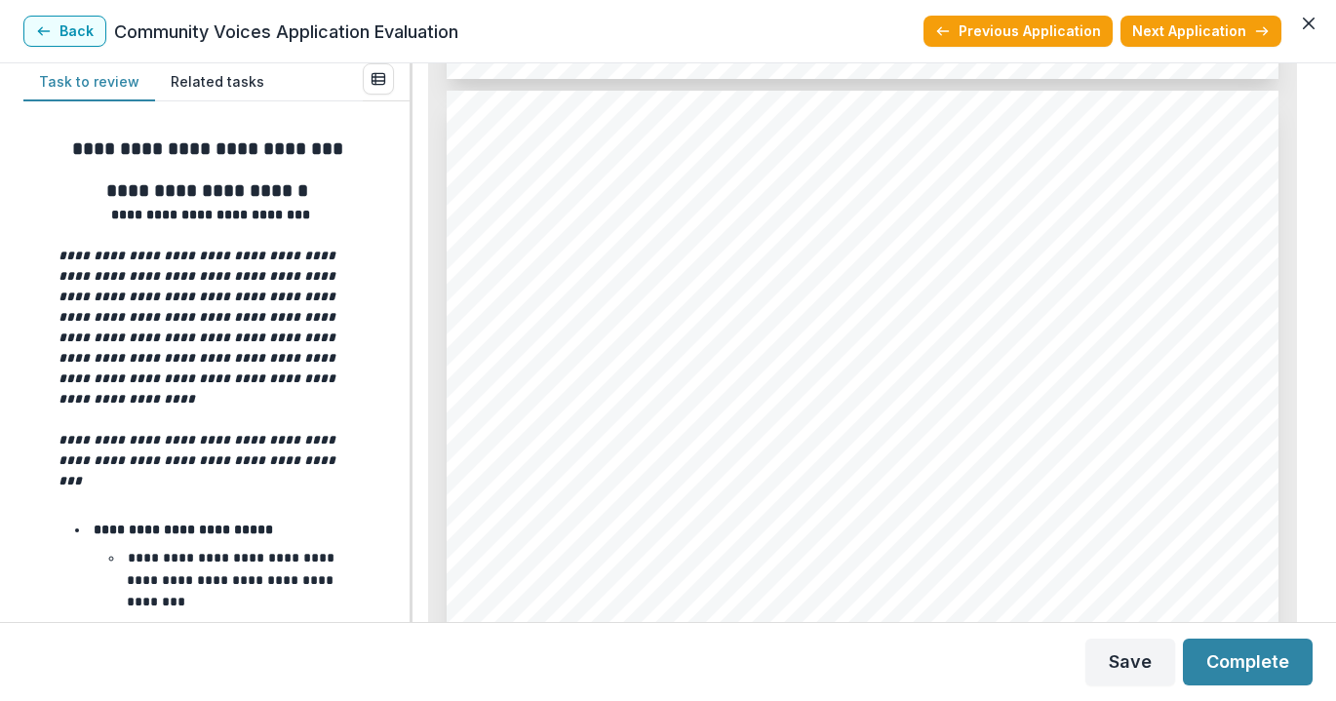
scroll to position [8502, 0]
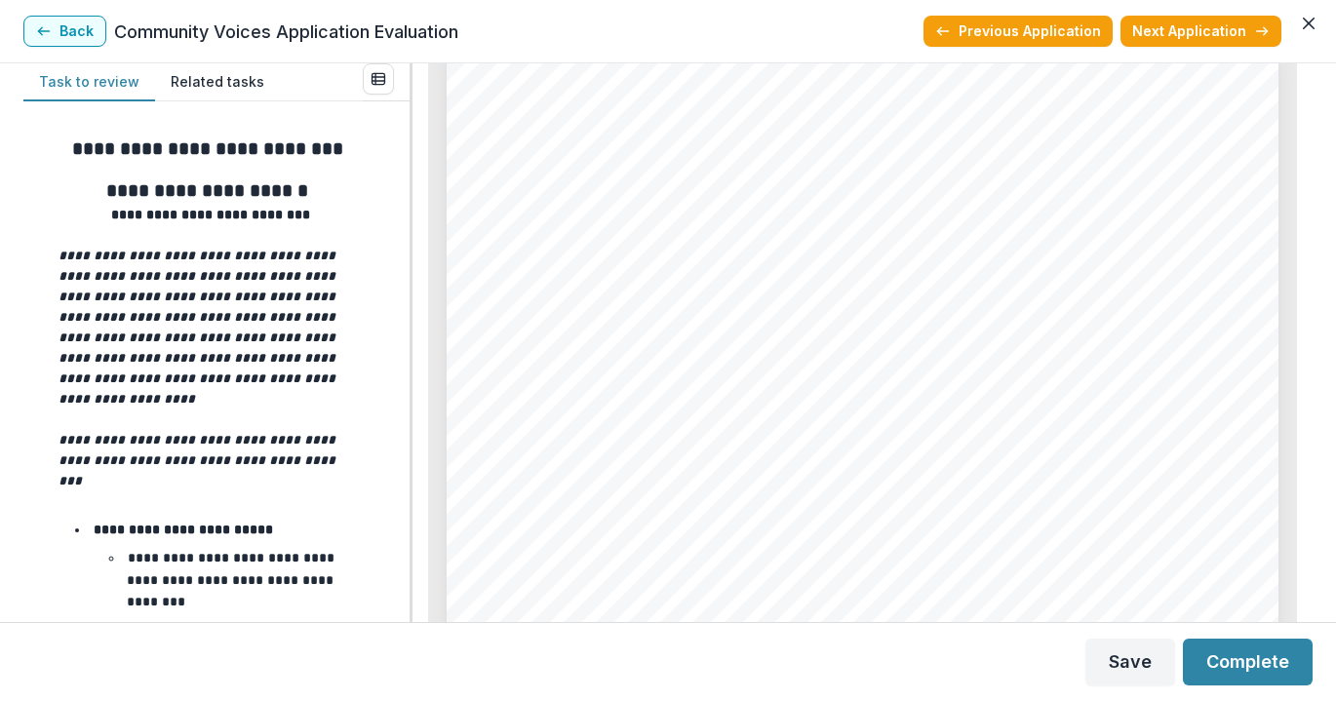
drag, startPoint x: 623, startPoint y: 280, endPoint x: 1083, endPoint y: 0, distance: 538.7
click at [0, 0] on section "**********" at bounding box center [668, 350] width 1336 height 701
